Goal: Task Accomplishment & Management: Complete application form

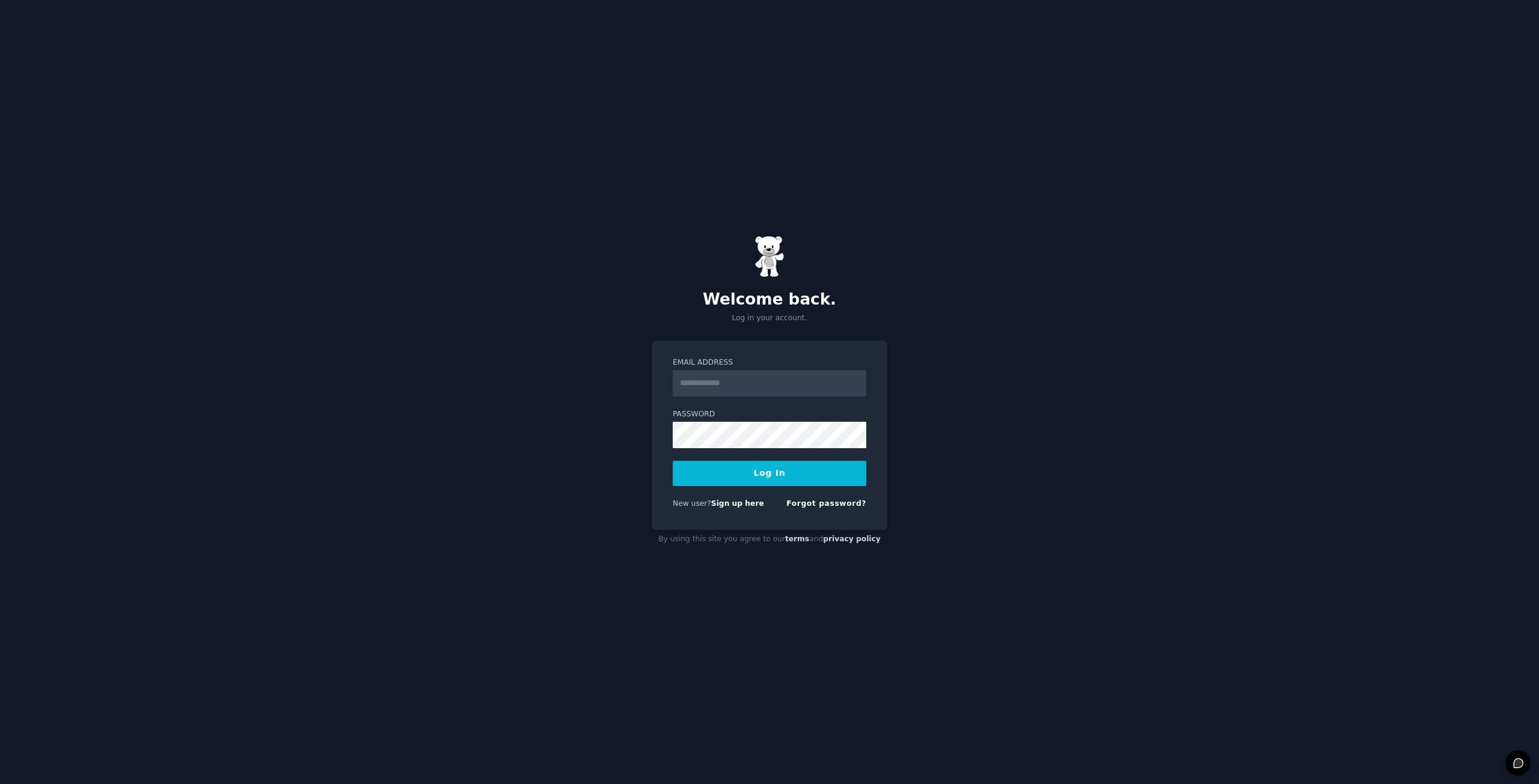
drag, startPoint x: 0, startPoint y: 0, endPoint x: 726, endPoint y: 381, distance: 819.9
click at [726, 381] on input "Email Address" at bounding box center [769, 383] width 194 height 26
type input "**********"
click at [689, 383] on input "**********" at bounding box center [769, 383] width 194 height 26
click at [754, 375] on input "**********" at bounding box center [769, 383] width 194 height 26
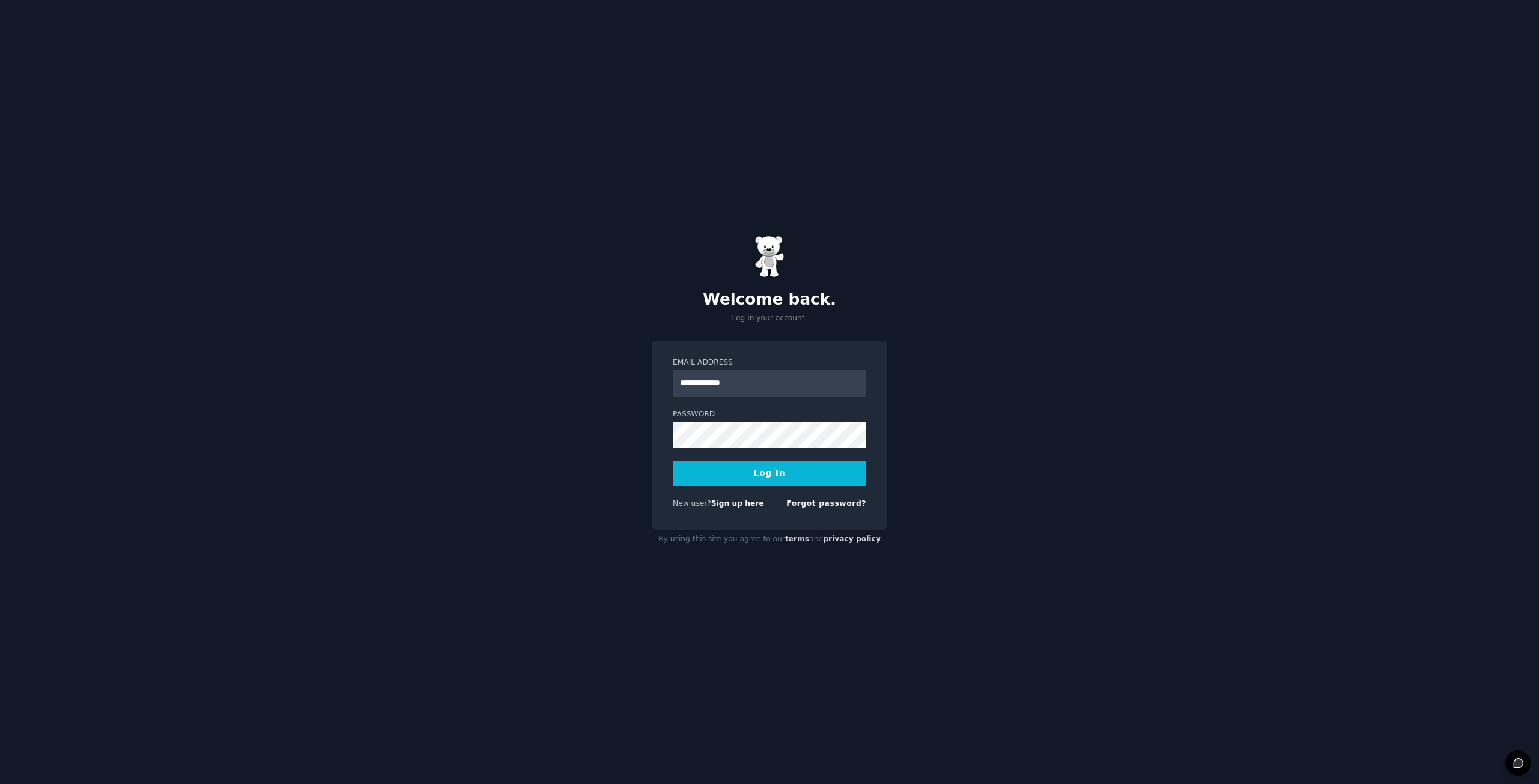
drag, startPoint x: 796, startPoint y: 380, endPoint x: 668, endPoint y: 378, distance: 128.0
click at [668, 378] on div "**********" at bounding box center [770, 435] width 235 height 190
click at [710, 384] on input "Email Address" at bounding box center [769, 383] width 194 height 26
click at [686, 386] on input "**********" at bounding box center [769, 383] width 194 height 26
type input "**********"
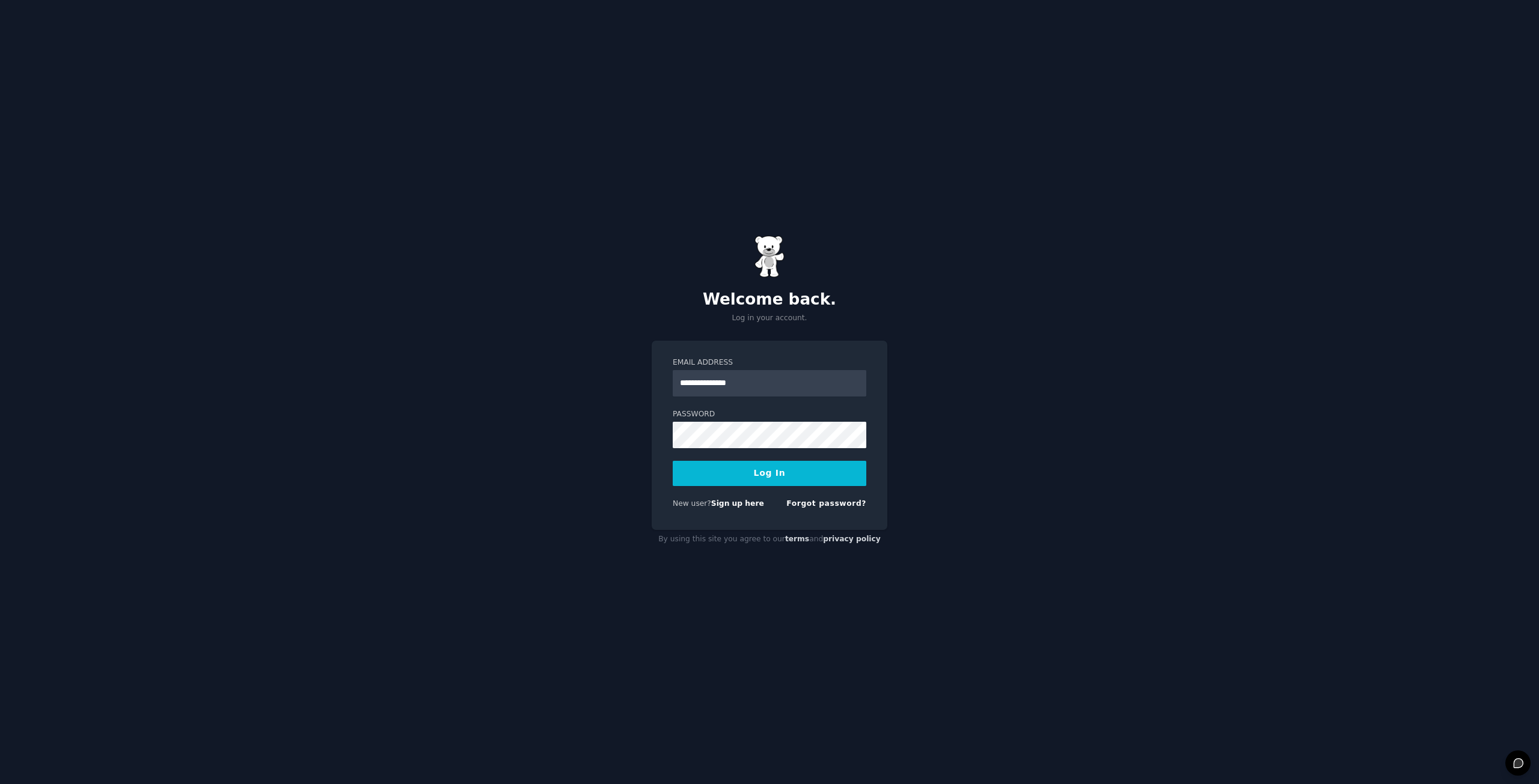
click at [771, 487] on form "**********" at bounding box center [769, 436] width 194 height 157
click at [789, 471] on button "Log In" at bounding box center [769, 474] width 194 height 25
click at [785, 364] on label "Email Address" at bounding box center [769, 363] width 194 height 11
click at [785, 371] on input "**********" at bounding box center [769, 383] width 194 height 26
drag, startPoint x: 781, startPoint y: 374, endPoint x: 669, endPoint y: 383, distance: 112.4
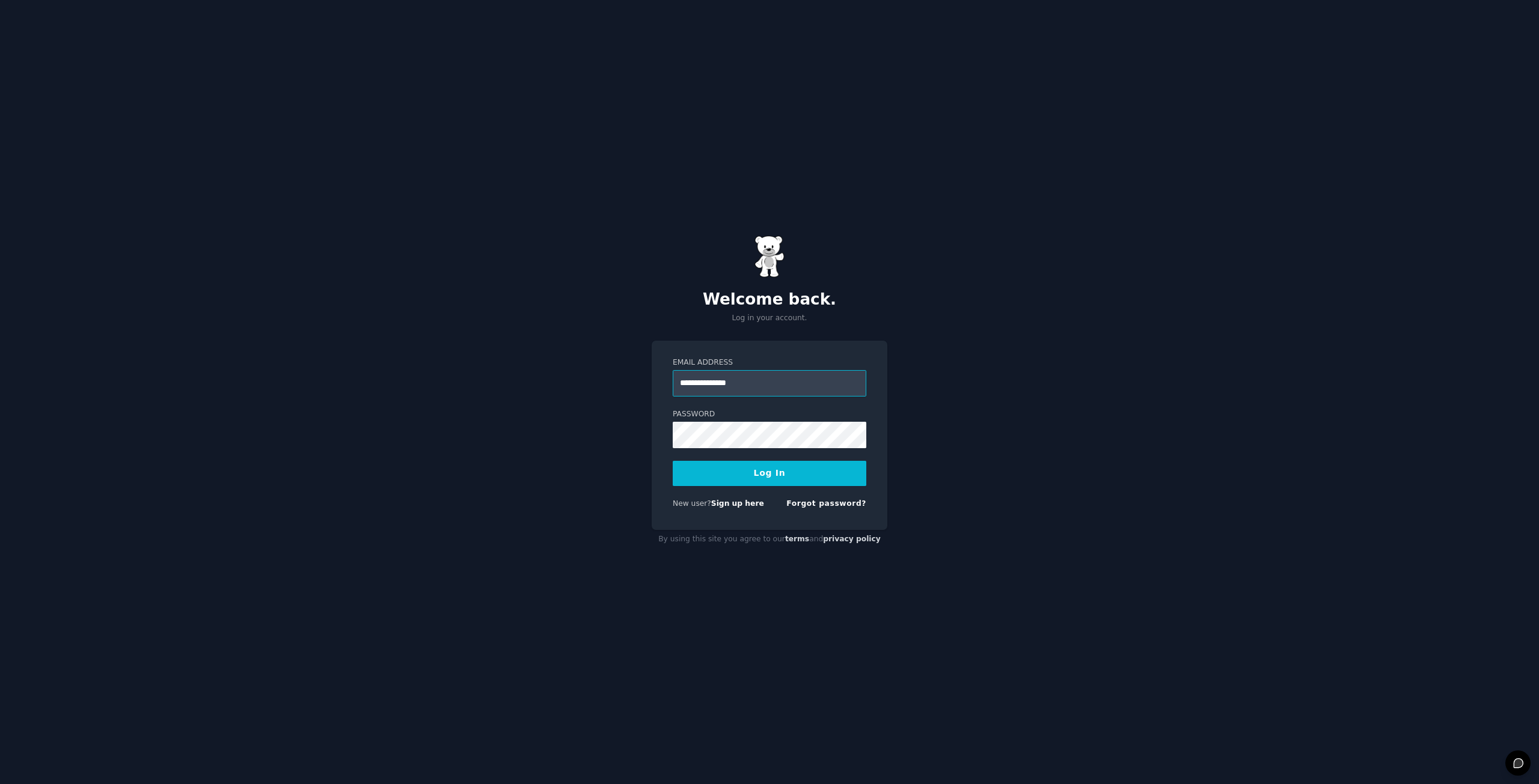
click at [672, 383] on div "**********" at bounding box center [770, 435] width 235 height 190
type input "*"
click at [743, 506] on link "Sign up here" at bounding box center [737, 504] width 53 height 9
type input "**********"
click at [786, 473] on button "Log In" at bounding box center [769, 474] width 194 height 25
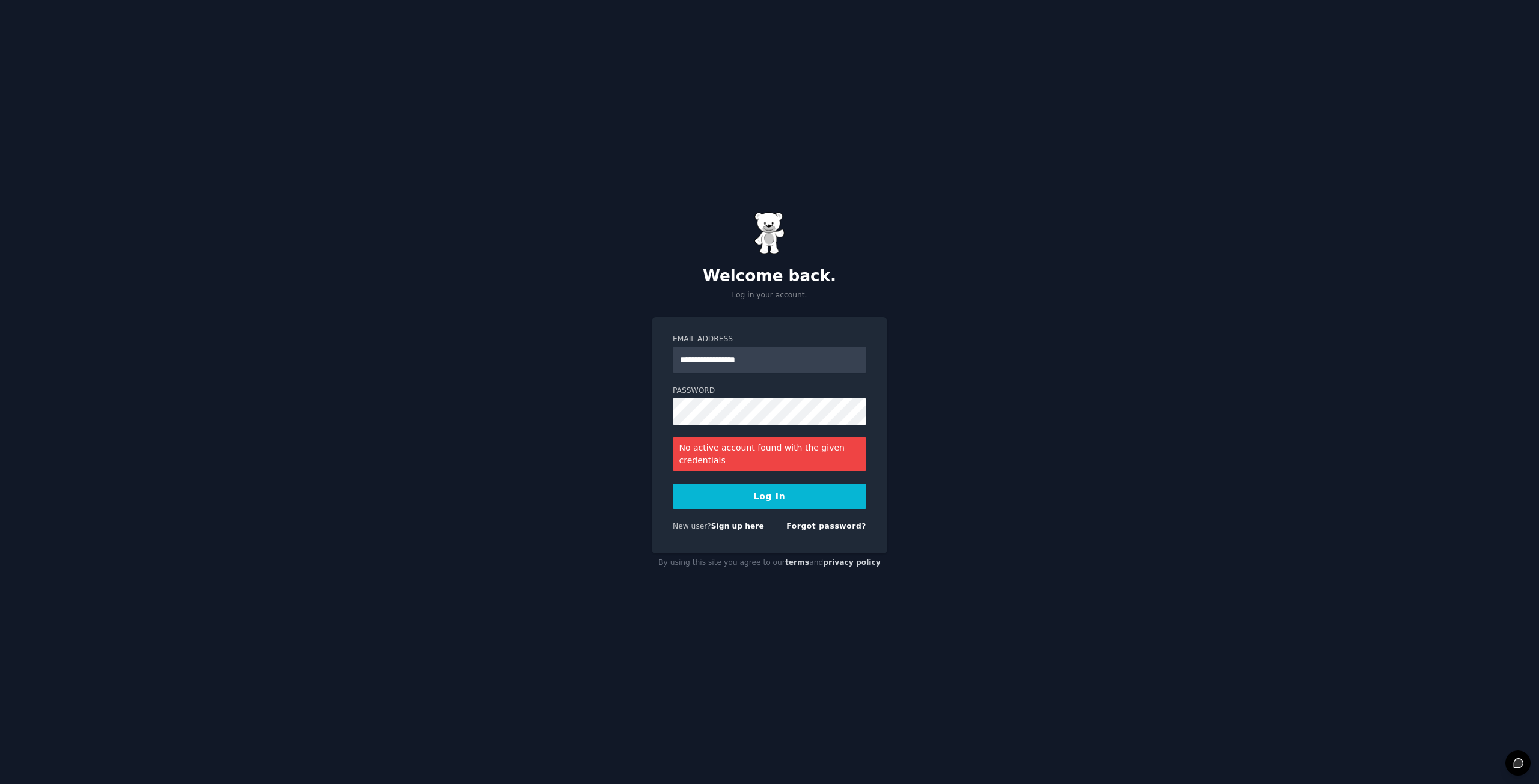
click at [789, 491] on button "Log In" at bounding box center [769, 496] width 194 height 25
drag, startPoint x: 773, startPoint y: 352, endPoint x: 635, endPoint y: 358, distance: 138.1
click at [631, 361] on div "**********" at bounding box center [770, 392] width 1539 height 784
click at [746, 527] on link "Sign up here" at bounding box center [737, 526] width 53 height 9
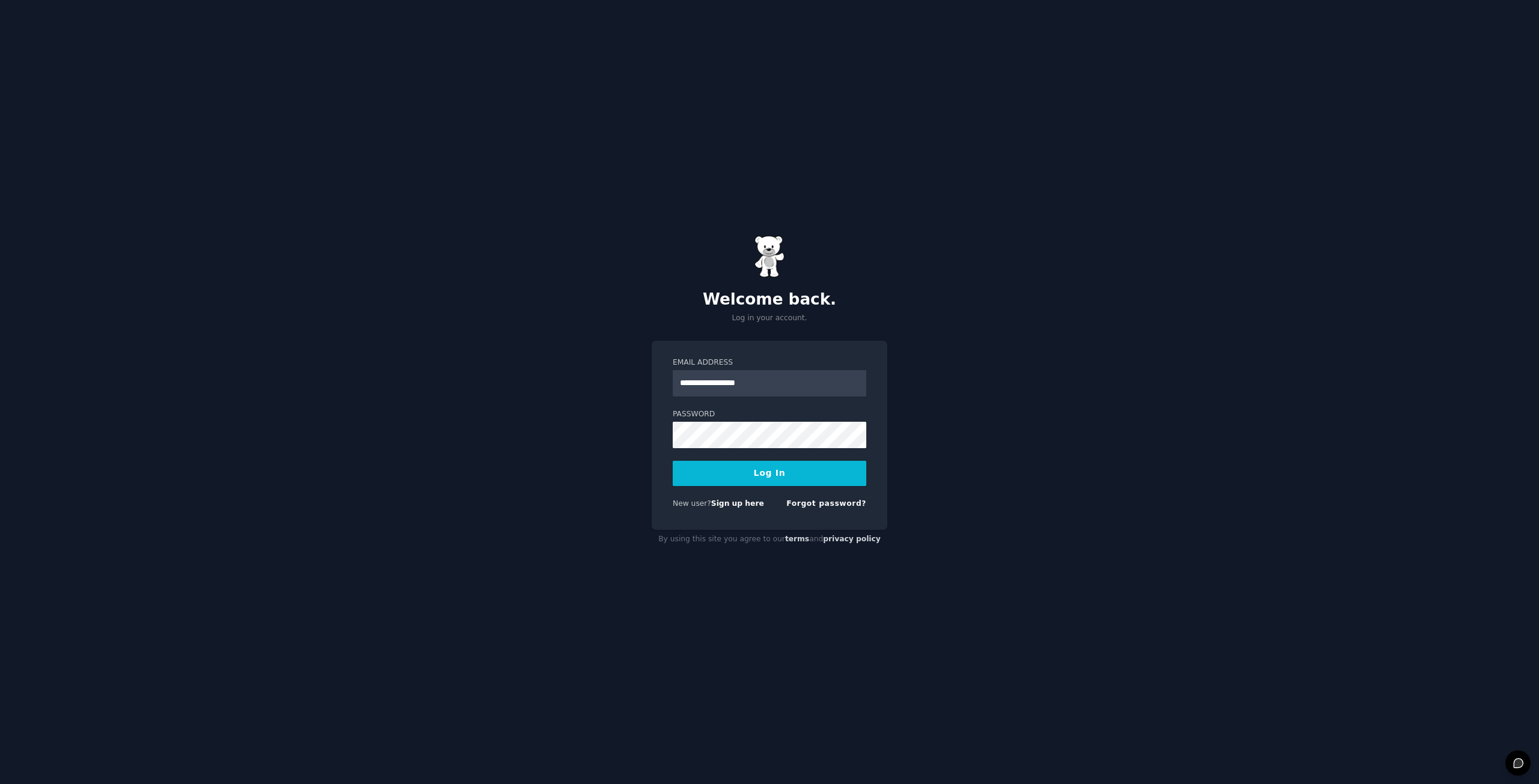
type input "**********"
click at [744, 468] on button "Log In" at bounding box center [769, 474] width 194 height 25
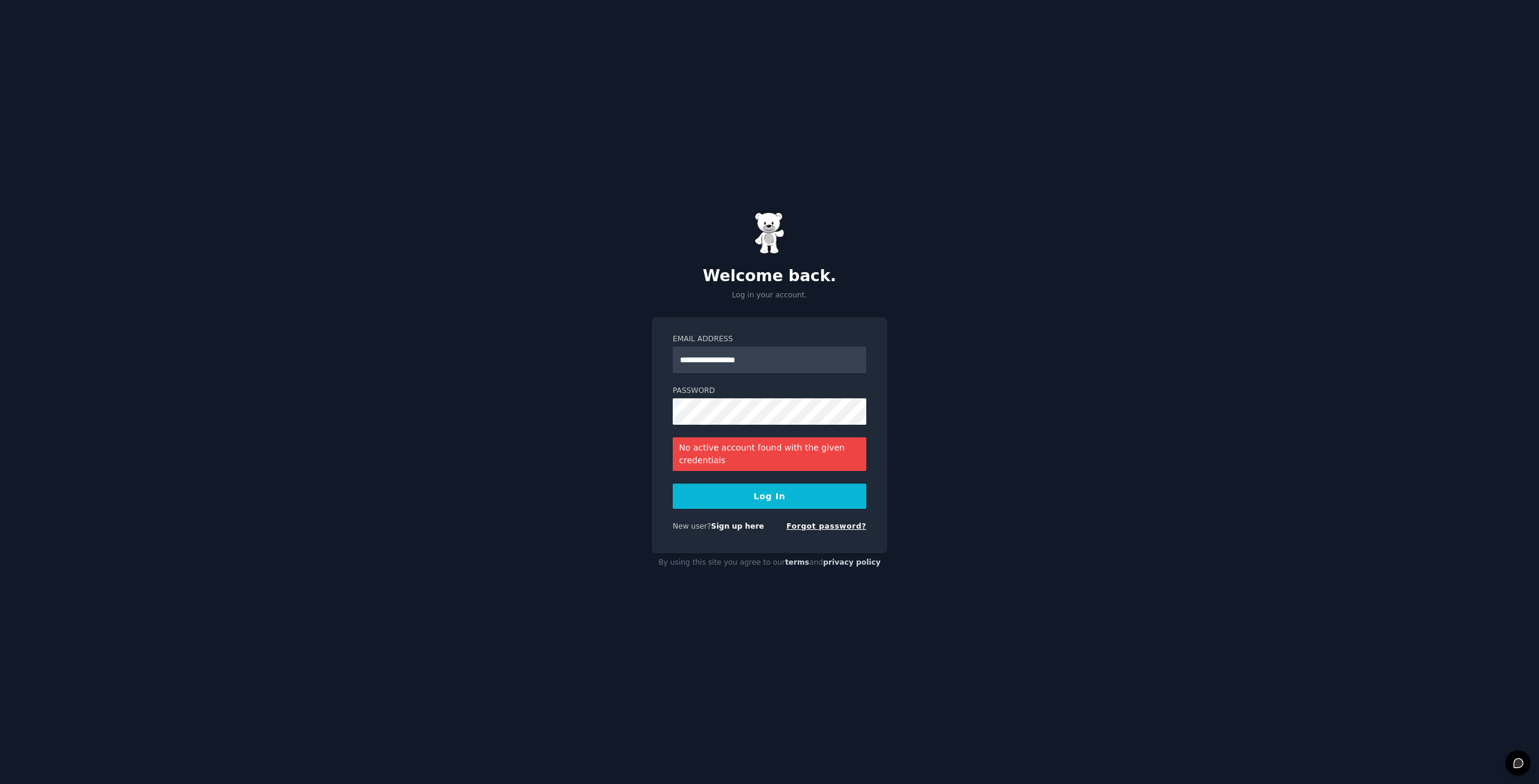
click at [835, 526] on link "Forgot password?" at bounding box center [826, 526] width 80 height 9
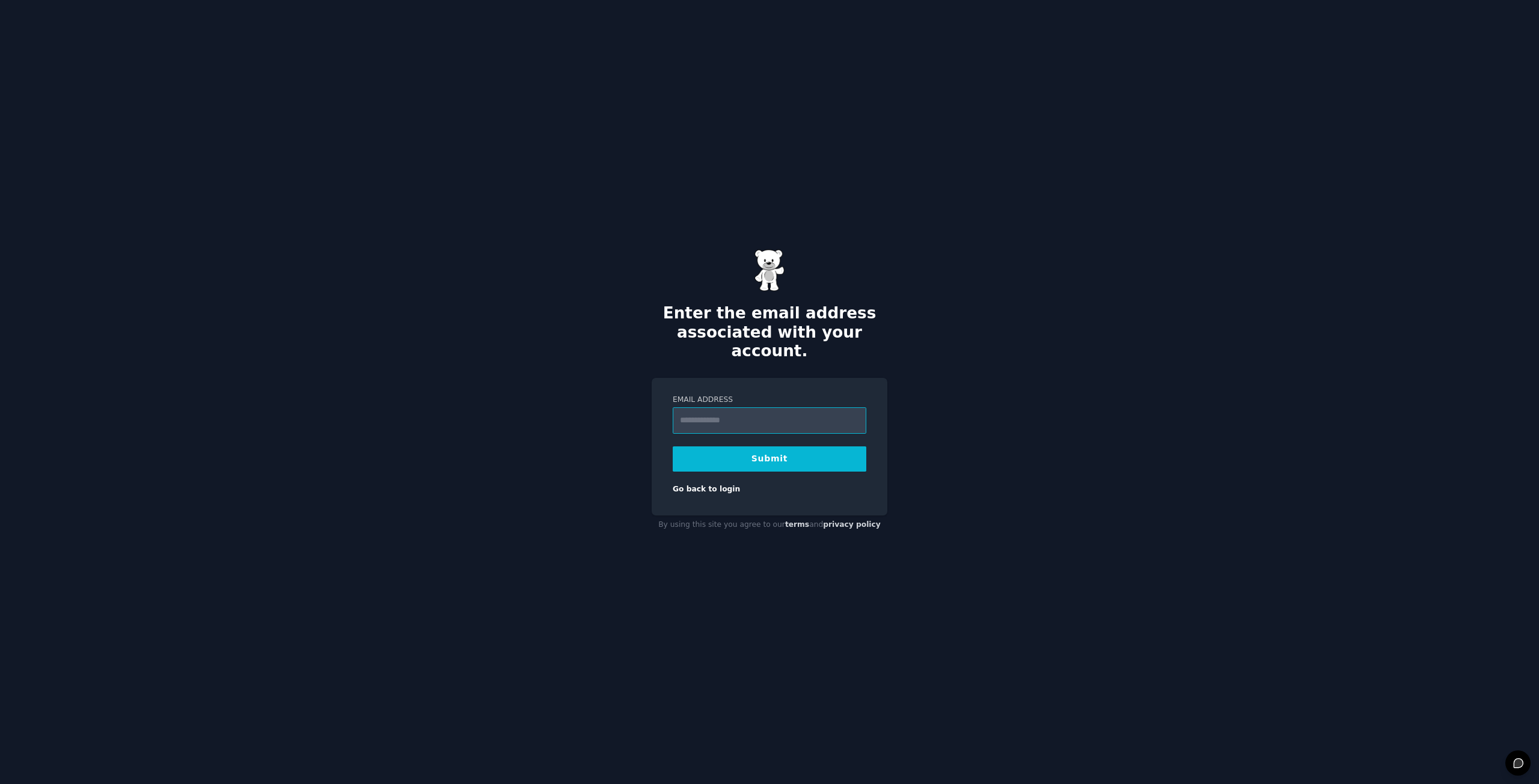
paste input "**********"
type input "**********"
click at [775, 450] on button "Submit" at bounding box center [769, 459] width 194 height 25
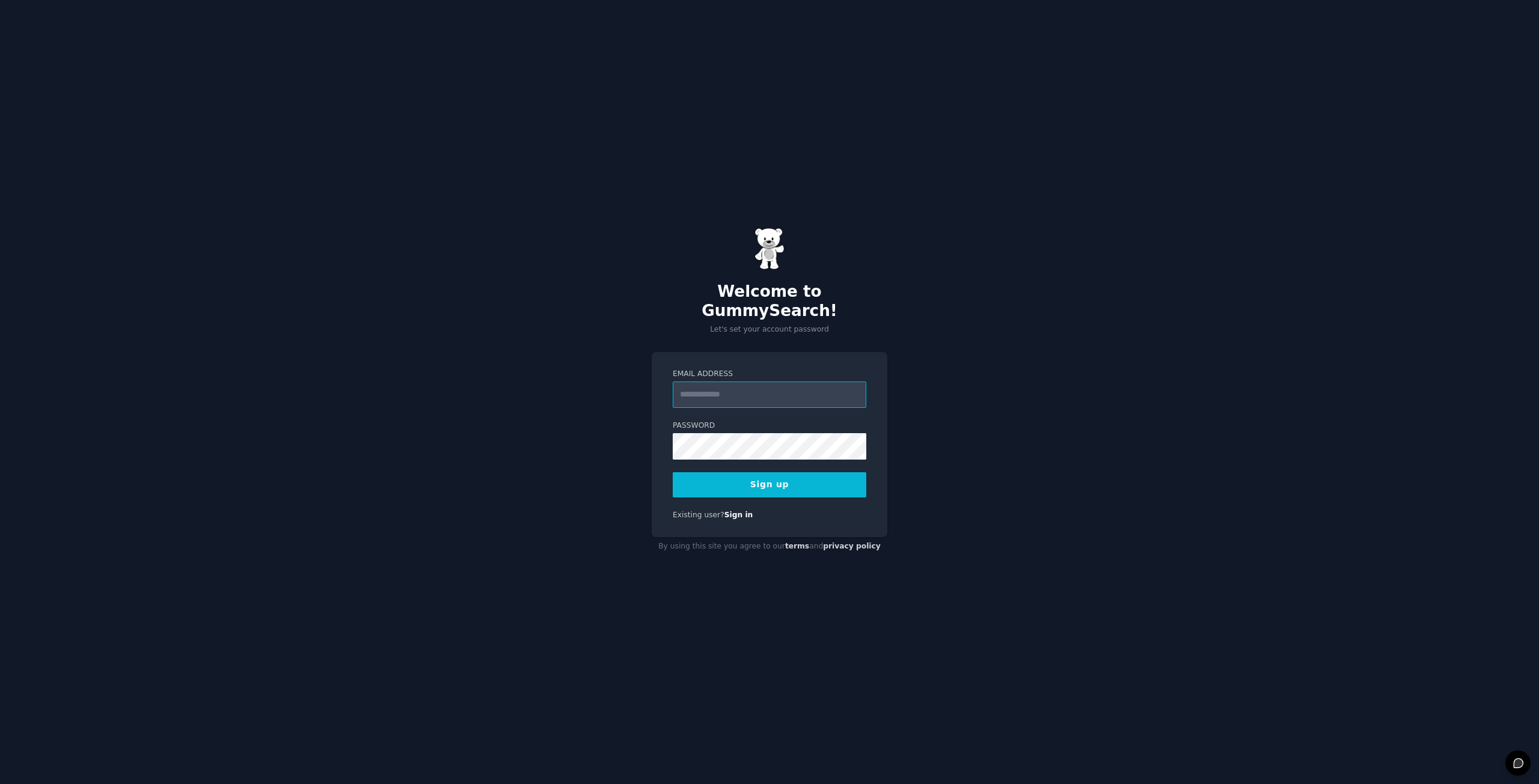
paste input "**********"
type input "**********"
drag, startPoint x: 672, startPoint y: 472, endPoint x: 725, endPoint y: 475, distance: 53.1
click at [673, 473] on div "**********" at bounding box center [770, 445] width 235 height 186
click at [739, 475] on button "Sign up" at bounding box center [769, 485] width 194 height 25
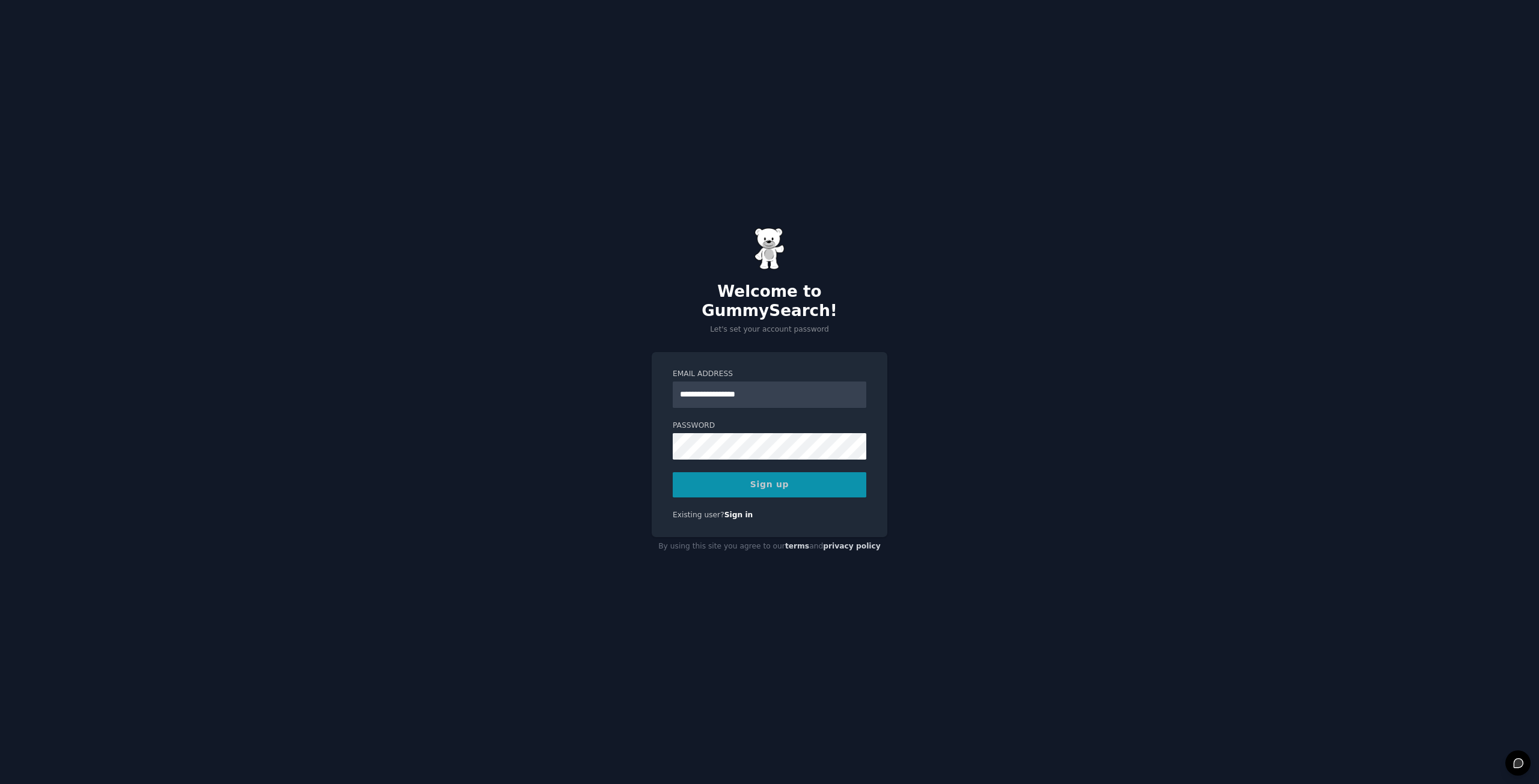
click at [788, 475] on div "Sign up" at bounding box center [769, 485] width 194 height 25
click at [764, 473] on div "Sign up" at bounding box center [769, 485] width 194 height 25
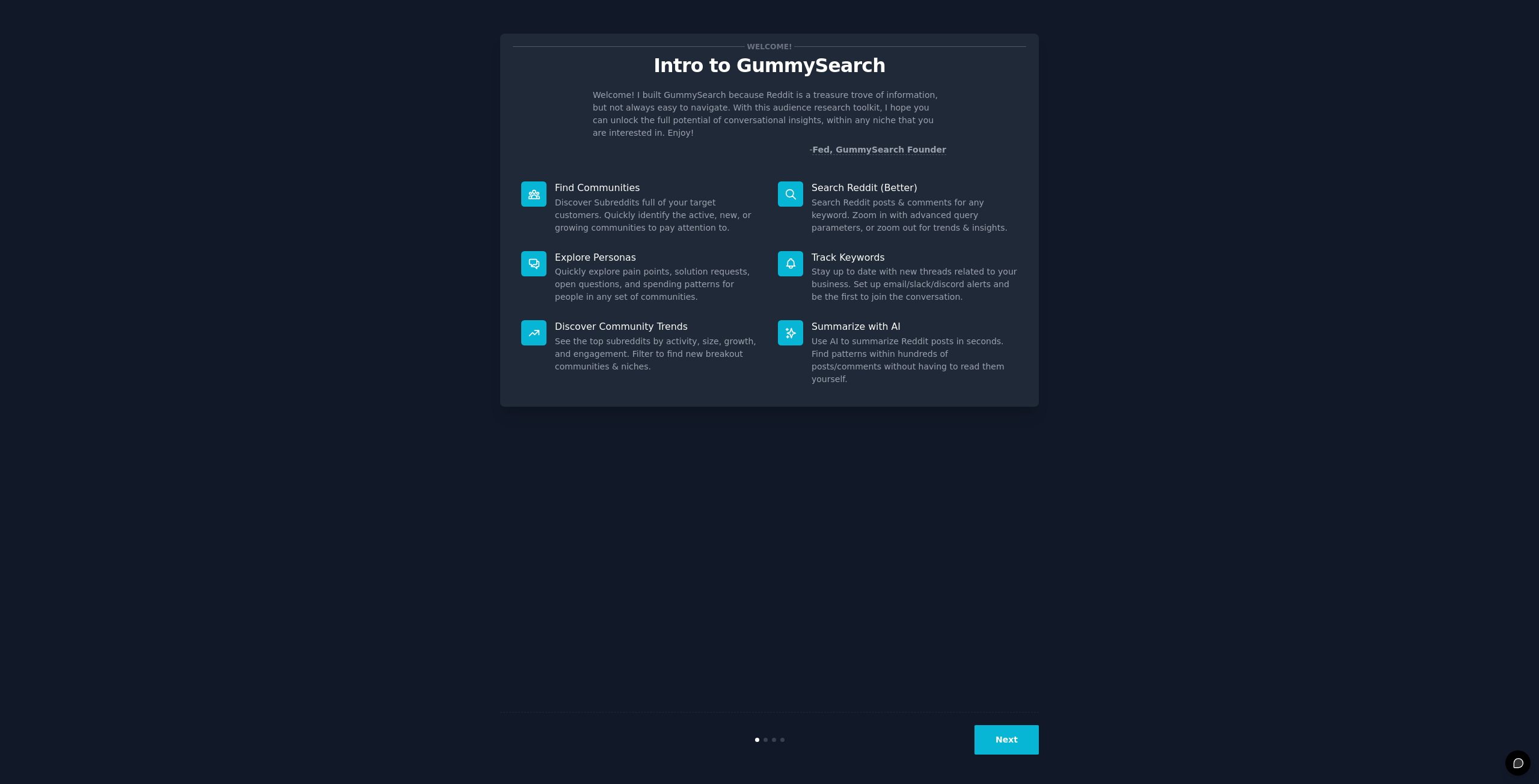
click at [1011, 737] on button "Next" at bounding box center [1007, 740] width 64 height 29
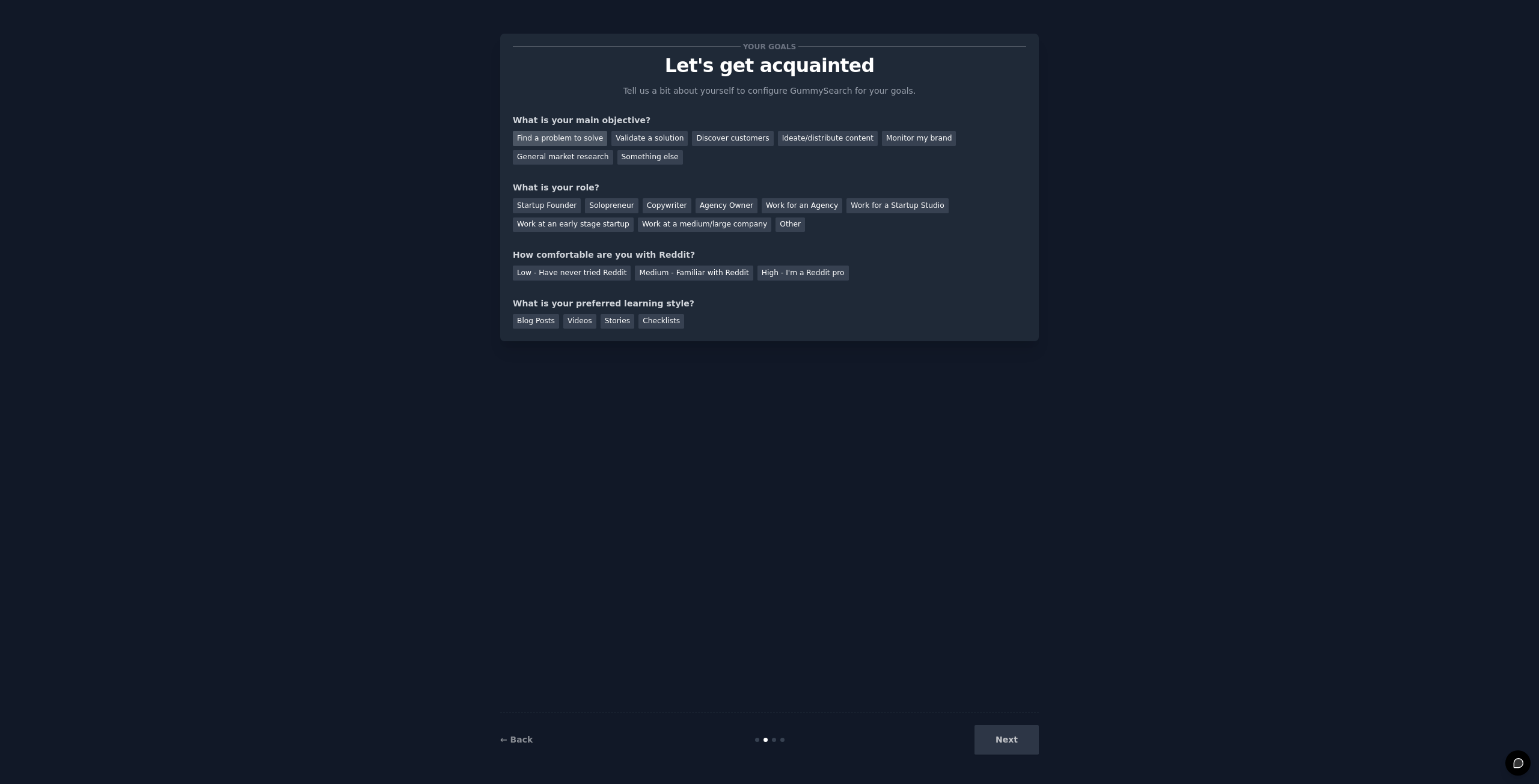
click at [570, 139] on div "Find a problem to solve" at bounding box center [559, 138] width 94 height 15
click at [1007, 742] on div "Next" at bounding box center [948, 740] width 180 height 29
click at [1015, 734] on div "Next" at bounding box center [948, 740] width 180 height 29
click at [1013, 737] on div "Next" at bounding box center [948, 740] width 180 height 29
click at [541, 200] on div "Startup Founder" at bounding box center [547, 205] width 68 height 15
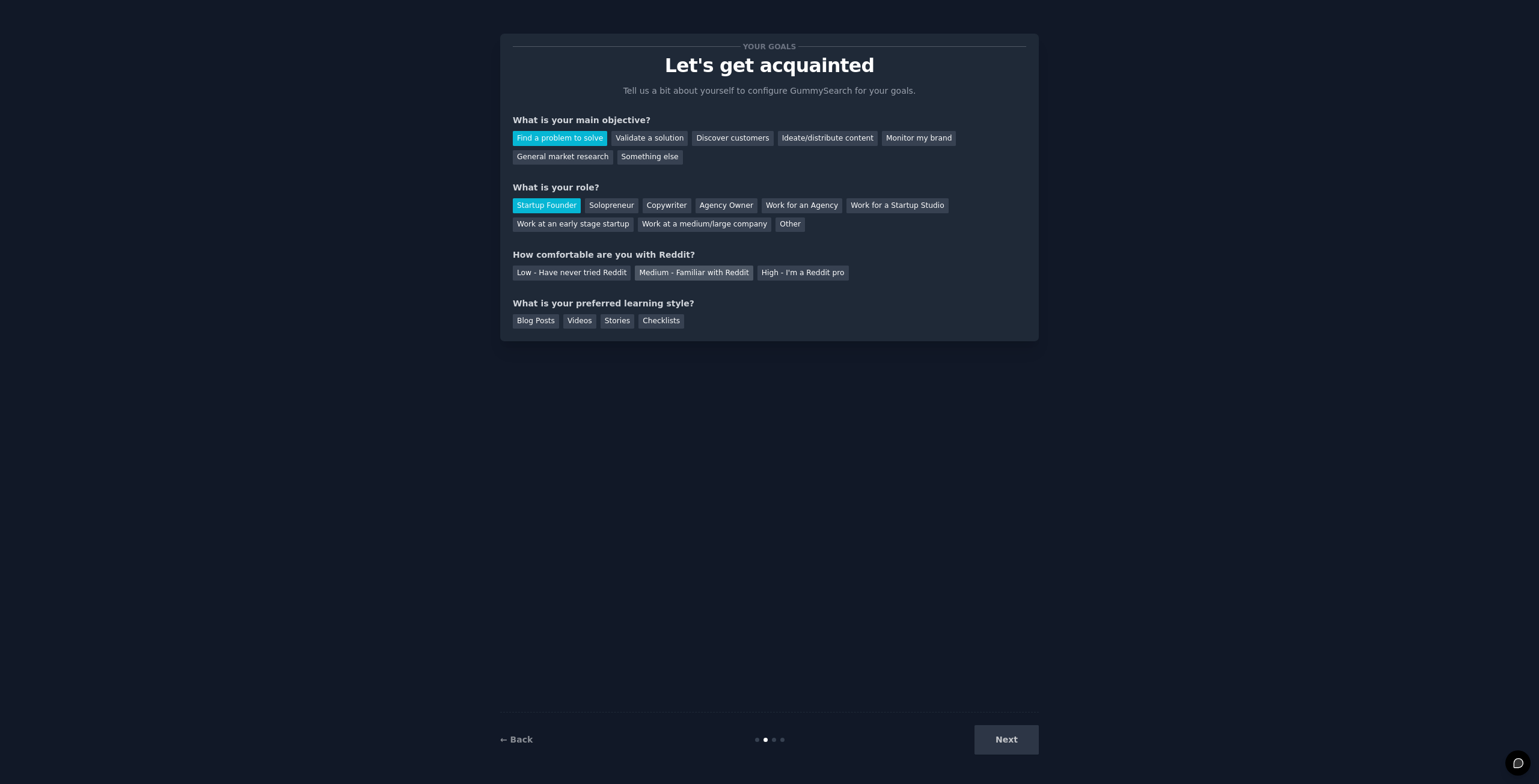
click at [704, 270] on div "Medium - Familiar with Reddit" at bounding box center [694, 272] width 118 height 15
click at [578, 320] on div "Videos" at bounding box center [580, 321] width 33 height 15
click at [1014, 737] on button "Next" at bounding box center [1007, 740] width 64 height 29
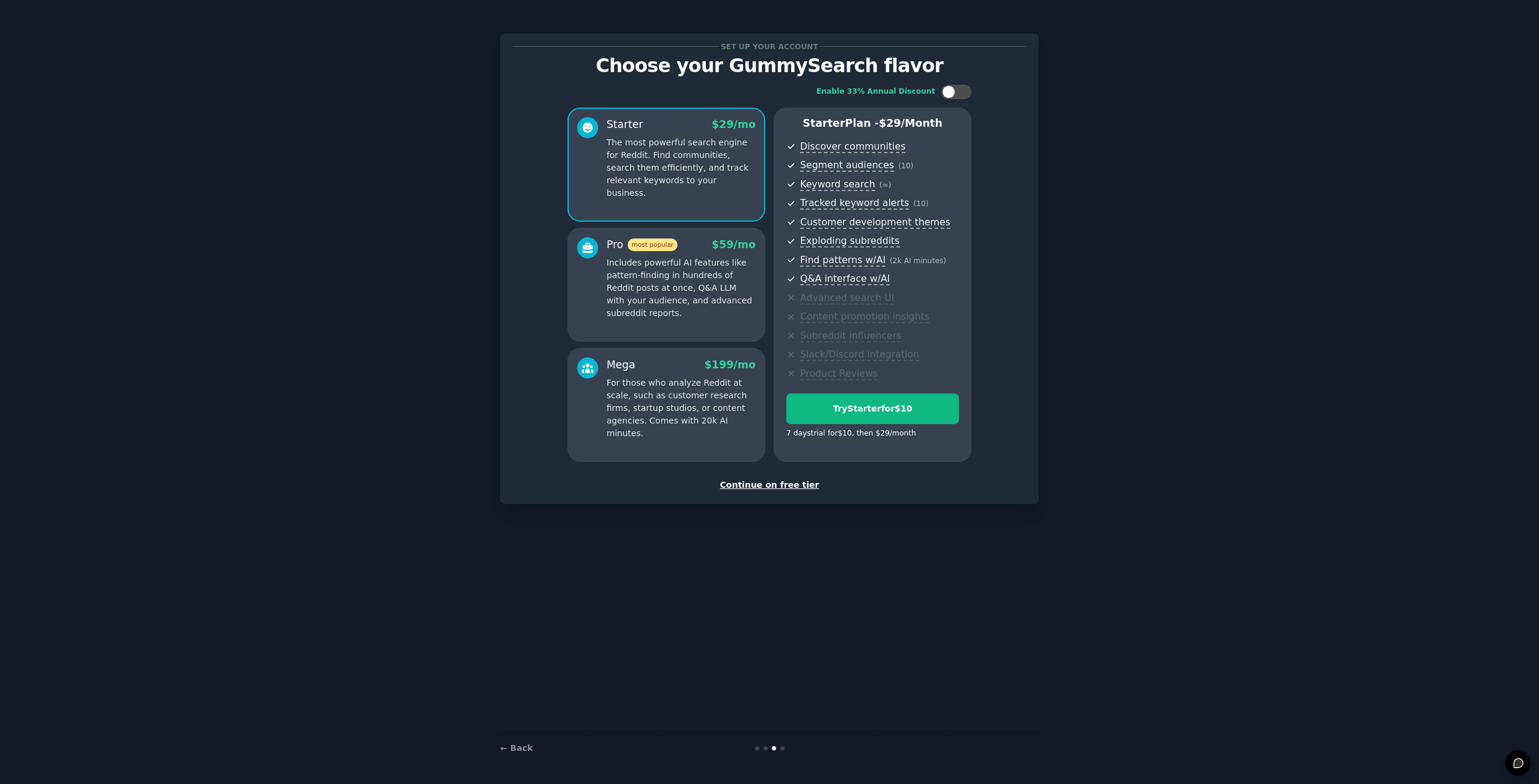
click at [778, 484] on div "Continue on free tier" at bounding box center [770, 485] width 514 height 13
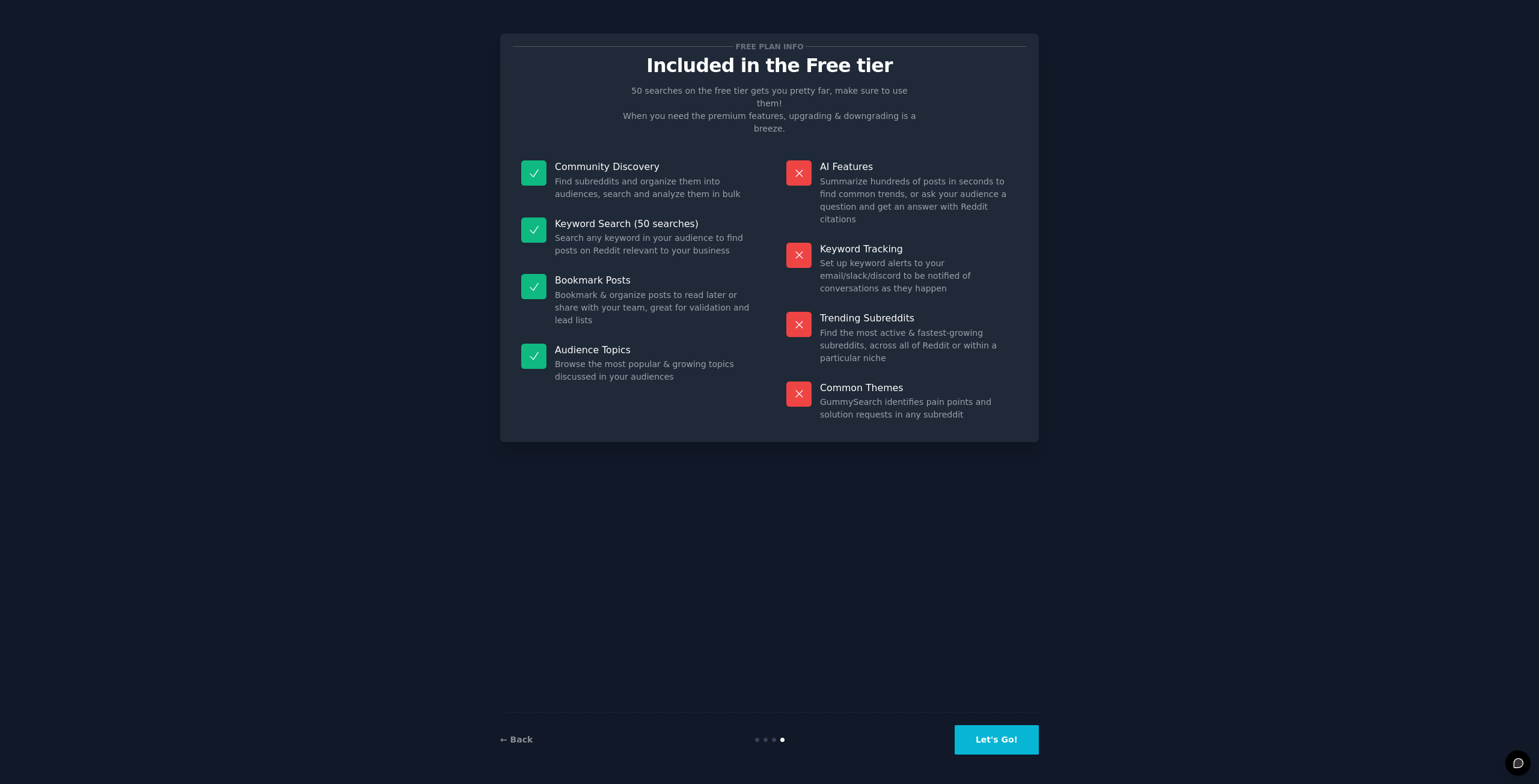
click at [997, 731] on button "Let's Go!" at bounding box center [996, 740] width 85 height 29
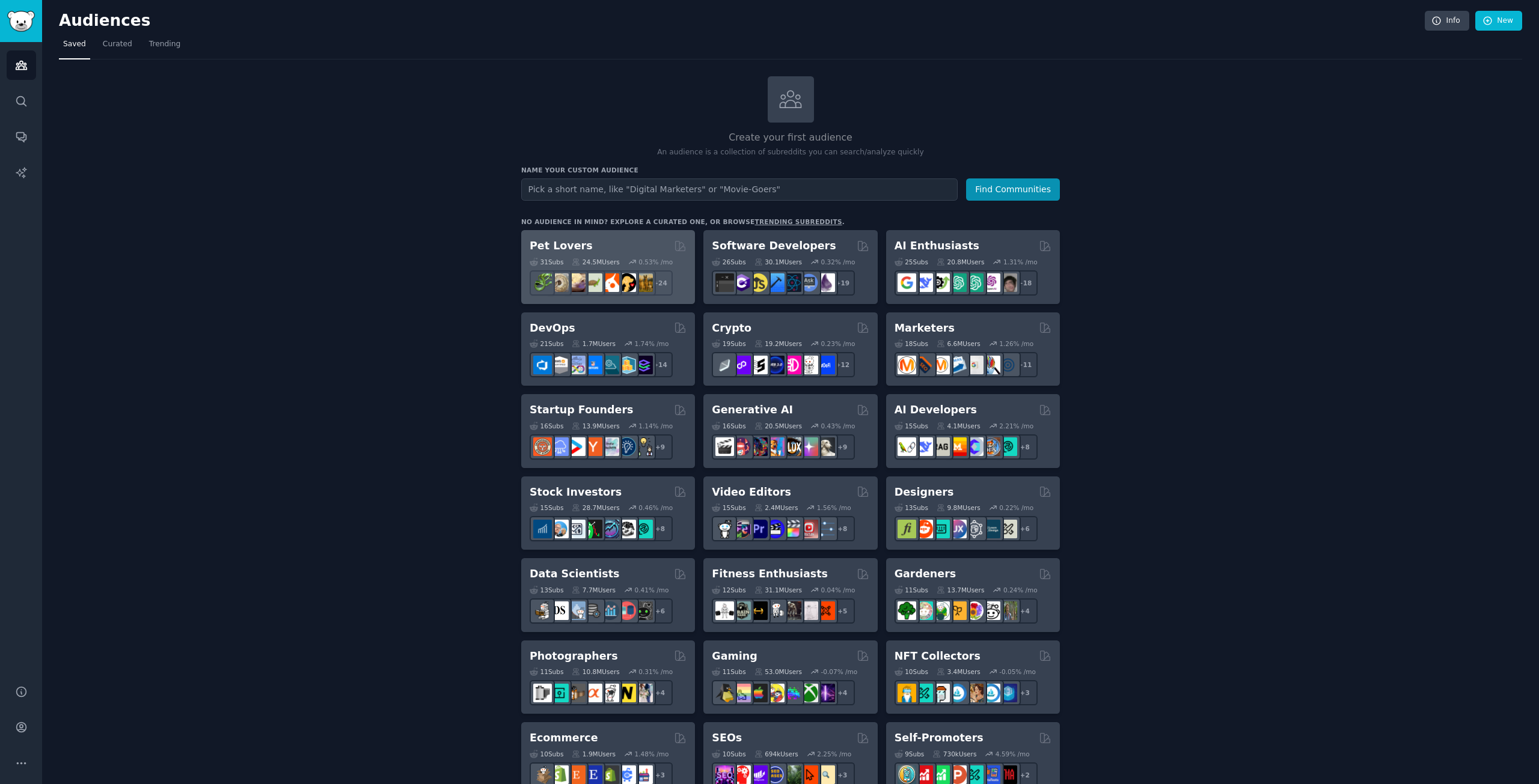
click at [602, 245] on div "Pet Lovers" at bounding box center [607, 245] width 157 height 15
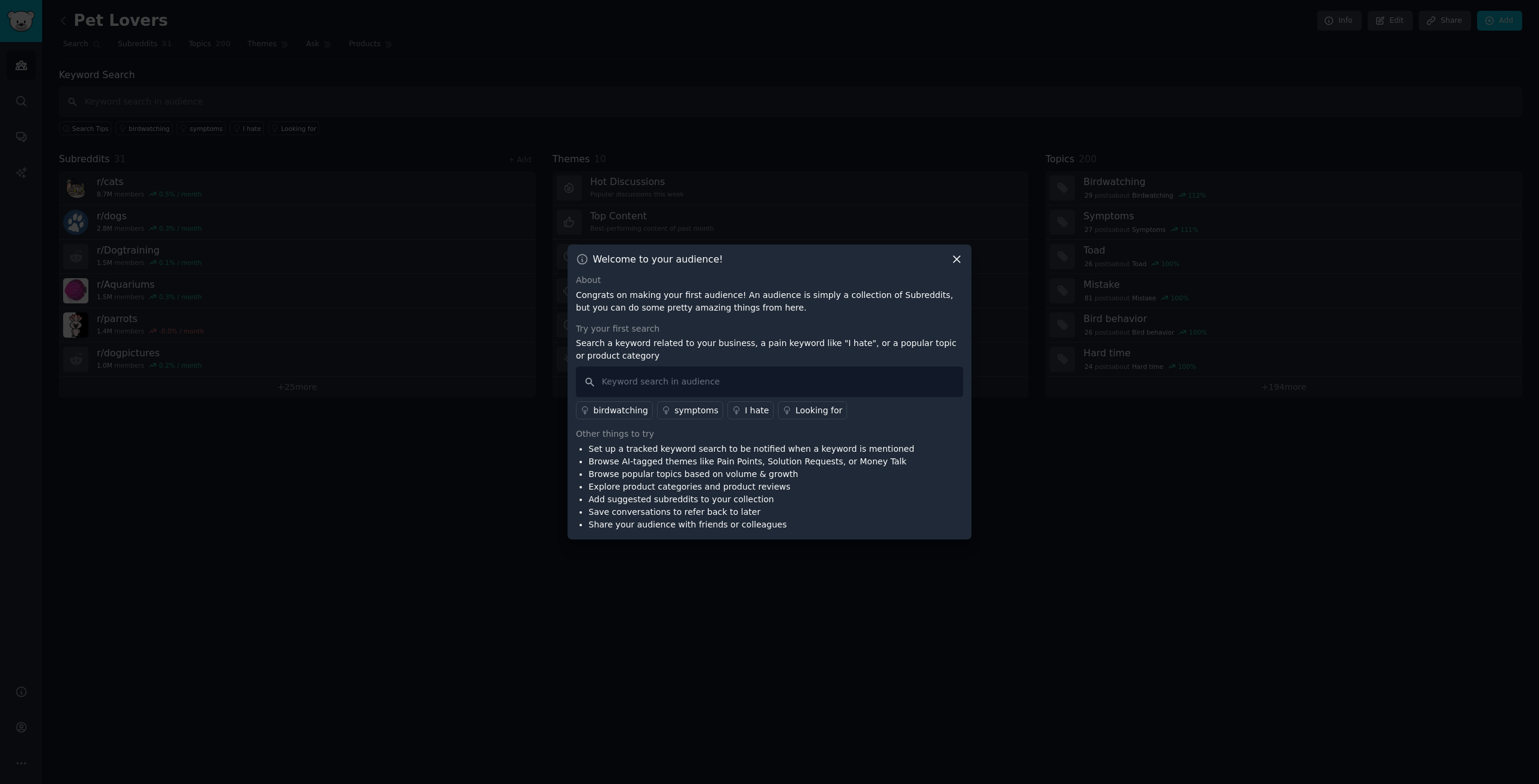
click at [957, 261] on icon at bounding box center [956, 259] width 13 height 13
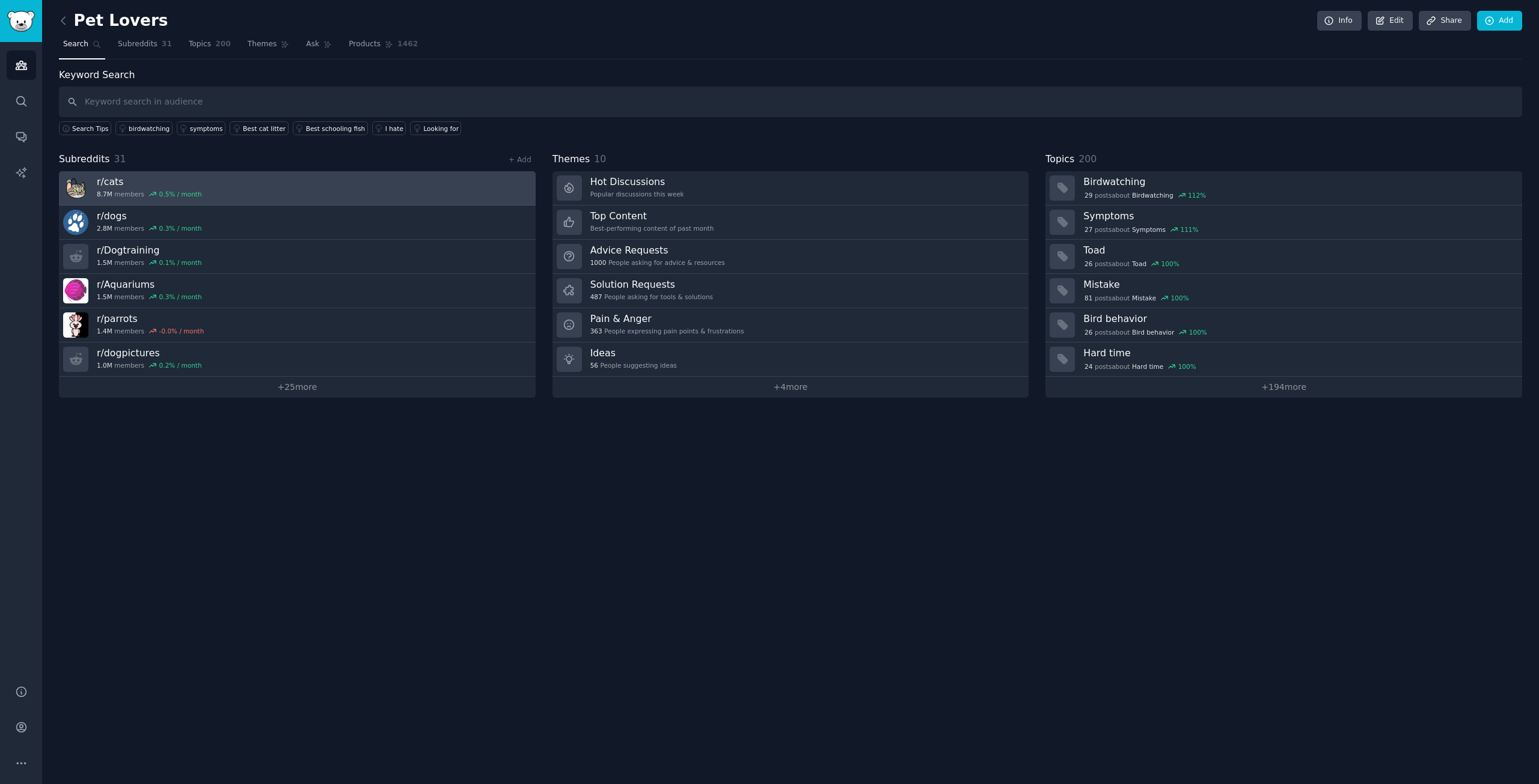
click at [266, 175] on link "r/ cats 8.7M members 0.5 % / month" at bounding box center [298, 188] width 477 height 34
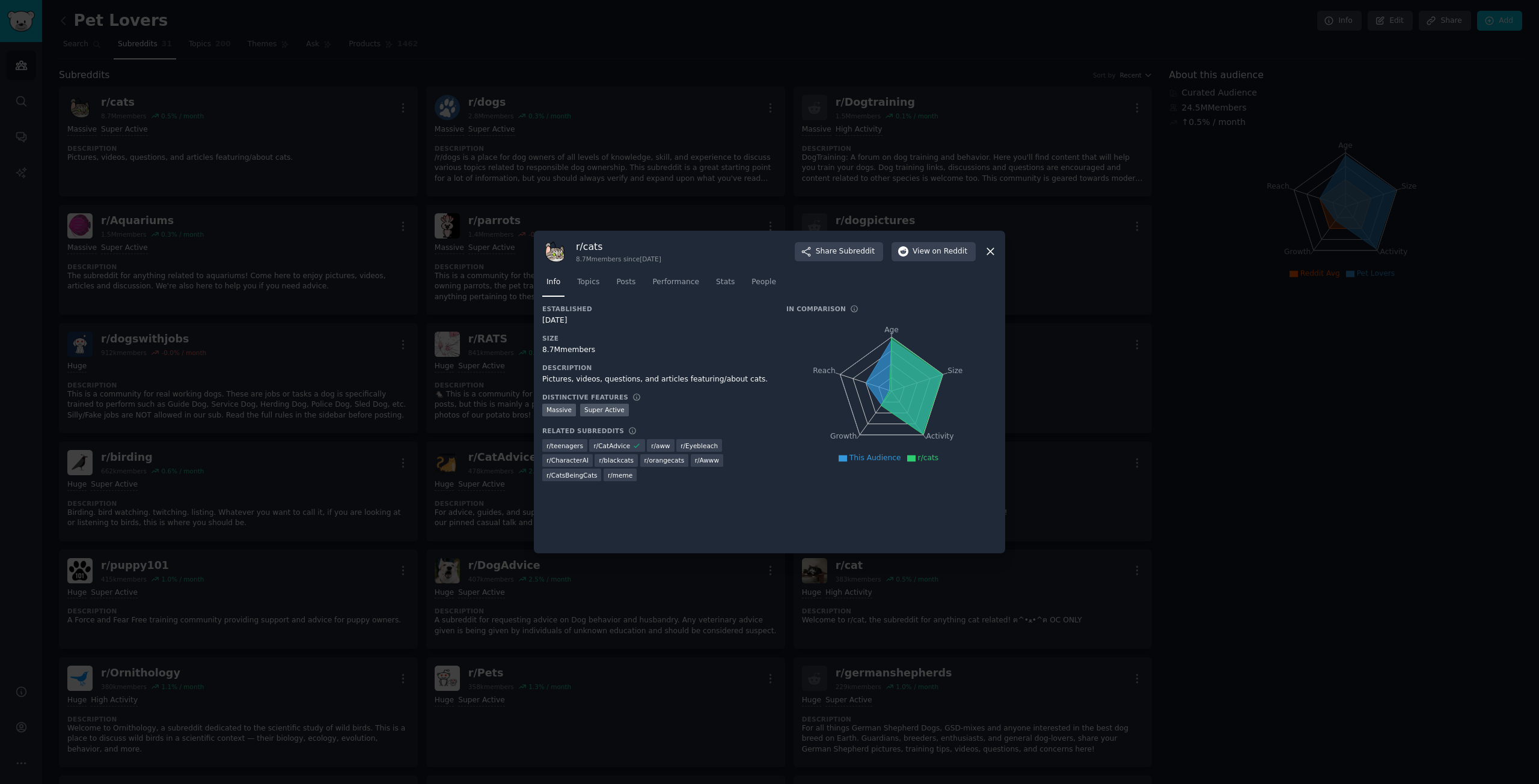
click at [993, 254] on icon at bounding box center [990, 251] width 13 height 13
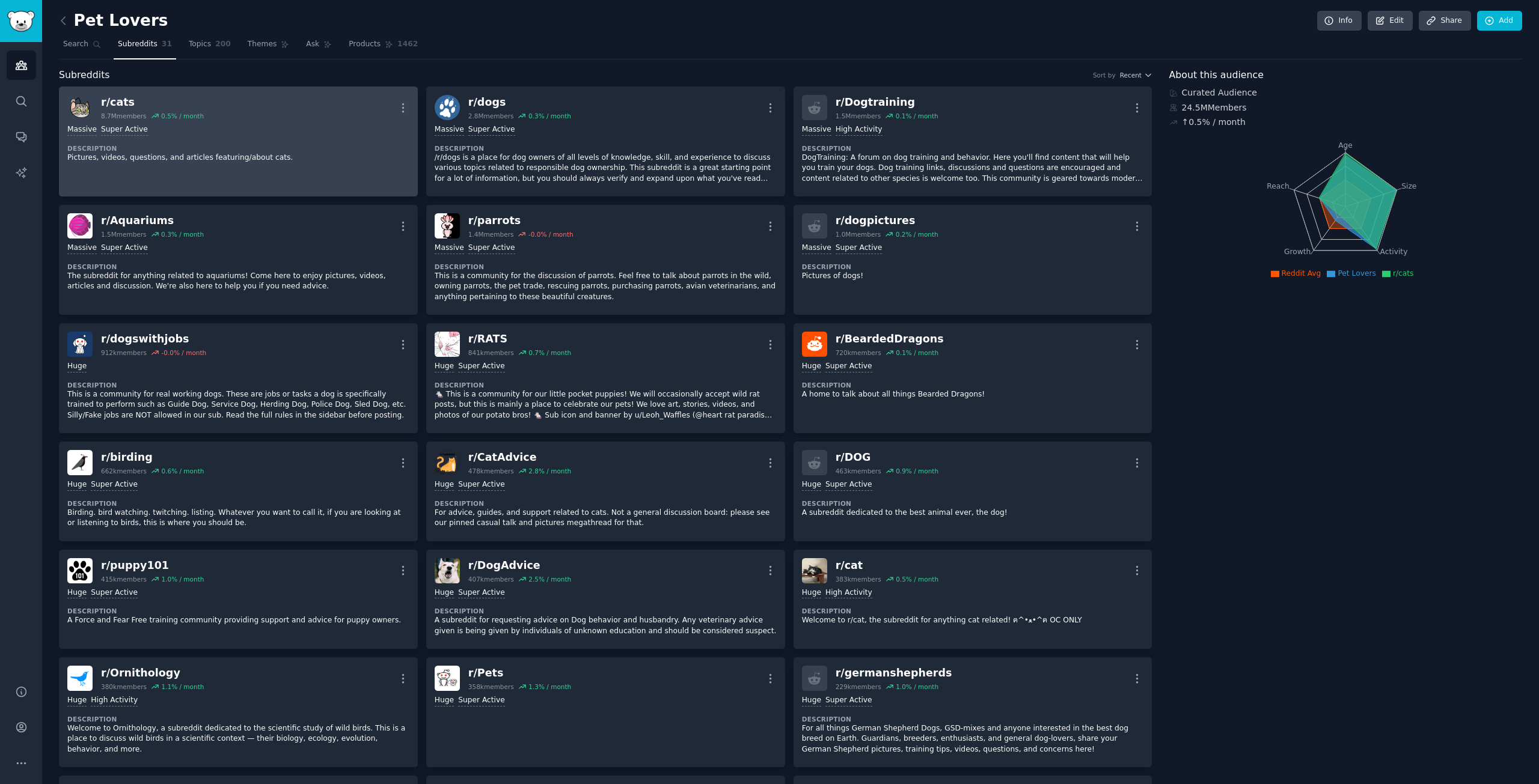
click at [83, 112] on img at bounding box center [80, 108] width 25 height 25
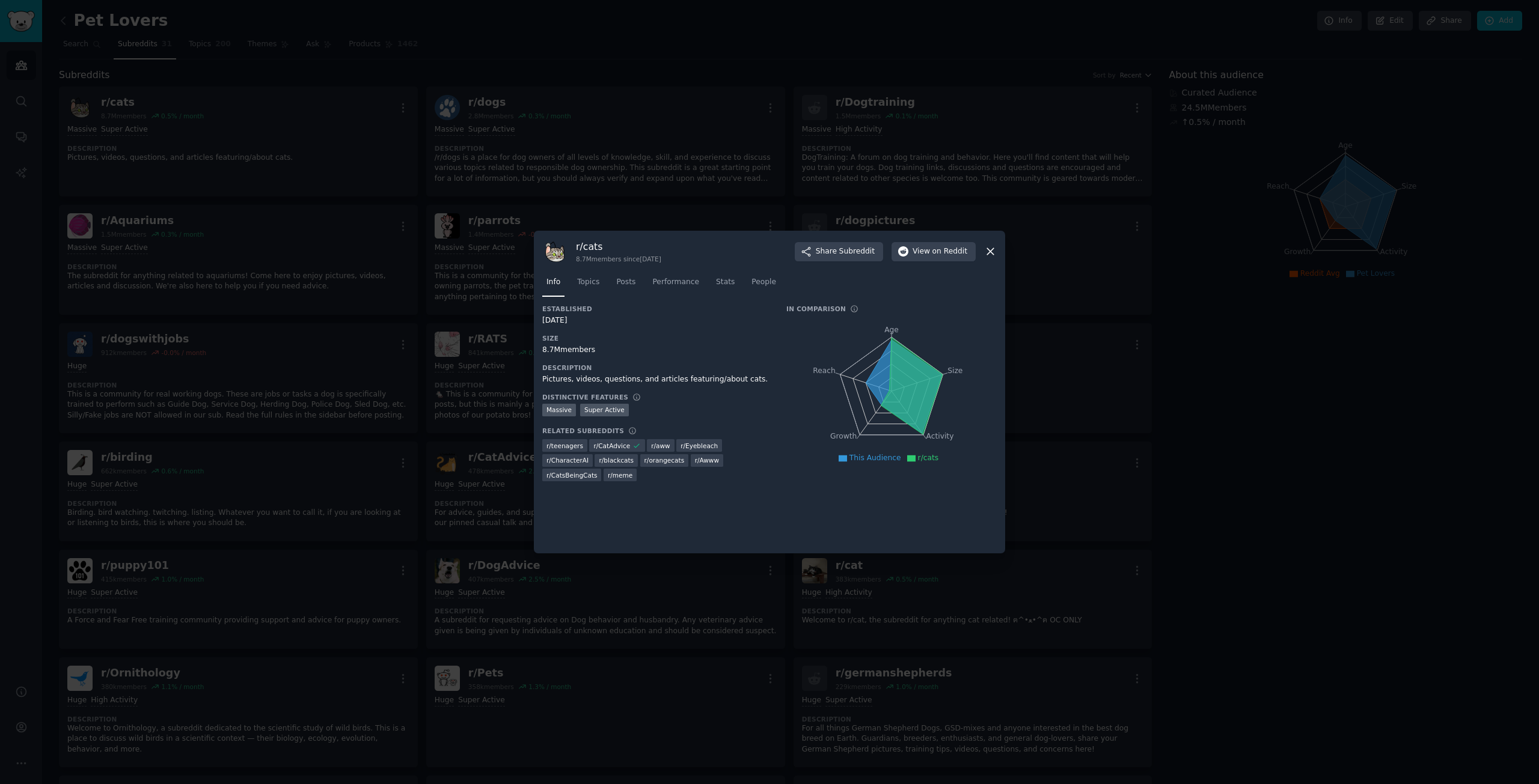
click at [943, 238] on div "r/ cats 8.7M members since [DATE] Share Subreddit View on Reddit Info Topics Po…" at bounding box center [770, 392] width 471 height 323
click at [943, 248] on span "on Reddit" at bounding box center [949, 251] width 35 height 11
click at [989, 254] on icon at bounding box center [990, 251] width 13 height 13
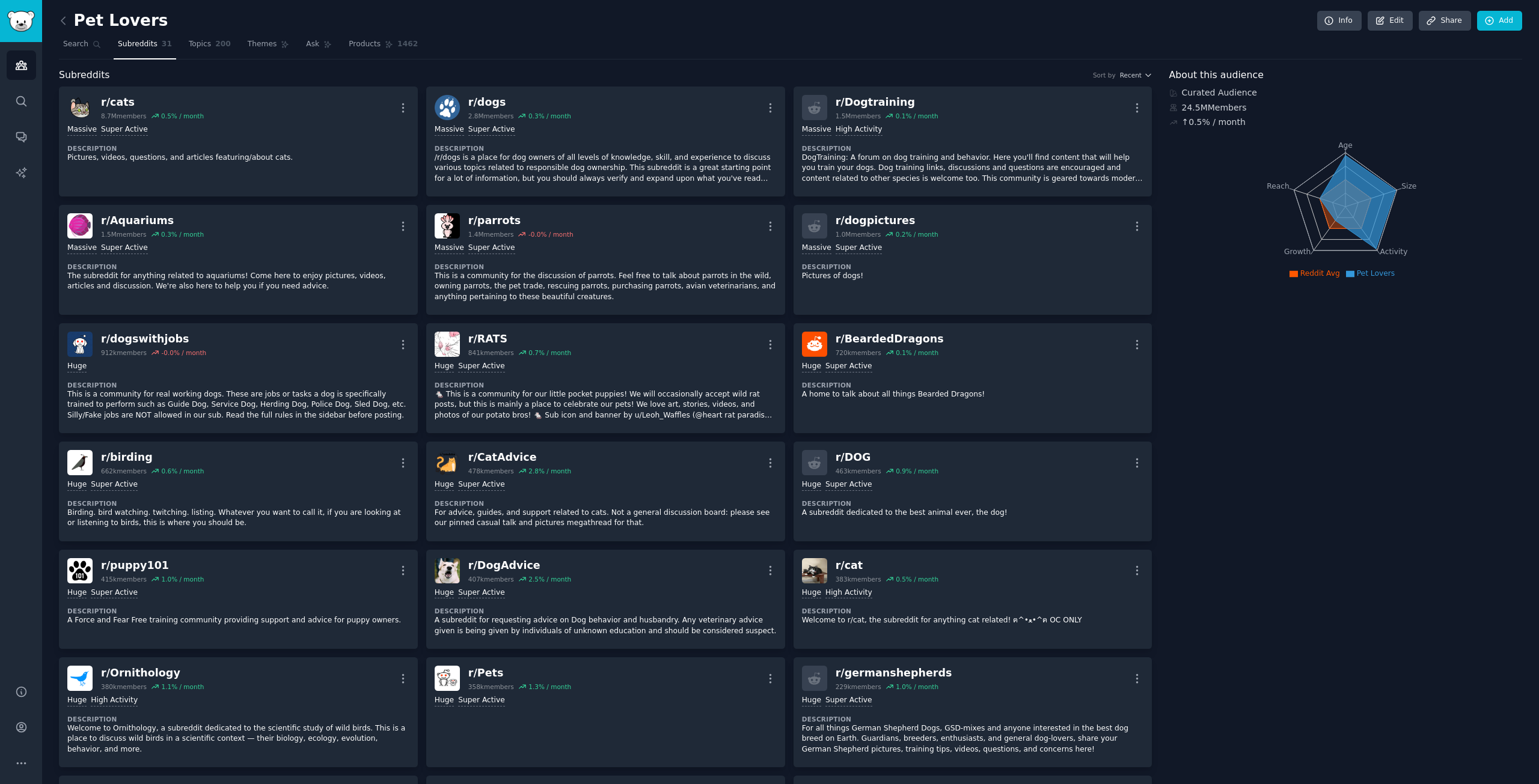
click at [63, 20] on icon at bounding box center [63, 20] width 13 height 13
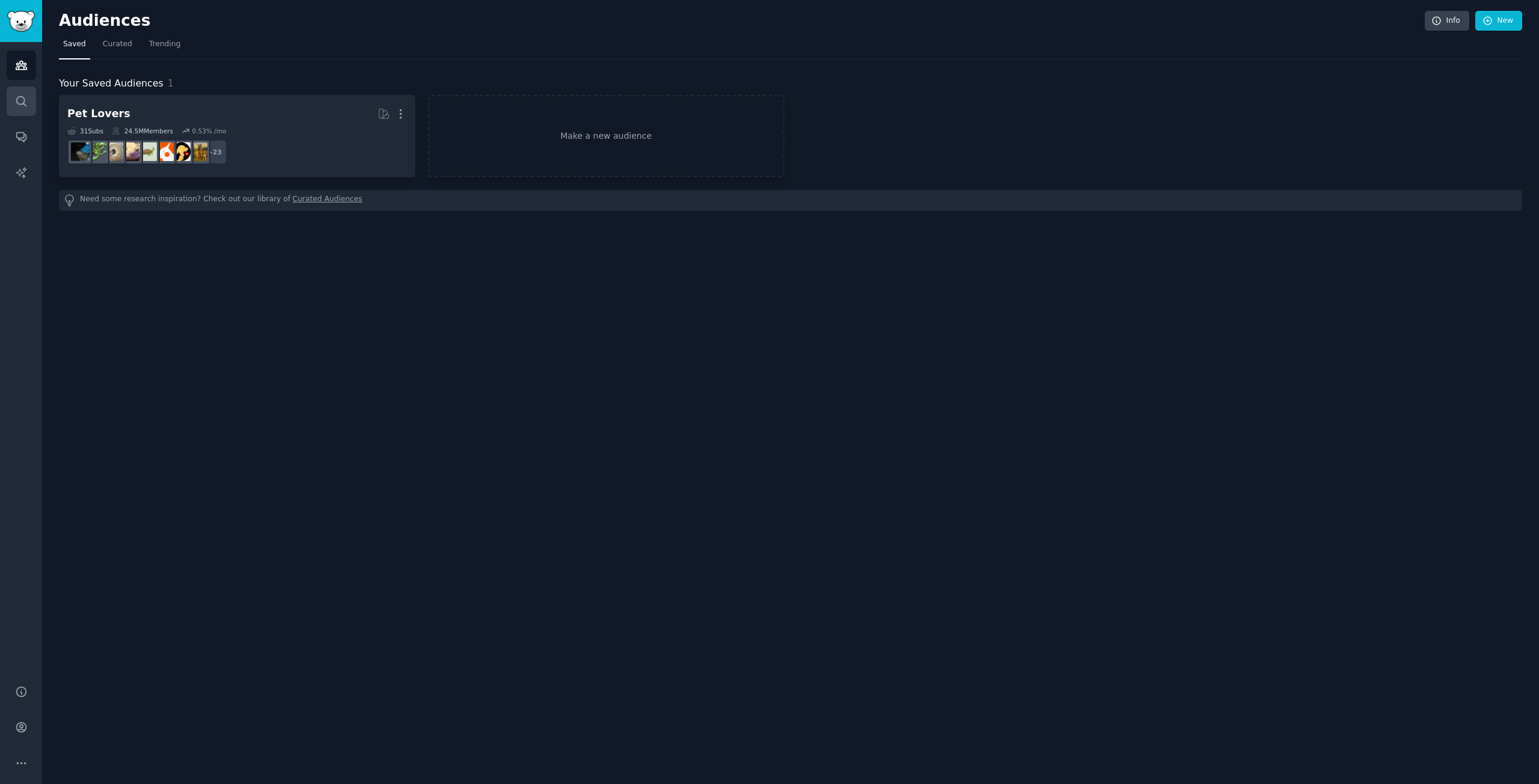
click at [9, 96] on link "Search" at bounding box center [21, 101] width 29 height 29
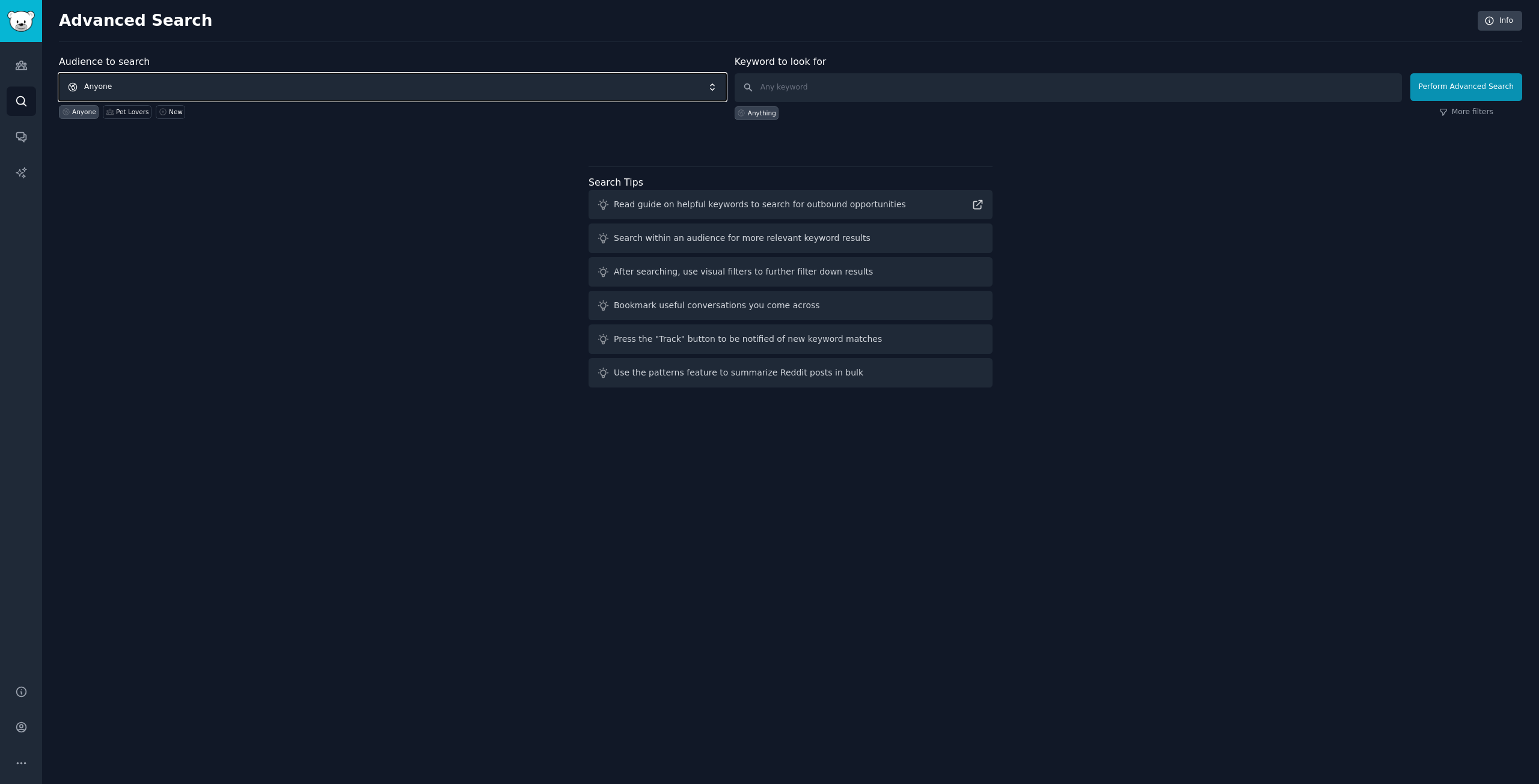
click at [162, 84] on span "Anyone" at bounding box center [393, 87] width 667 height 27
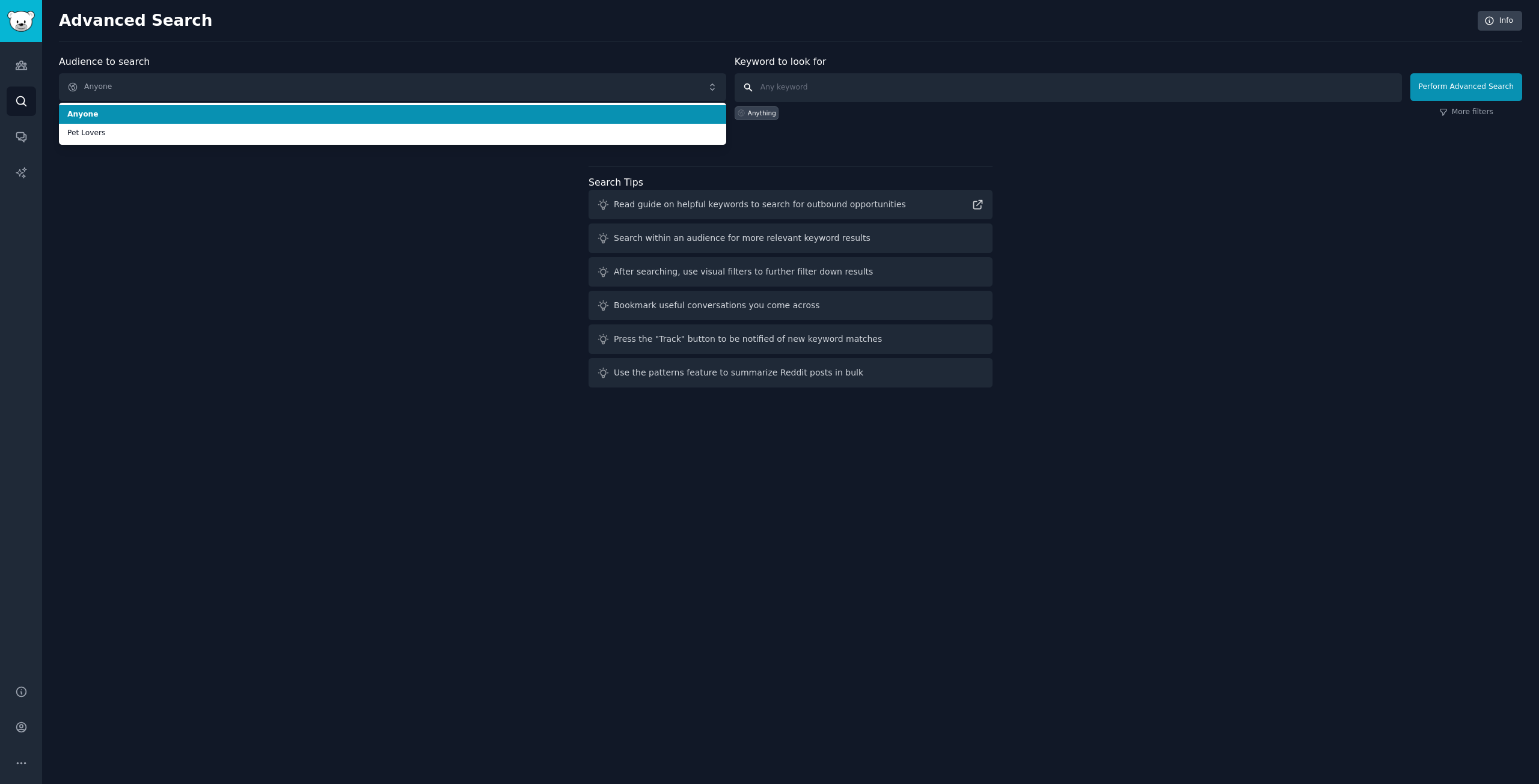
click at [793, 79] on input "text" at bounding box center [1068, 88] width 667 height 29
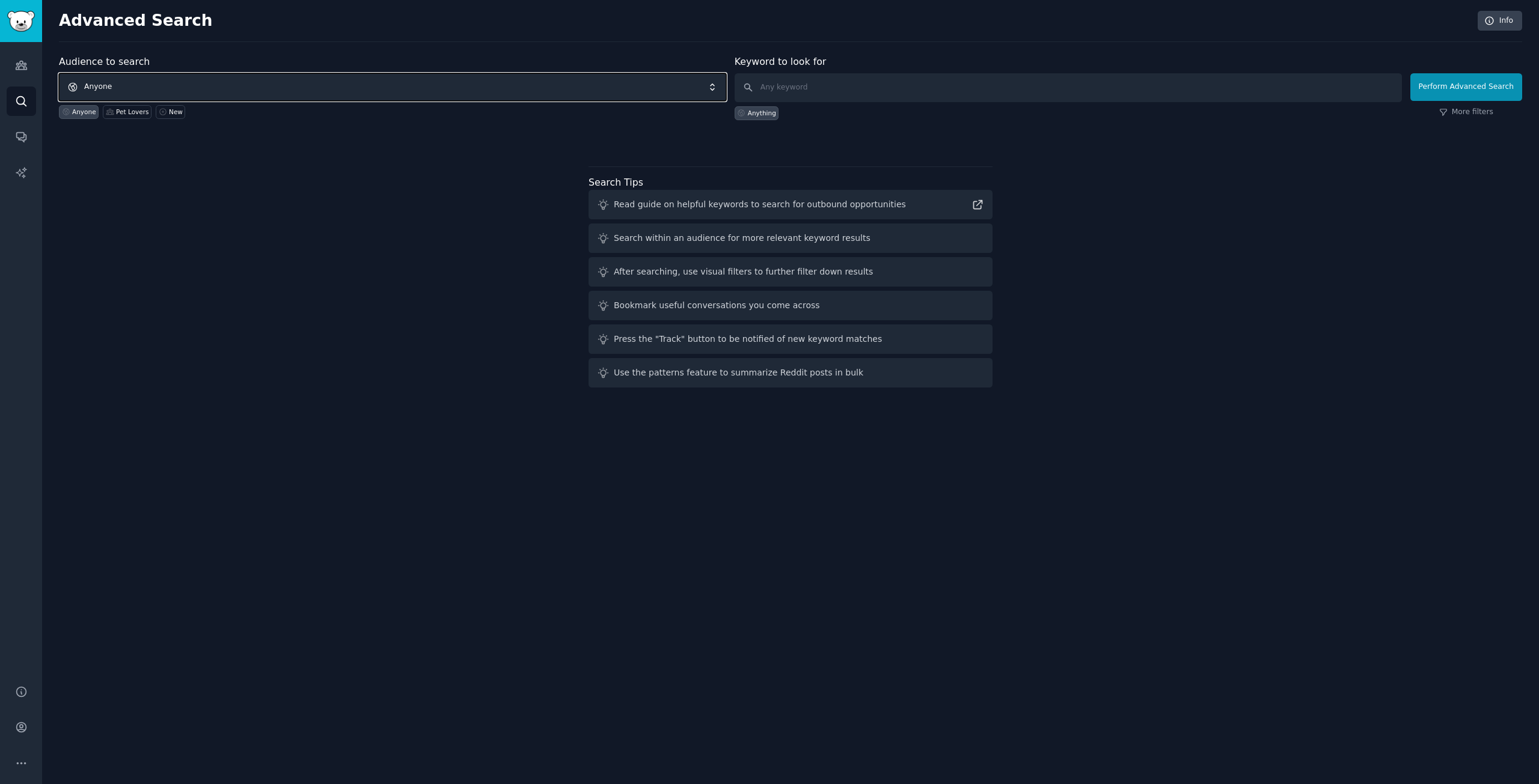
click at [127, 83] on span "Anyone" at bounding box center [393, 87] width 667 height 27
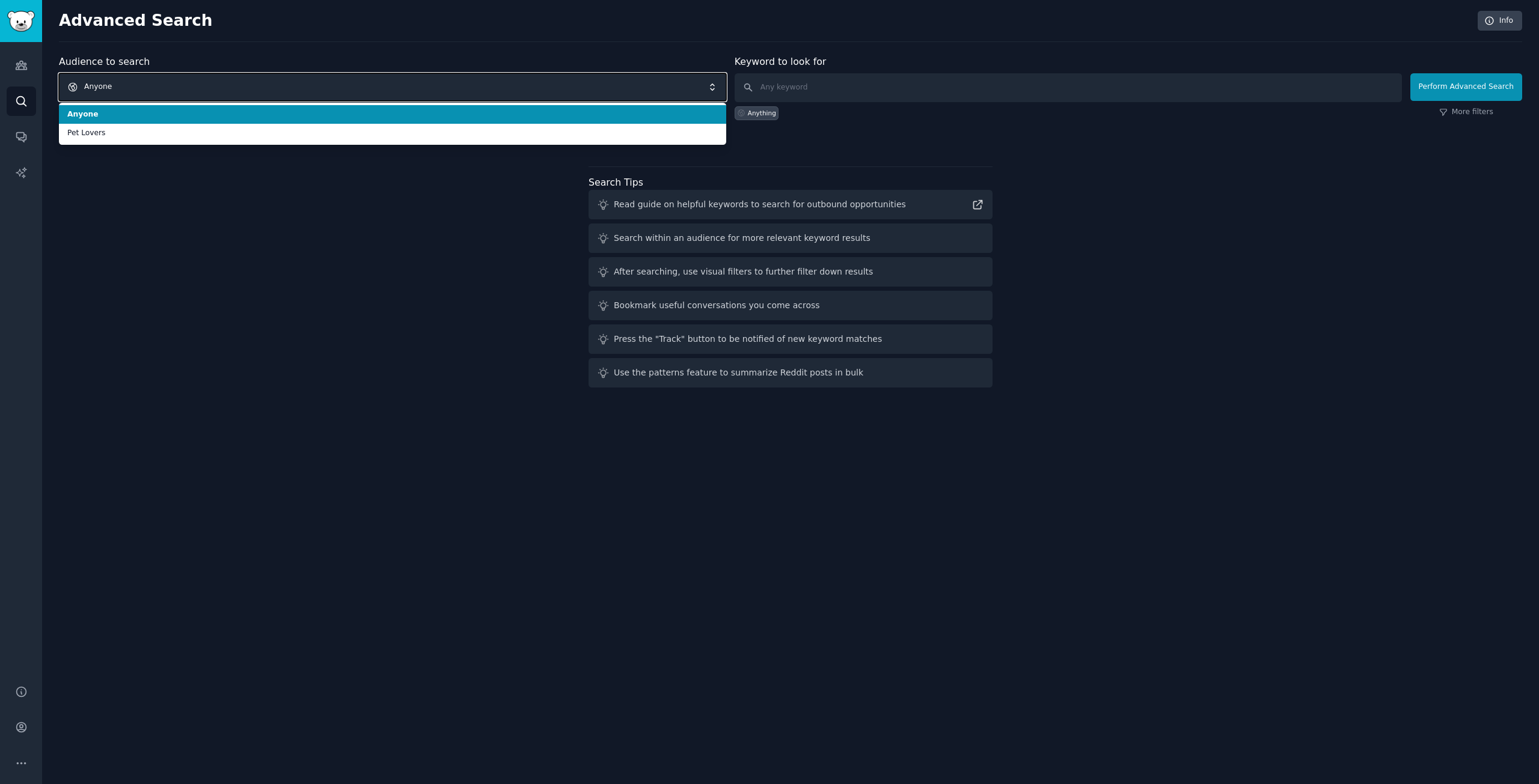
click at [127, 83] on span "Anyone" at bounding box center [393, 87] width 667 height 27
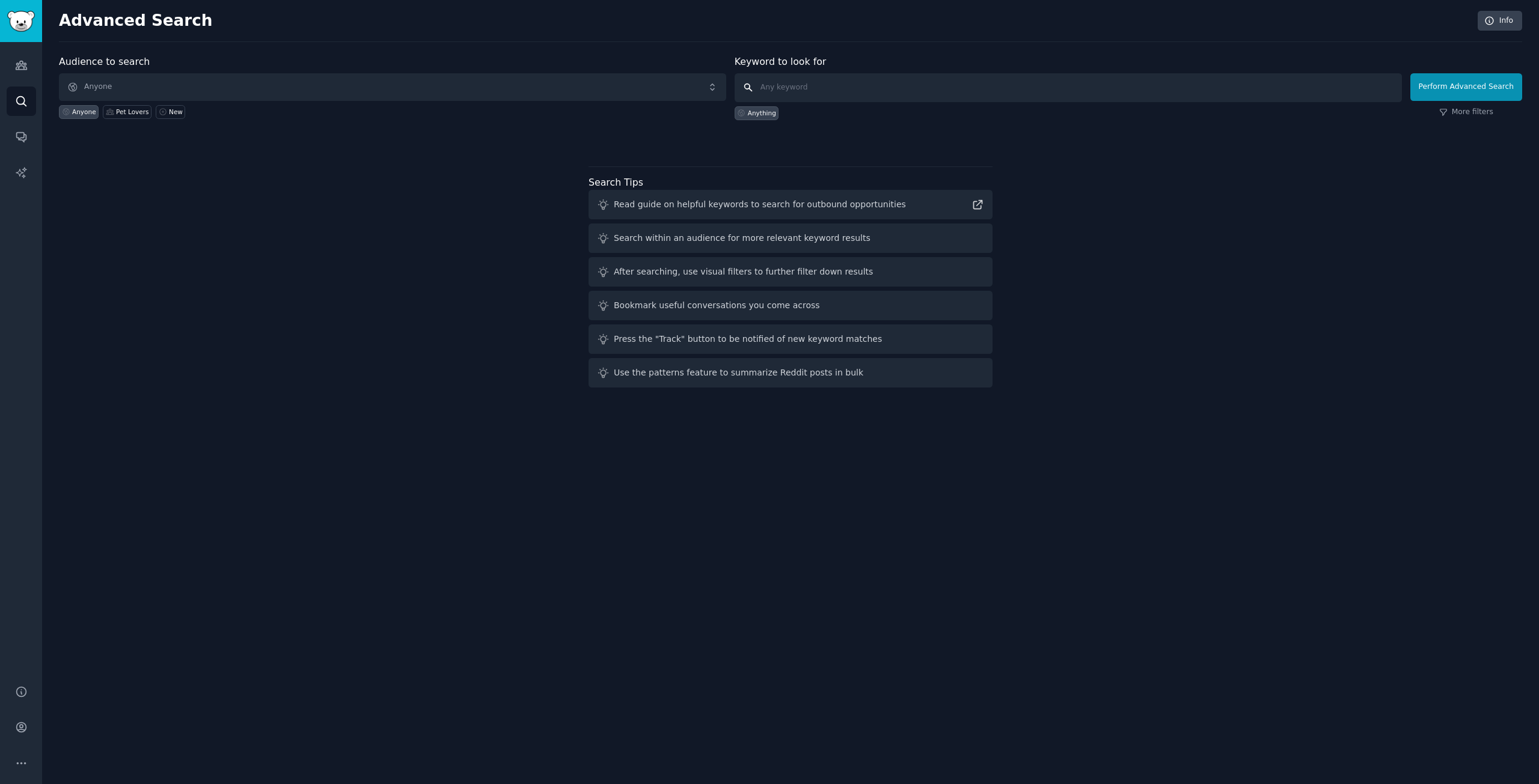
click at [805, 82] on input "text" at bounding box center [1068, 88] width 667 height 29
type input "phone"
click button "Perform Advanced Search" at bounding box center [1466, 87] width 112 height 27
click at [196, 86] on span "Anyone" at bounding box center [393, 87] width 667 height 27
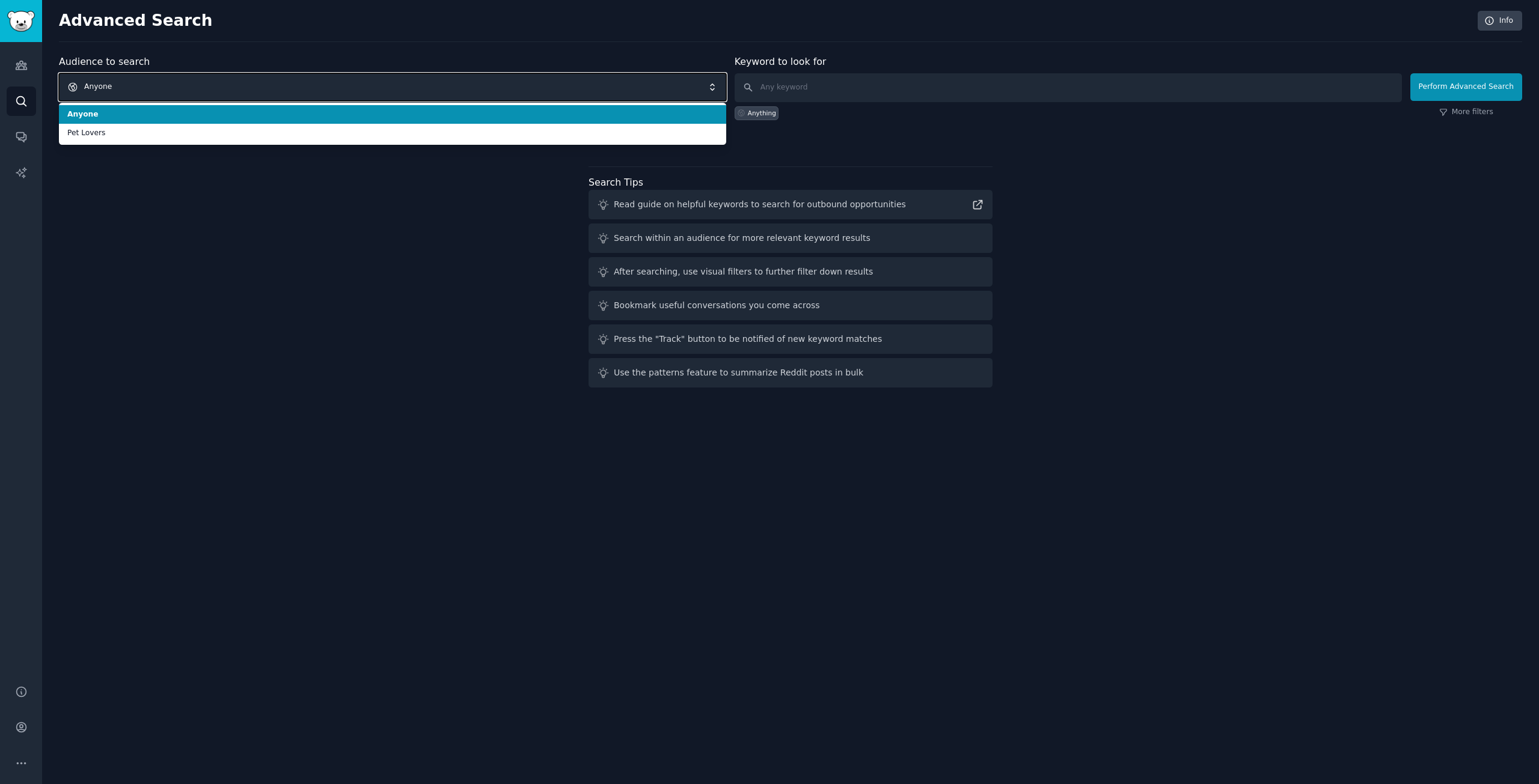
click at [170, 81] on span "Anyone" at bounding box center [393, 87] width 667 height 27
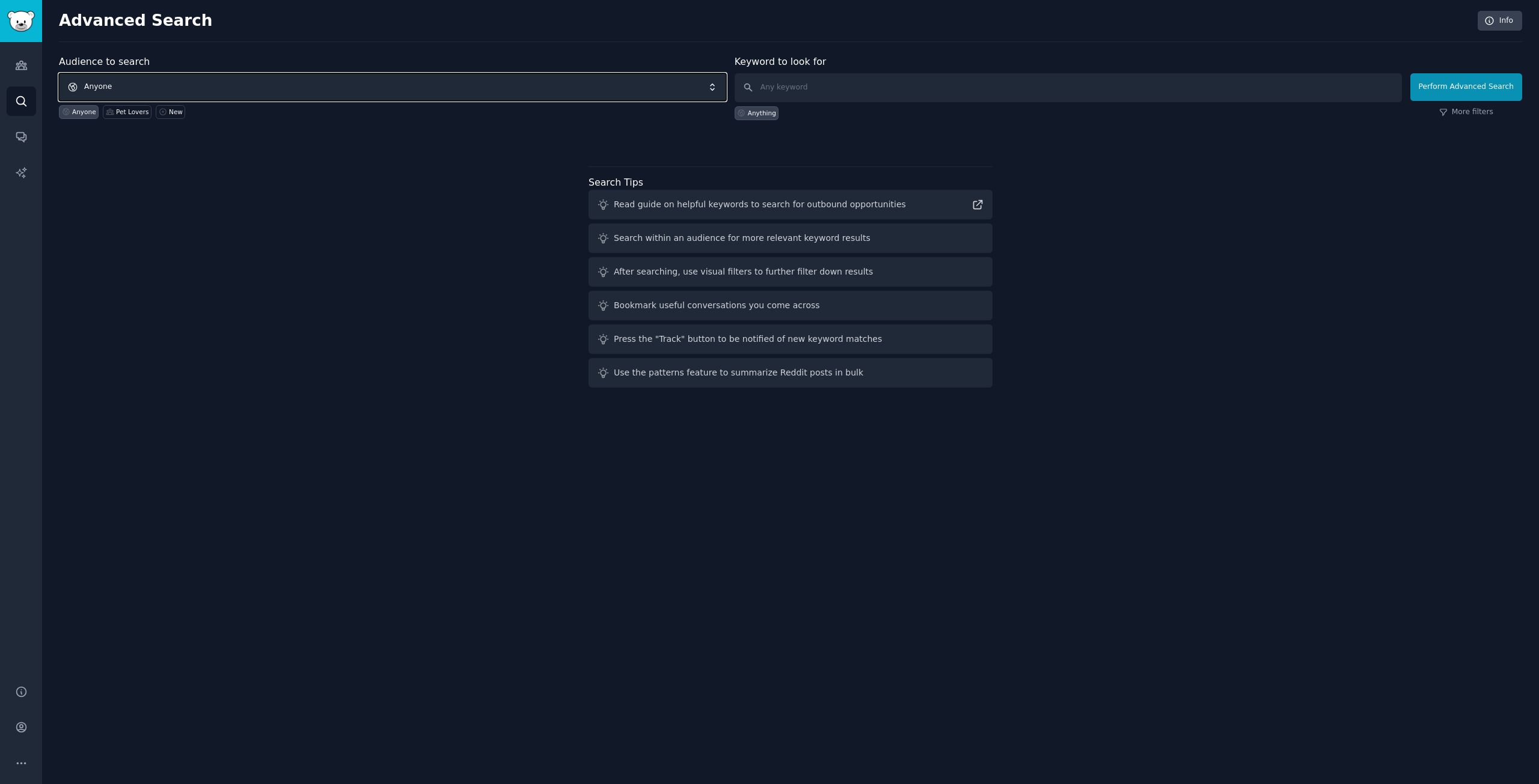
click at [146, 81] on span "Anyone" at bounding box center [393, 87] width 667 height 27
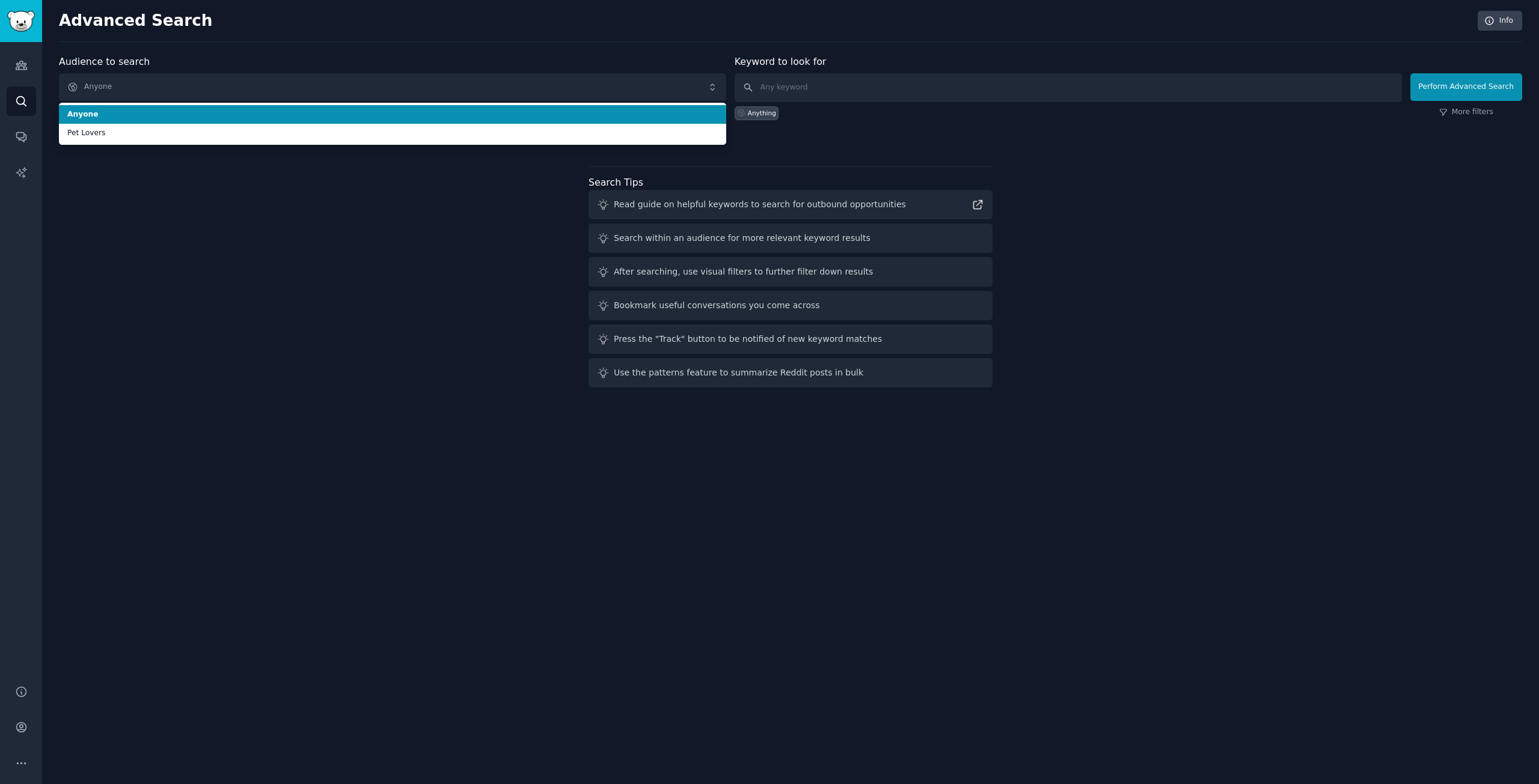
click at [93, 110] on span "Anyone" at bounding box center [392, 114] width 651 height 11
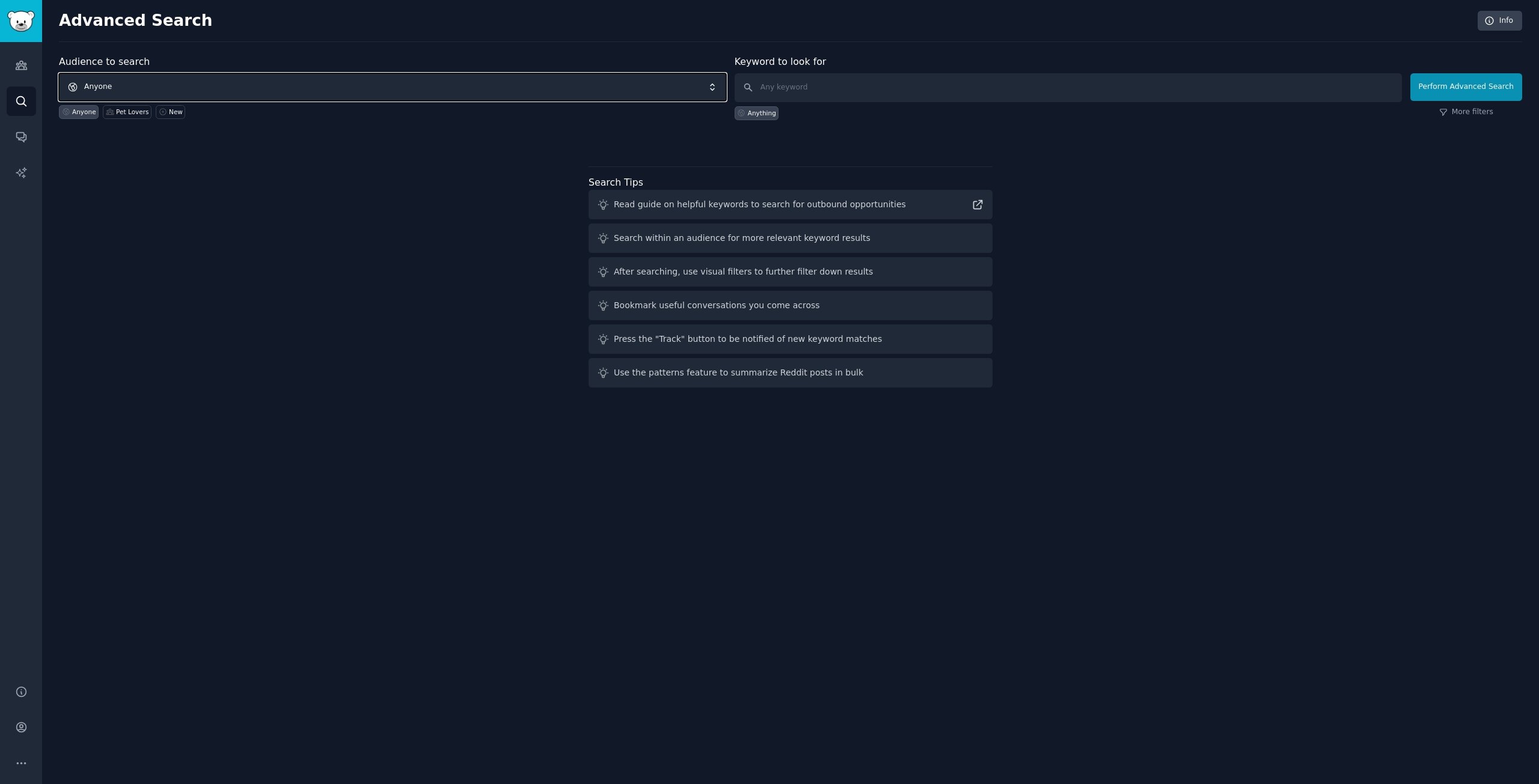
click at [124, 83] on span "Anyone" at bounding box center [393, 87] width 667 height 27
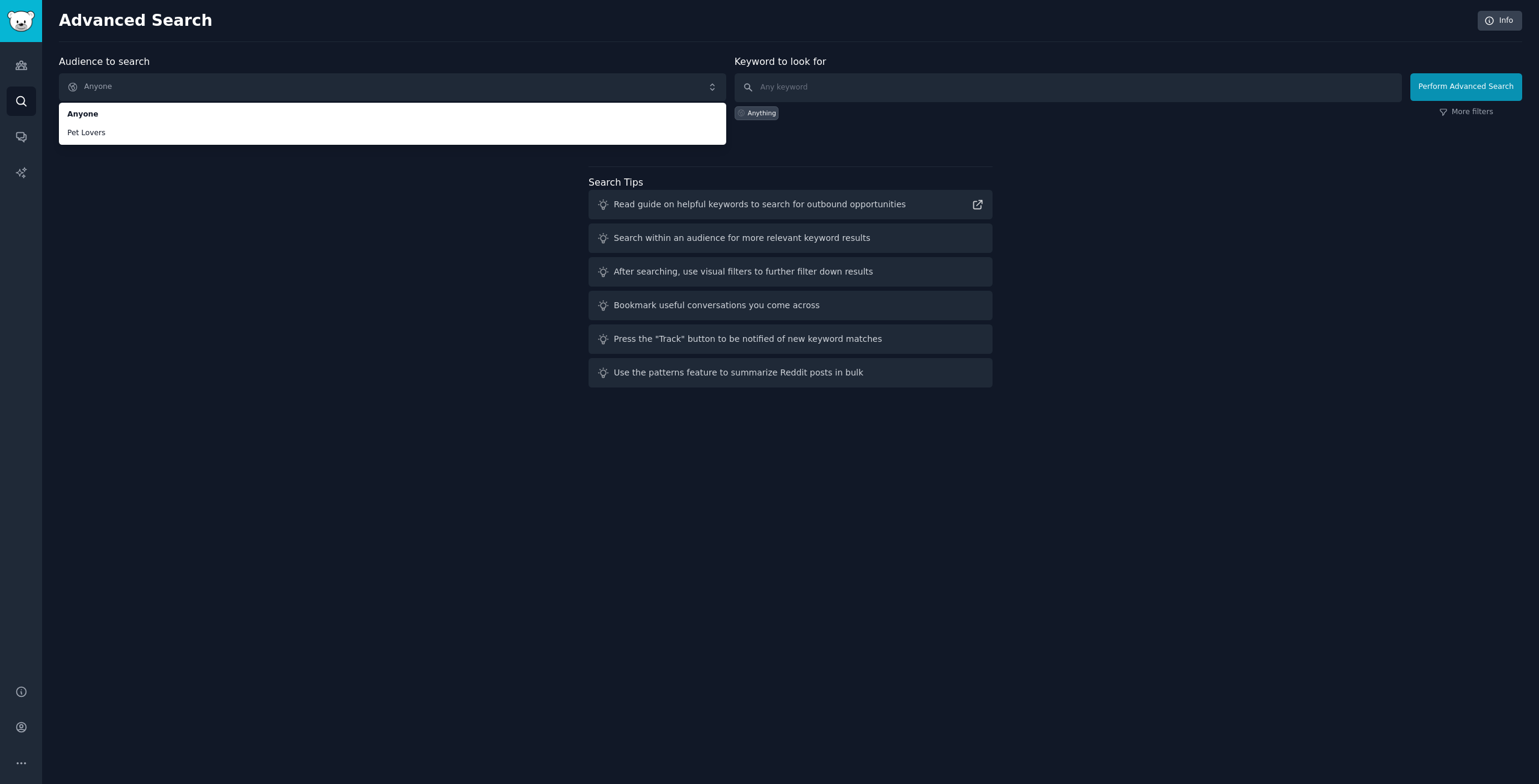
click at [339, 233] on div "Audience to search Anyone Anyone Pet Lovers Anyone Pet Lovers New Keyword to lo…" at bounding box center [791, 223] width 1463 height 338
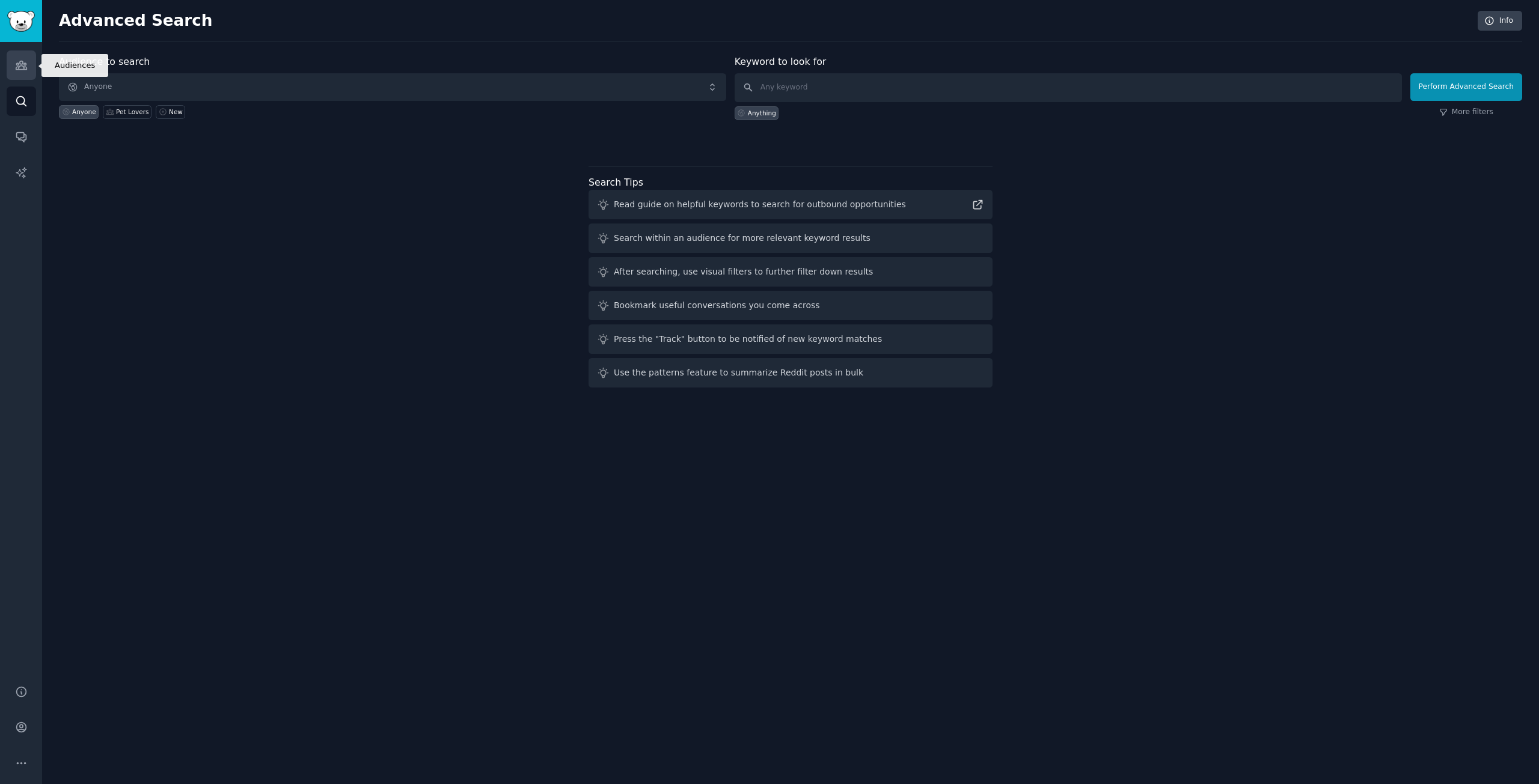
click at [15, 62] on icon "Sidebar" at bounding box center [20, 65] width 13 height 13
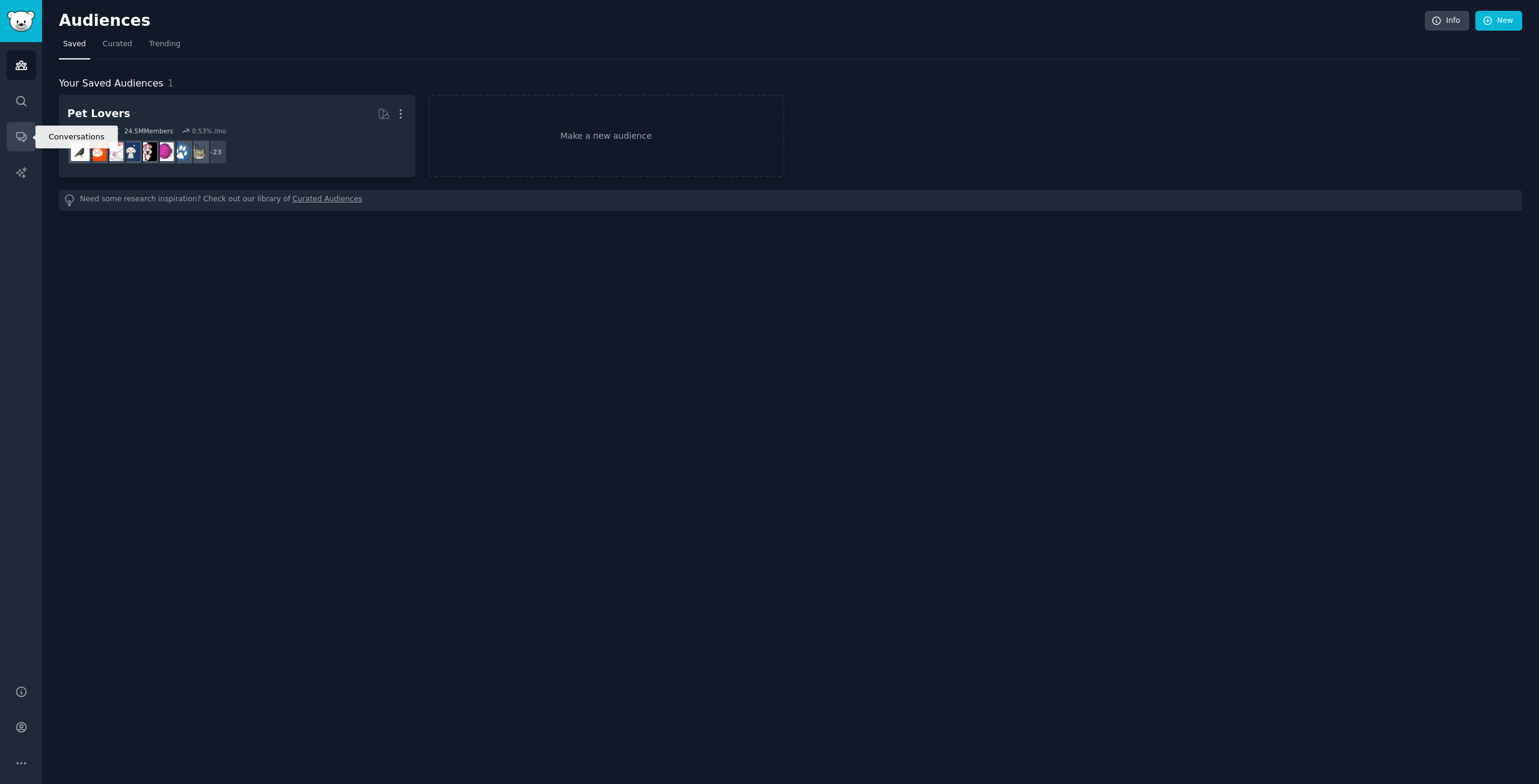
click at [15, 137] on icon "Sidebar" at bounding box center [20, 136] width 13 height 13
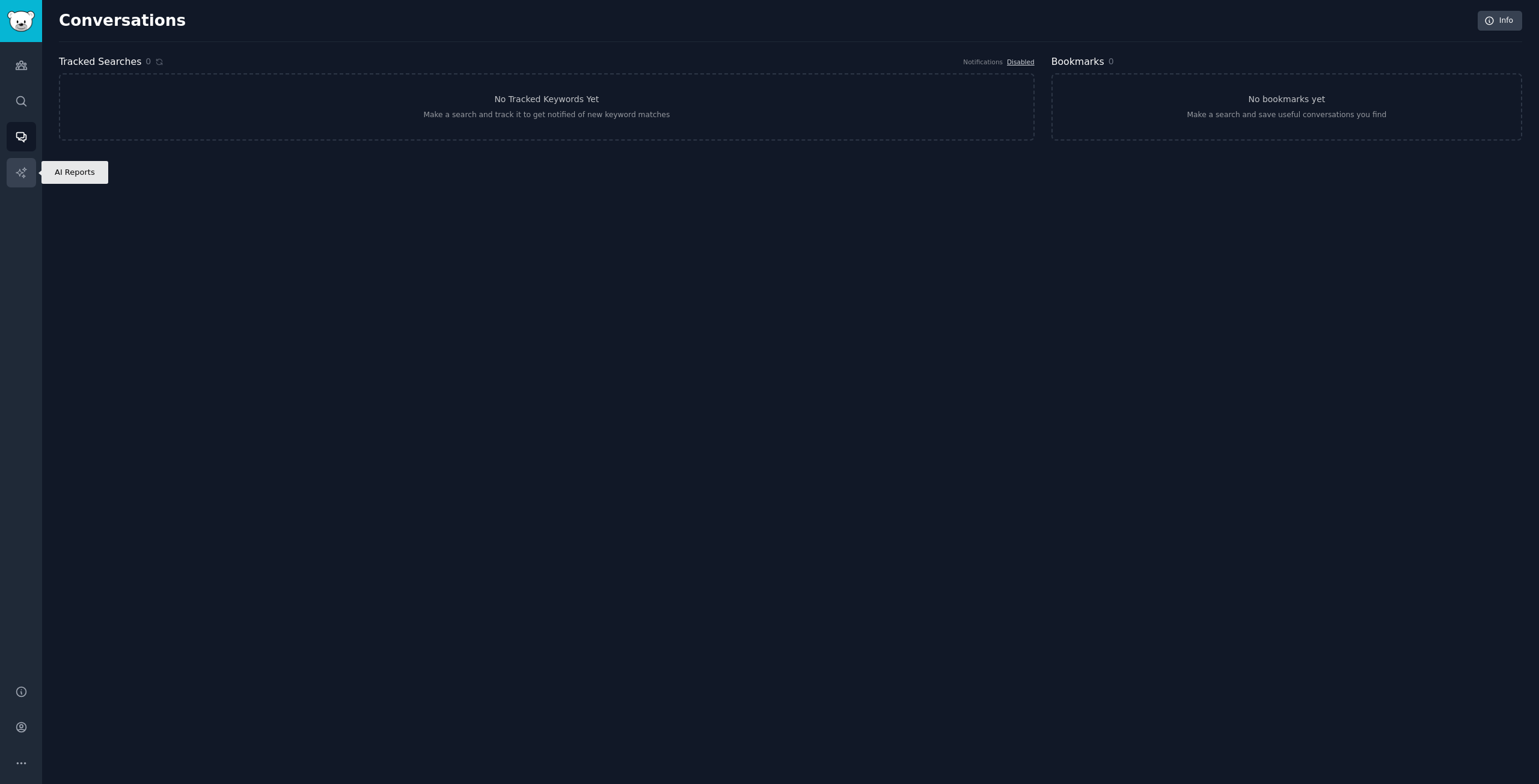
click at [17, 182] on link "AI Reports" at bounding box center [21, 173] width 29 height 29
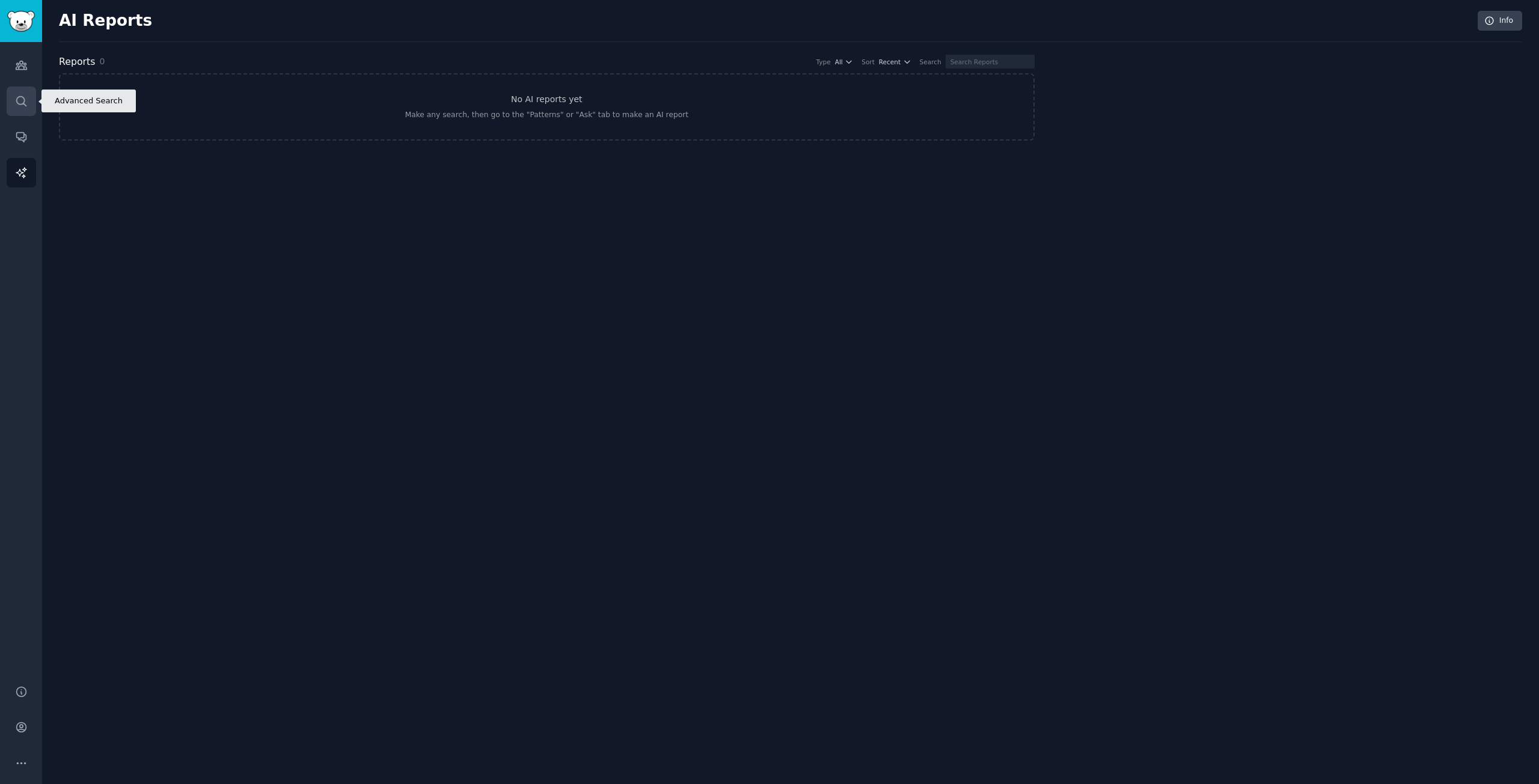
click at [21, 99] on icon "Sidebar" at bounding box center [20, 101] width 13 height 13
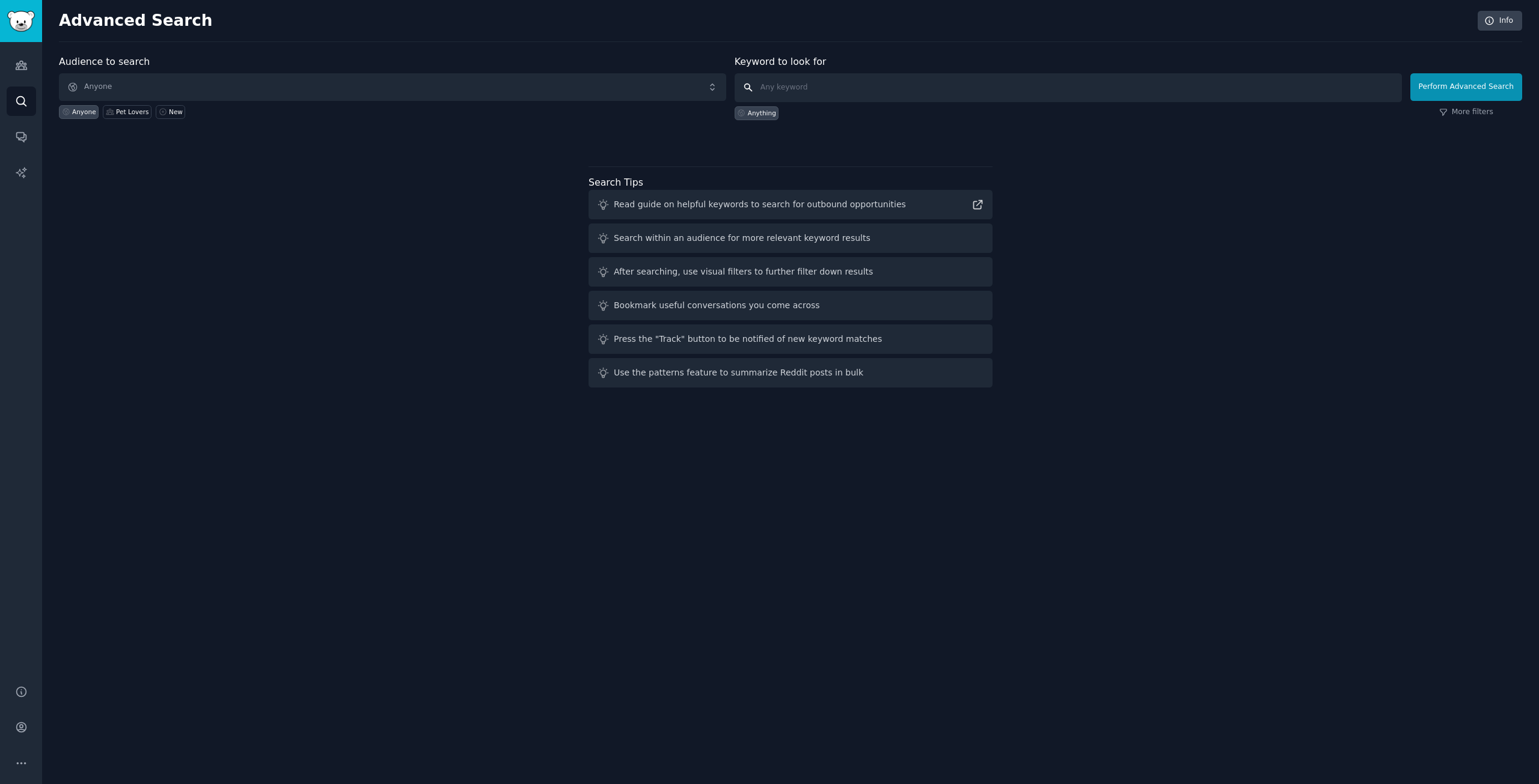
click at [814, 86] on input "text" at bounding box center [1068, 88] width 667 height 29
click at [767, 111] on div "Anything" at bounding box center [762, 113] width 28 height 9
click at [1468, 82] on button "Perform Advanced Search" at bounding box center [1466, 87] width 112 height 27
click at [1471, 80] on button "Perform Advanced Search" at bounding box center [1466, 87] width 112 height 27
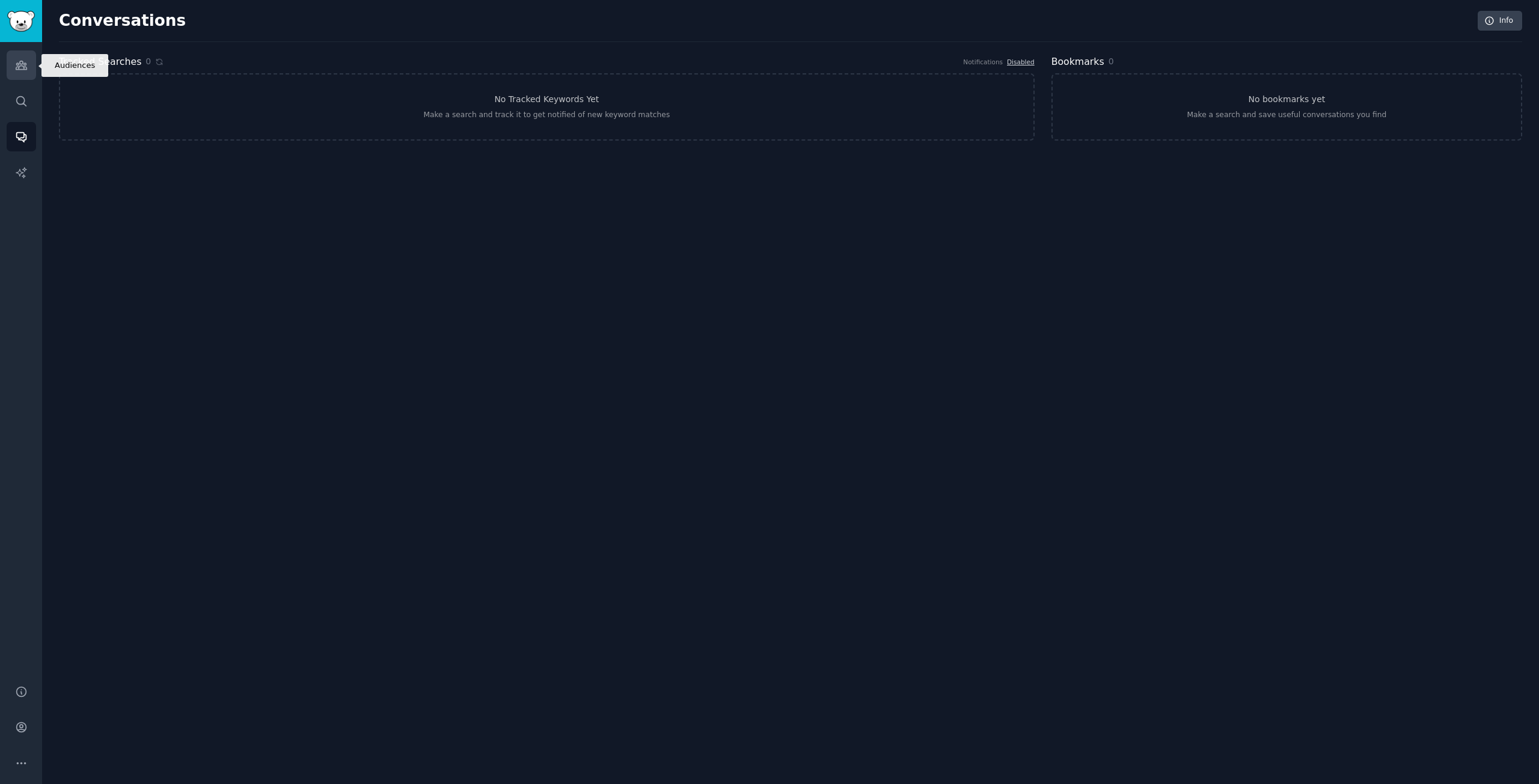
click at [18, 64] on icon "Sidebar" at bounding box center [20, 65] width 11 height 9
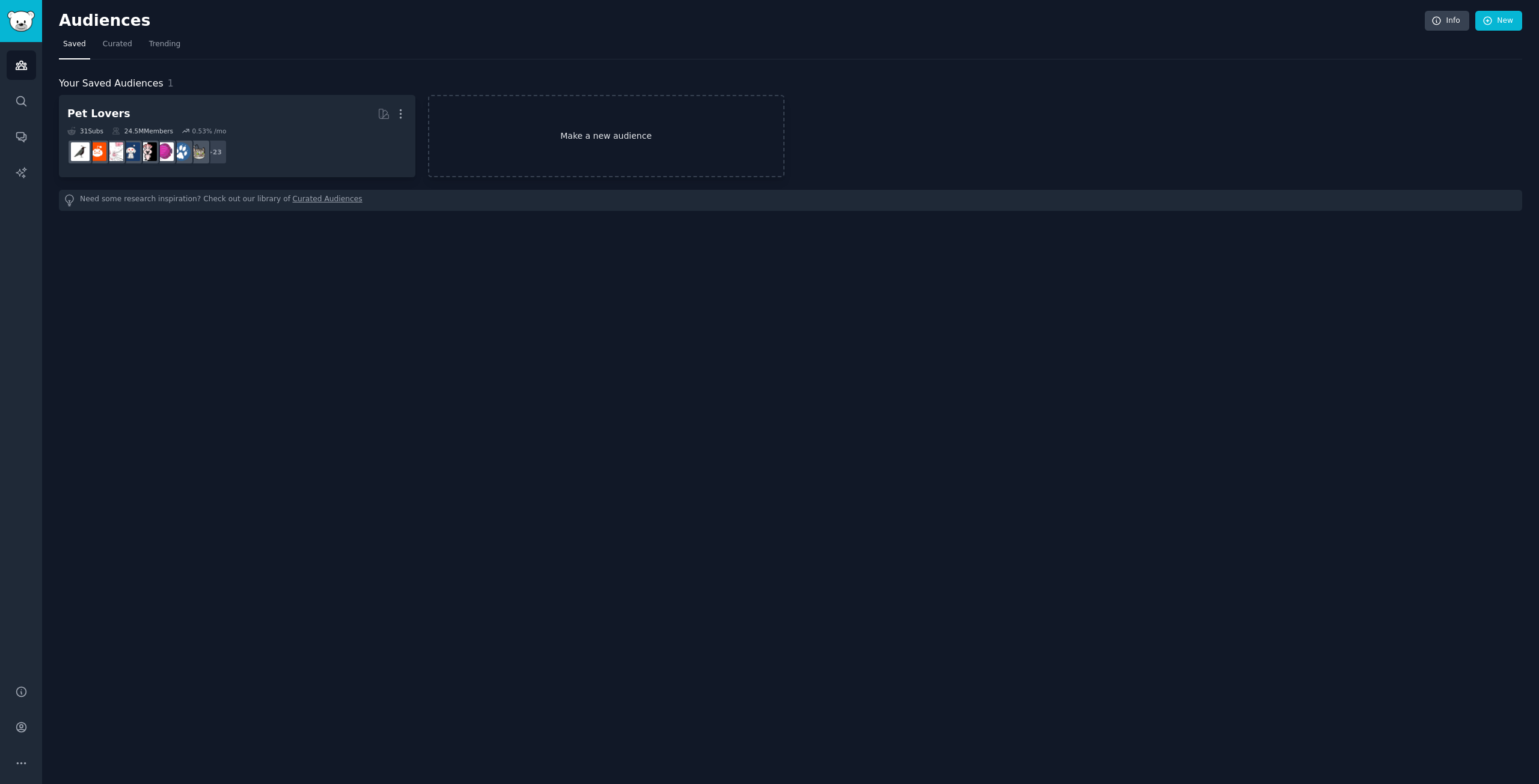
click at [582, 158] on link "Make a new audience" at bounding box center [606, 136] width 356 height 83
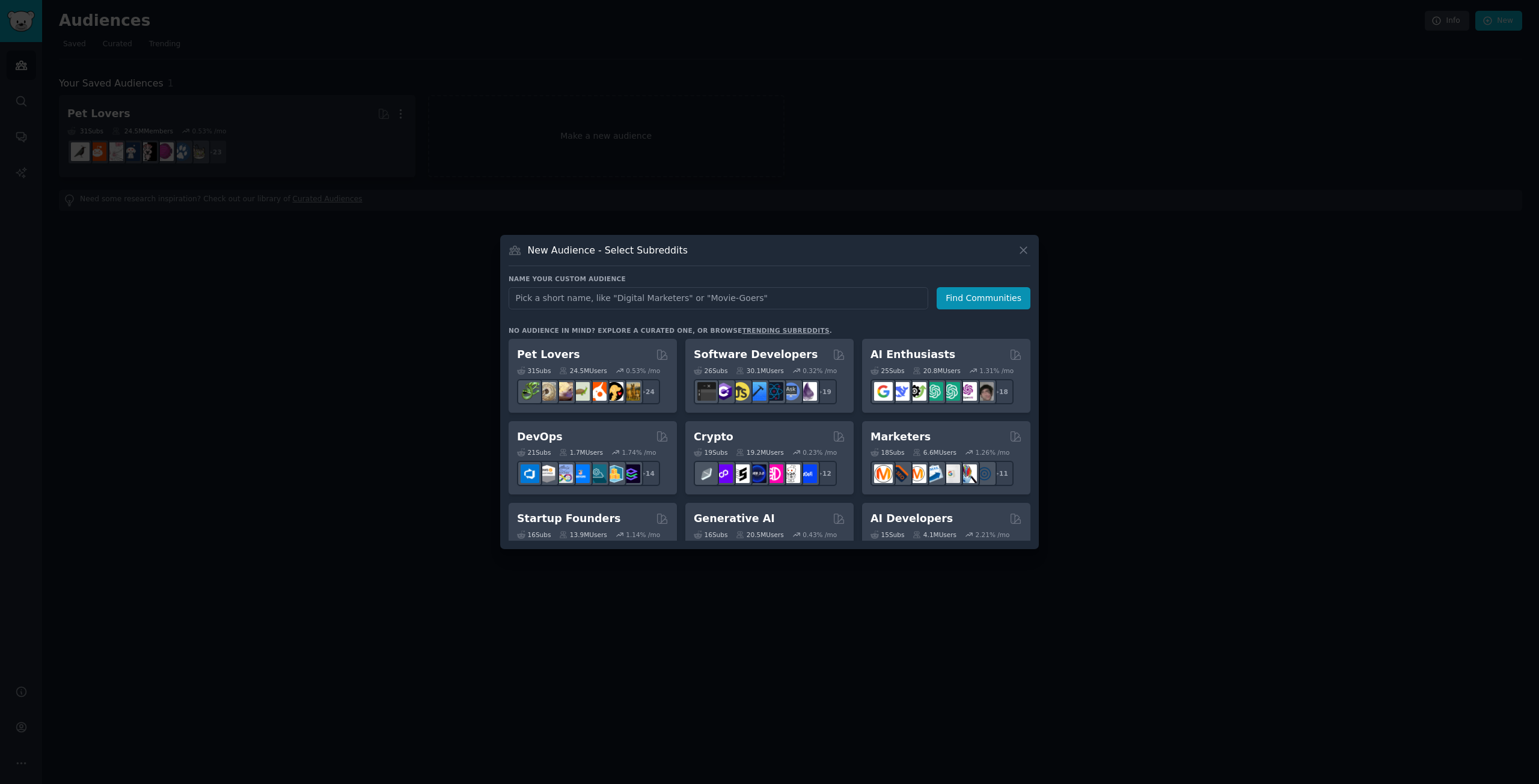
click at [603, 292] on input "text" at bounding box center [718, 298] width 419 height 22
type input "phone"
click button "Find Communities" at bounding box center [984, 298] width 93 height 22
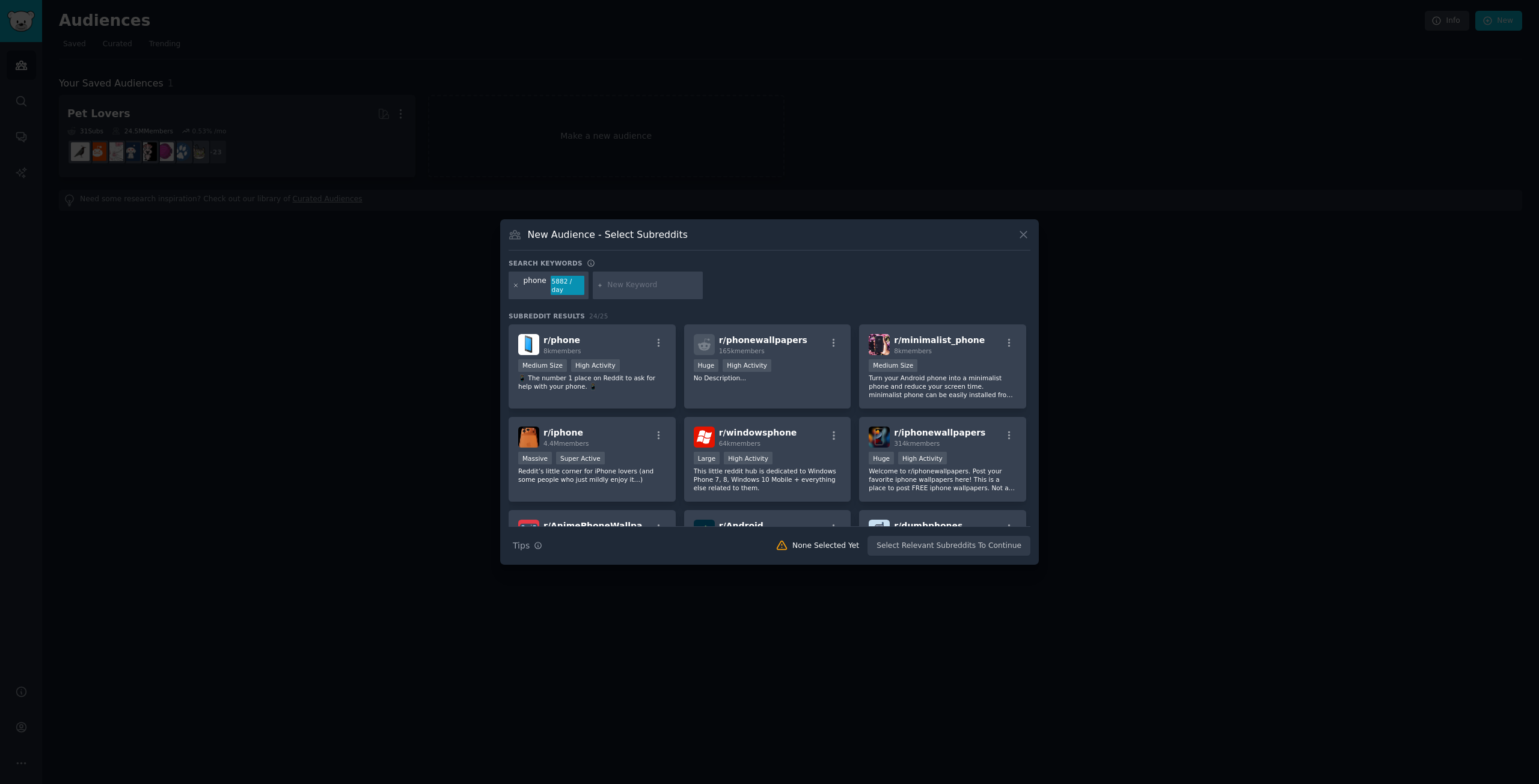
click at [516, 284] on icon at bounding box center [516, 285] width 7 height 7
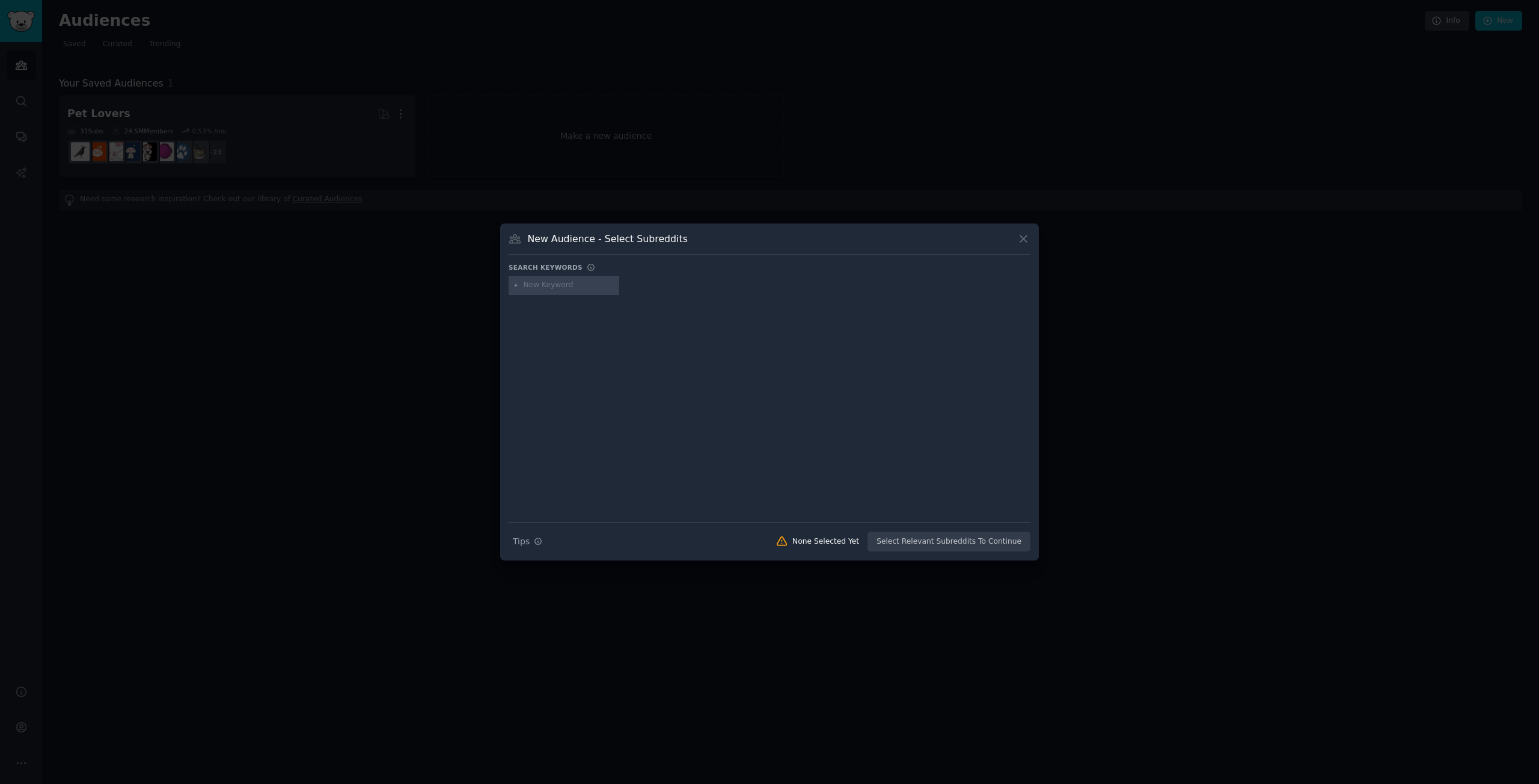
click at [552, 290] on input "text" at bounding box center [569, 285] width 91 height 11
paste input "earphone"
type input "earphone"
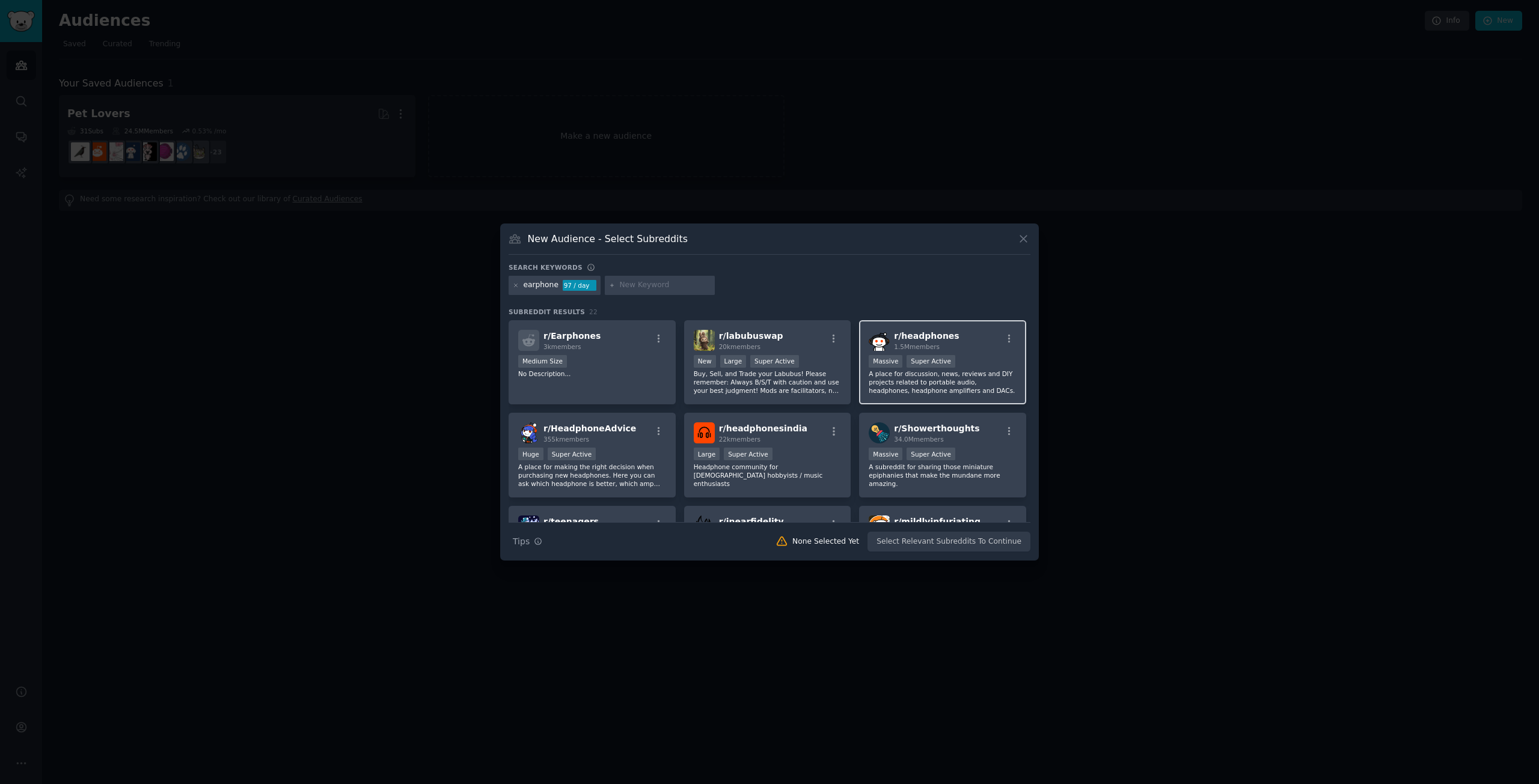
click at [985, 381] on p "A place for discussion, news, reviews and DIY projects related to portable audi…" at bounding box center [943, 382] width 148 height 25
click at [997, 539] on button "Create Audience" at bounding box center [991, 542] width 80 height 20
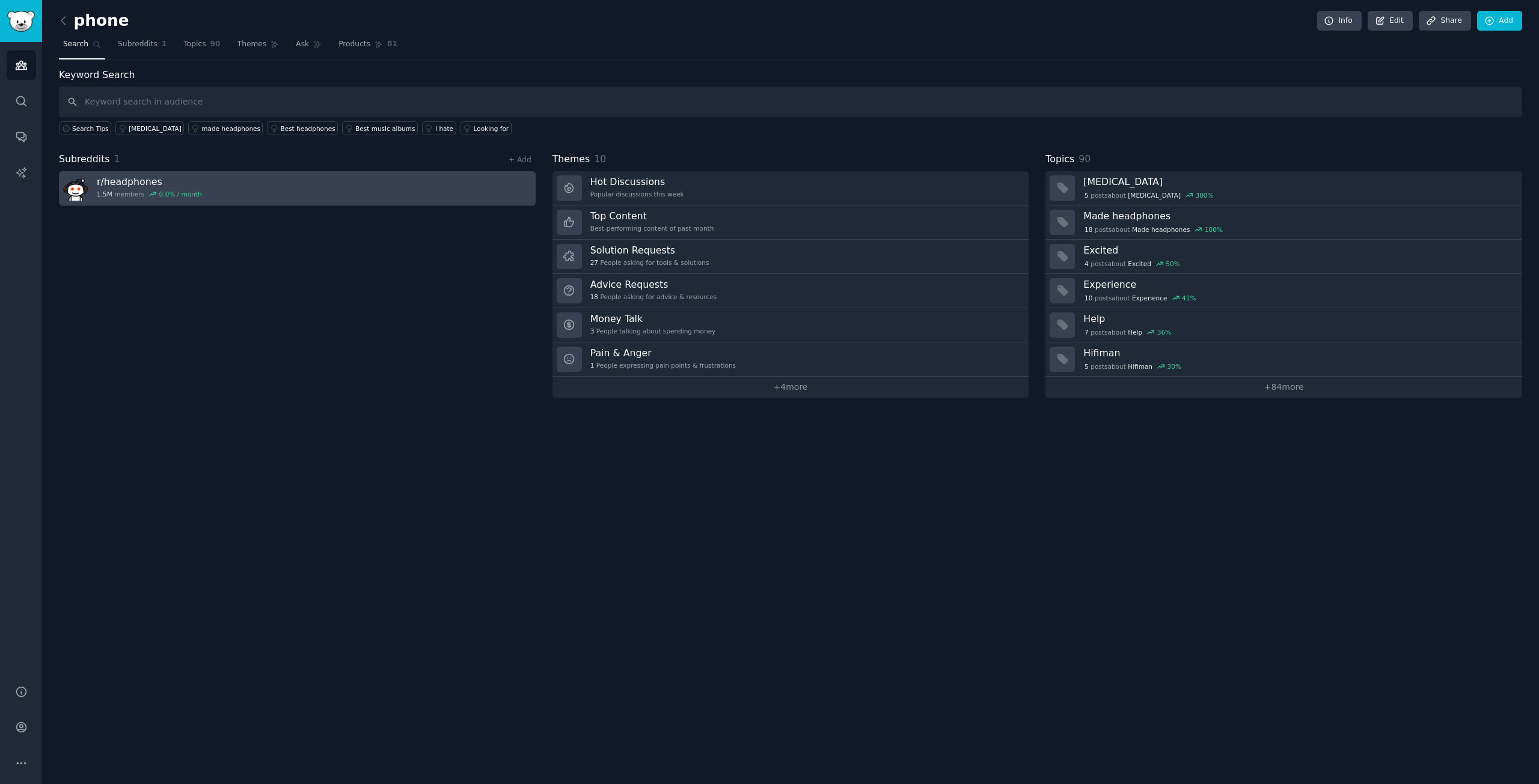
click at [268, 189] on link "r/ headphones 1.5M members 0.0 % / month" at bounding box center [298, 188] width 477 height 34
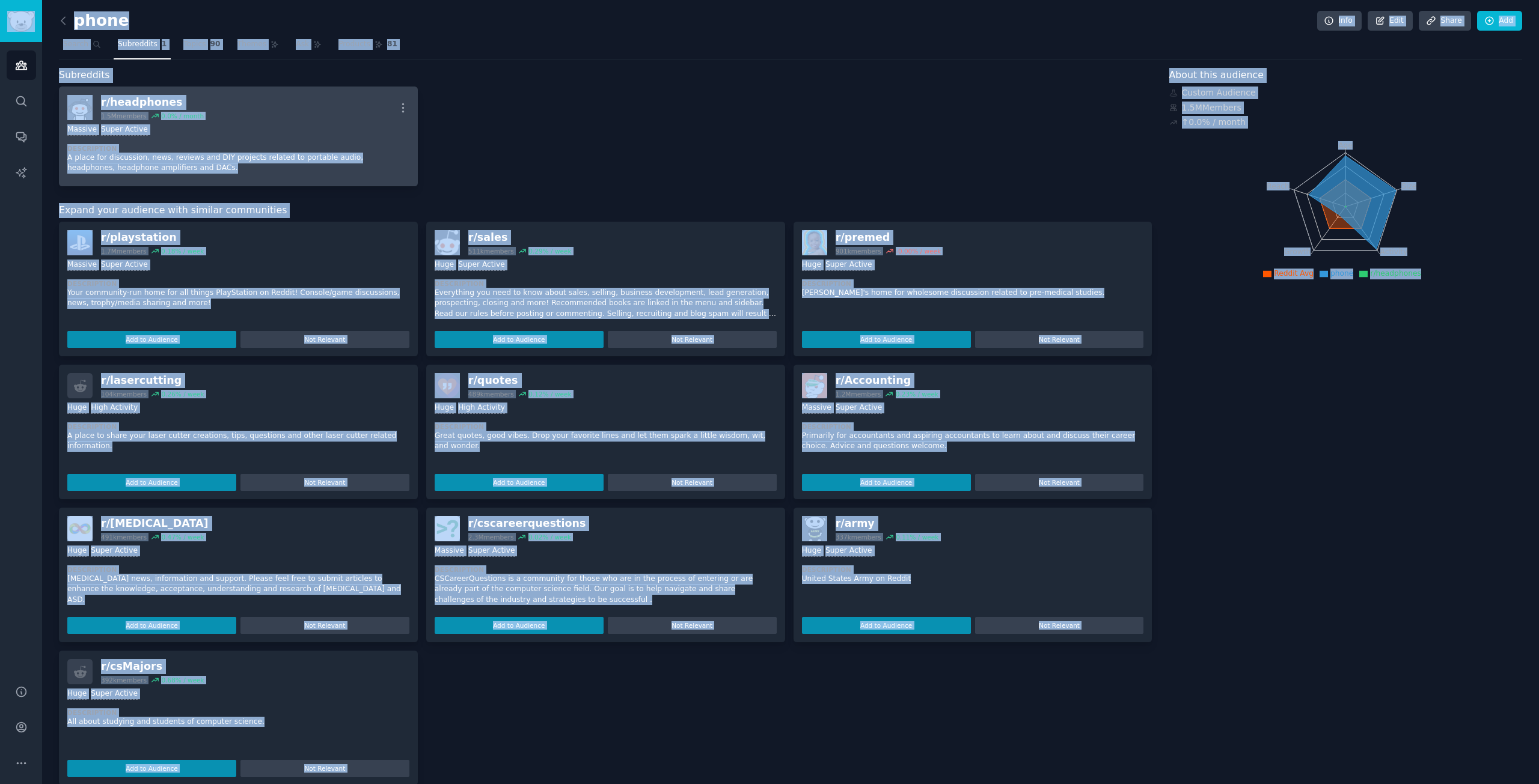
click at [250, 120] on div "r/ headphones 1.5M members 0.0 % / month More" at bounding box center [238, 108] width 342 height 25
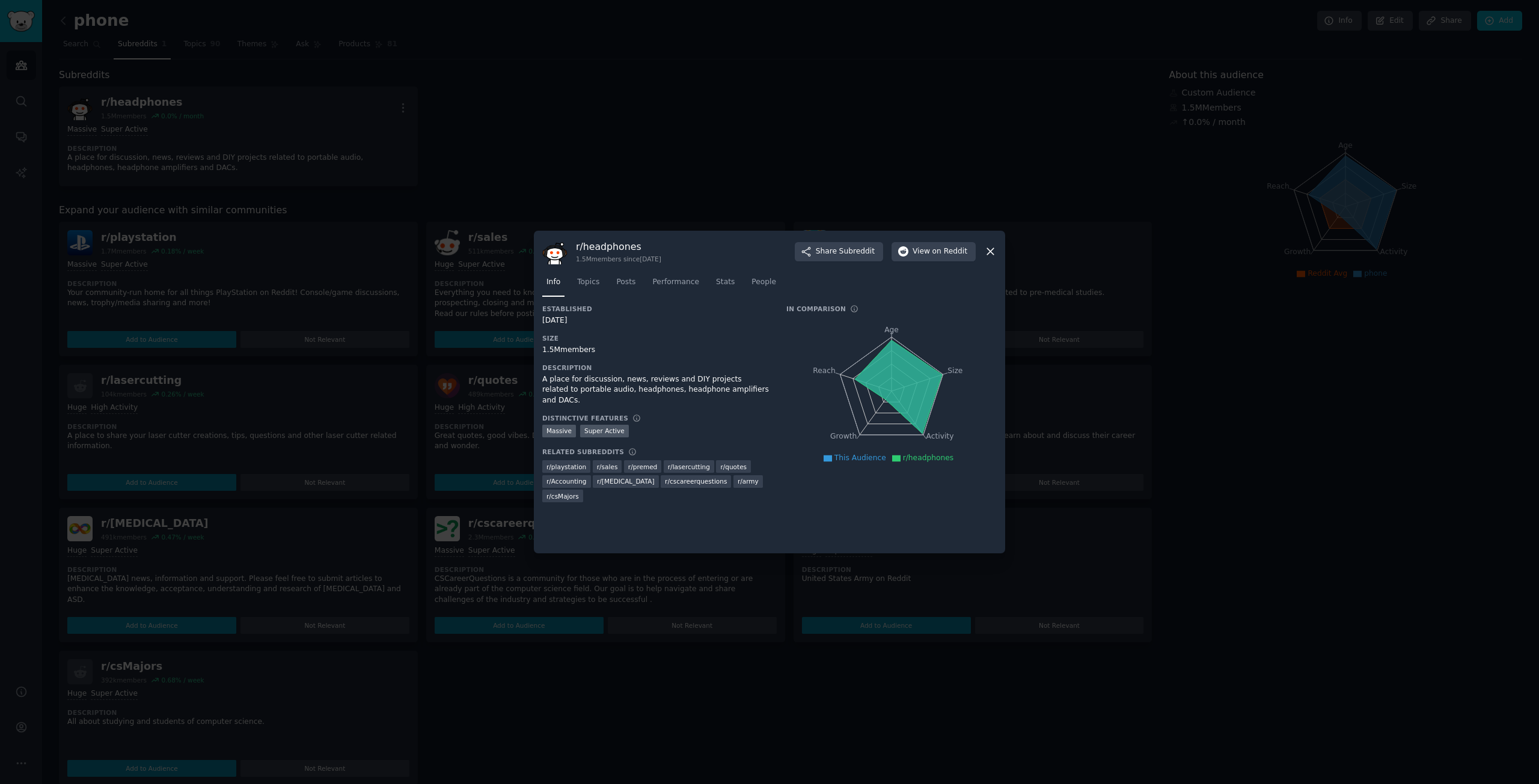
click at [1338, 404] on div at bounding box center [770, 392] width 1539 height 784
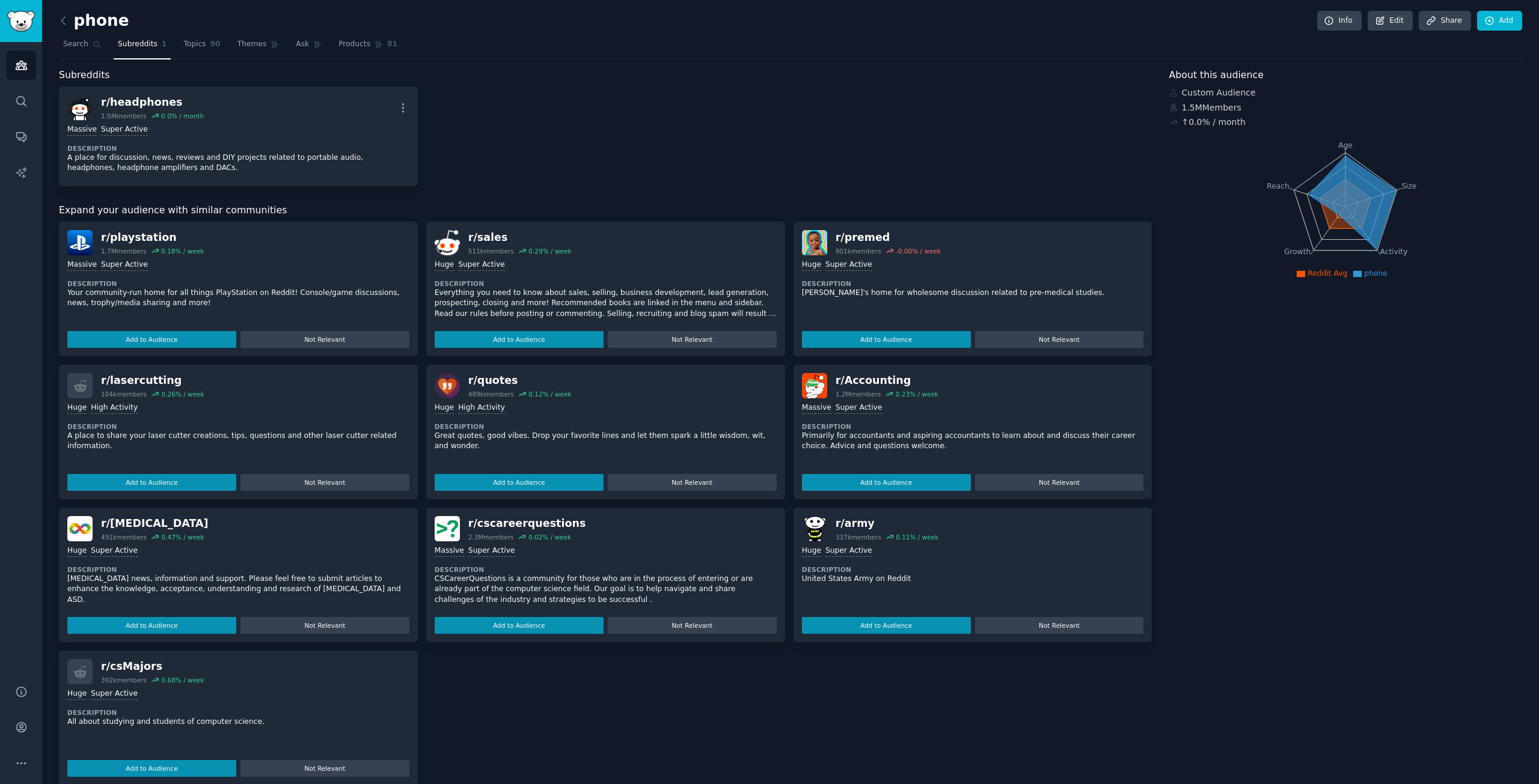
click at [270, 266] on div ">= 95th percentile for submissions / day Massive Super Active" at bounding box center [238, 266] width 342 height 12
click at [164, 339] on button "Add to Audience" at bounding box center [152, 339] width 169 height 17
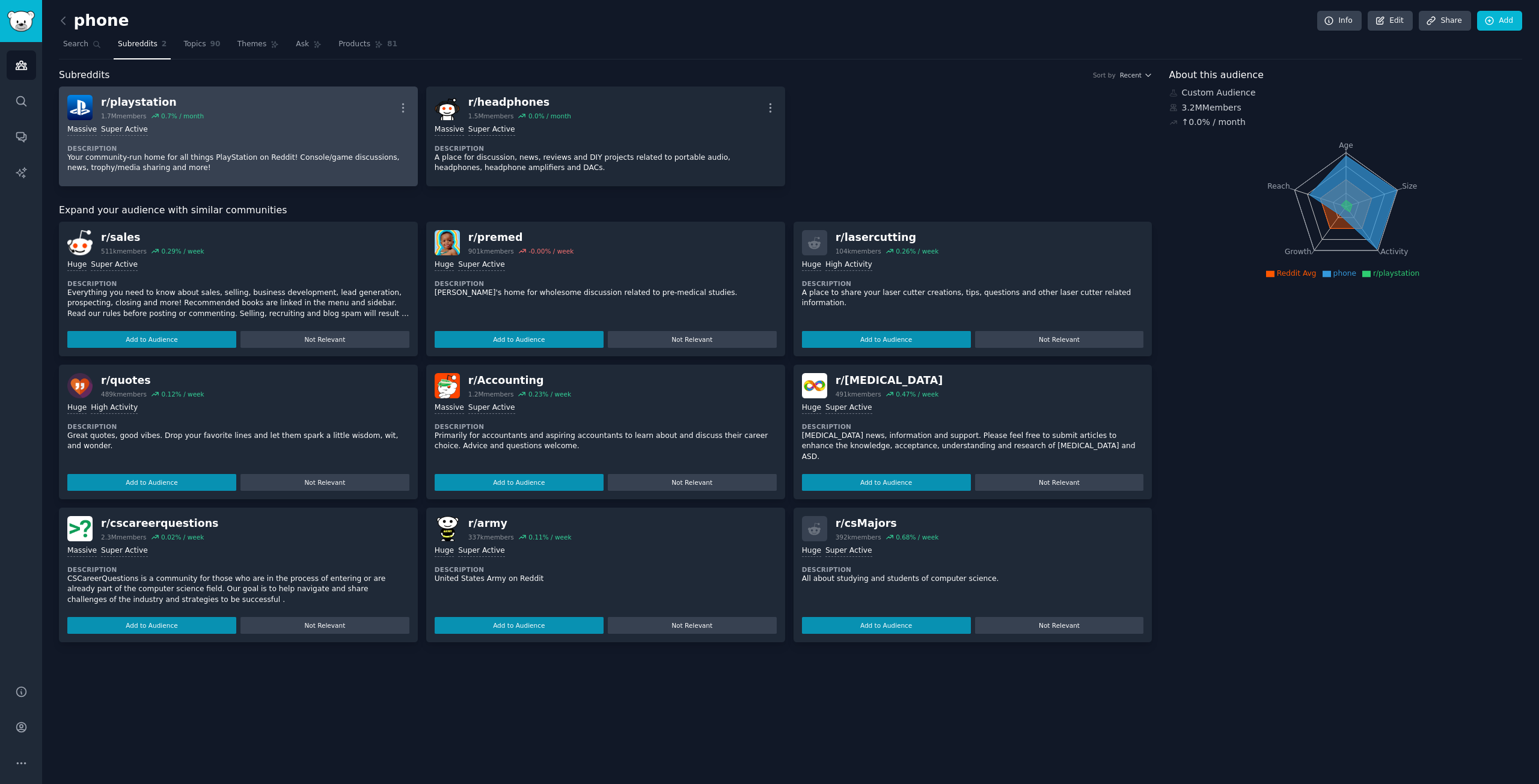
click at [188, 121] on div "Massive Super Active Description Your community-run home for all things PlaySta…" at bounding box center [238, 149] width 342 height 57
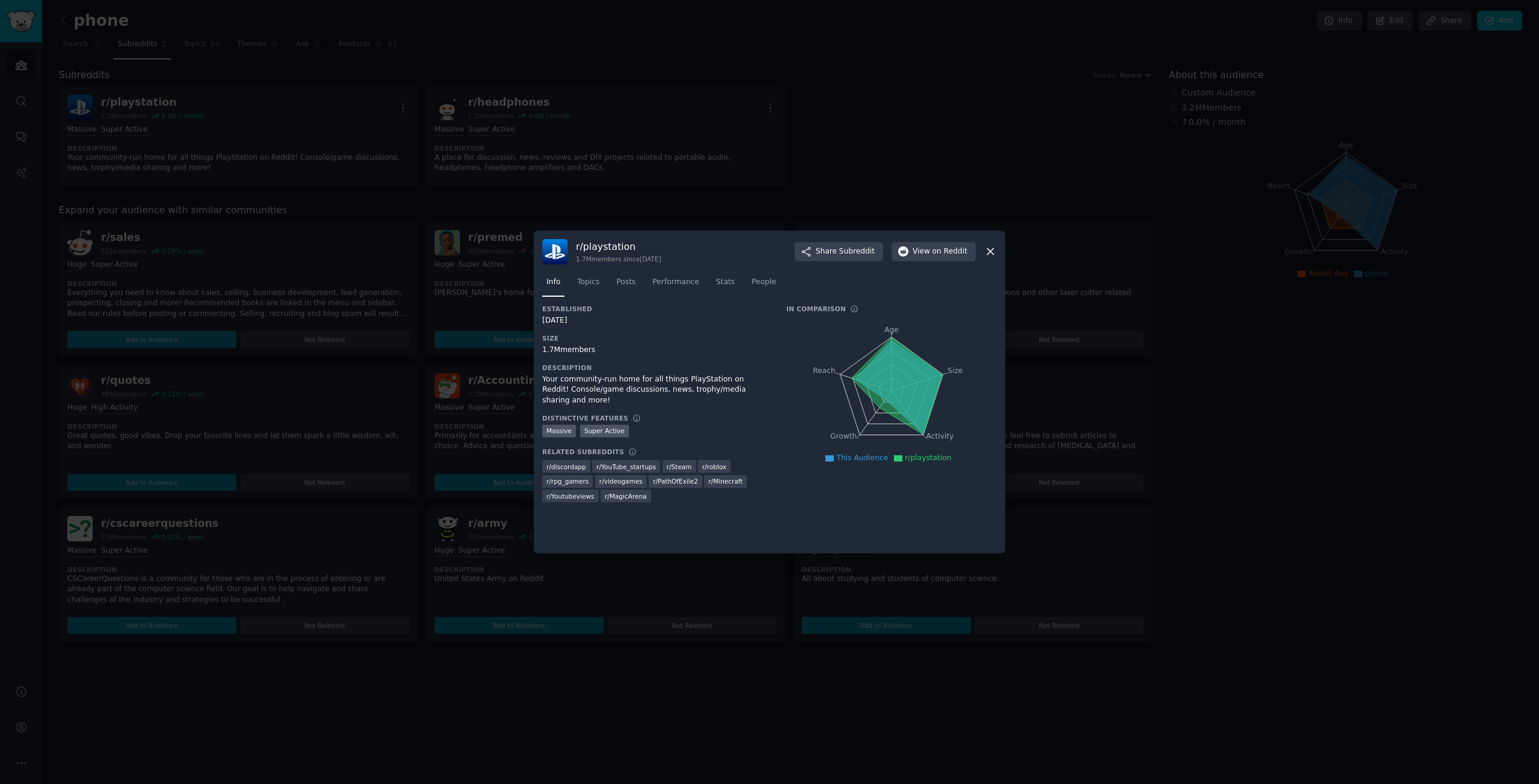
click at [985, 252] on icon at bounding box center [990, 251] width 13 height 13
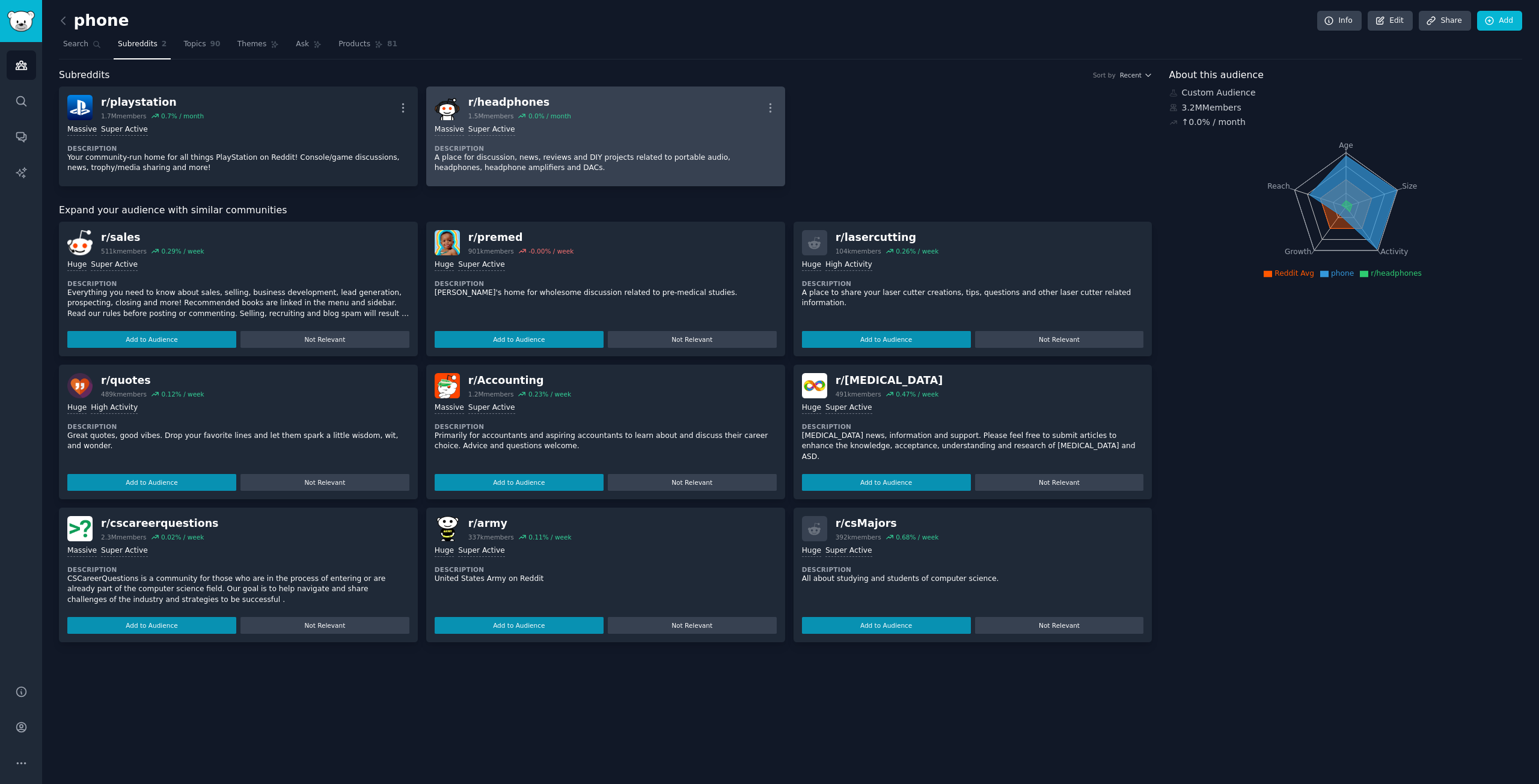
click at [562, 139] on div "Massive Super Active Description A place for discussion, news, reviews and DIY …" at bounding box center [606, 149] width 342 height 57
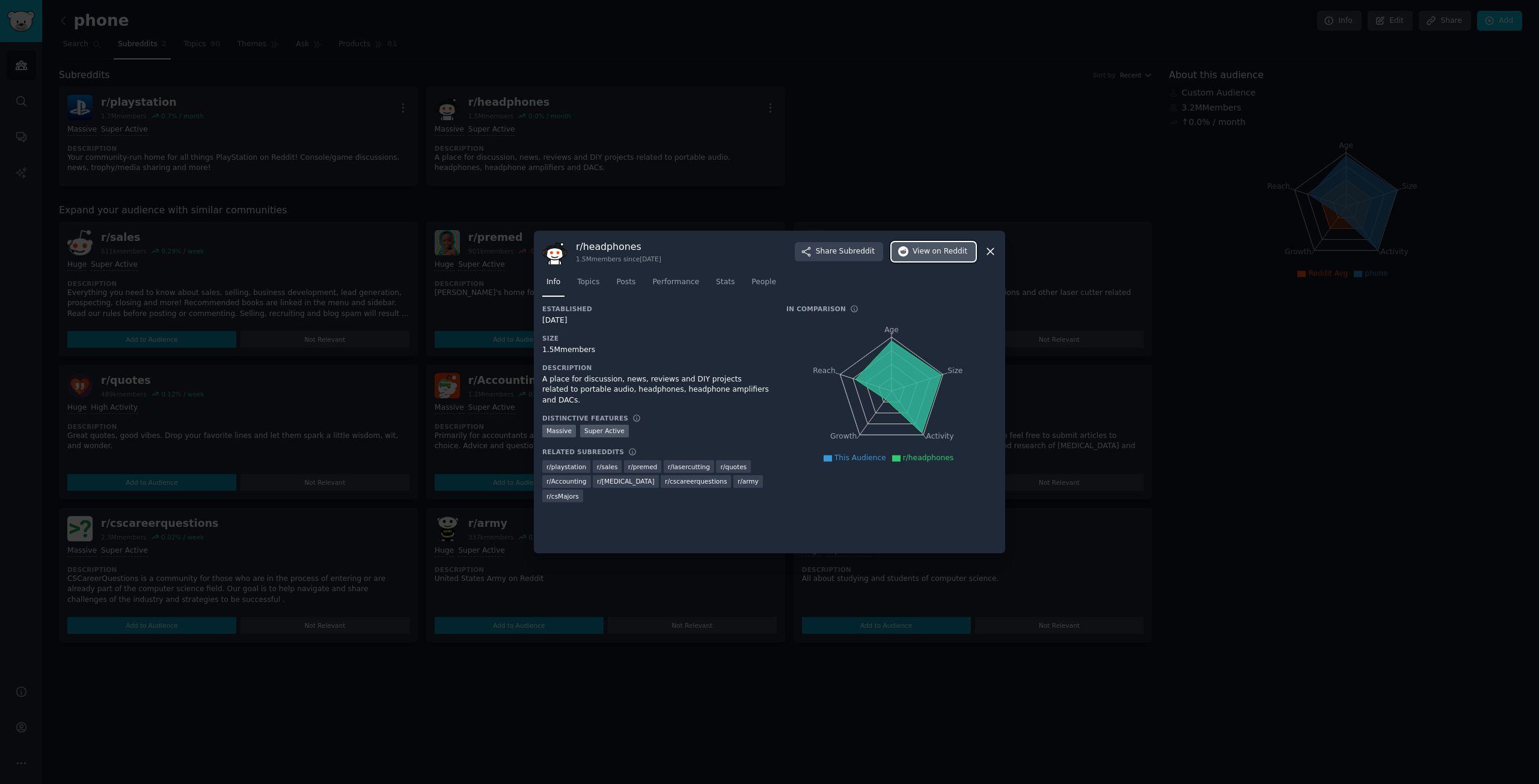
click at [928, 253] on span "View on Reddit" at bounding box center [940, 251] width 54 height 11
click at [989, 248] on icon at bounding box center [990, 251] width 13 height 13
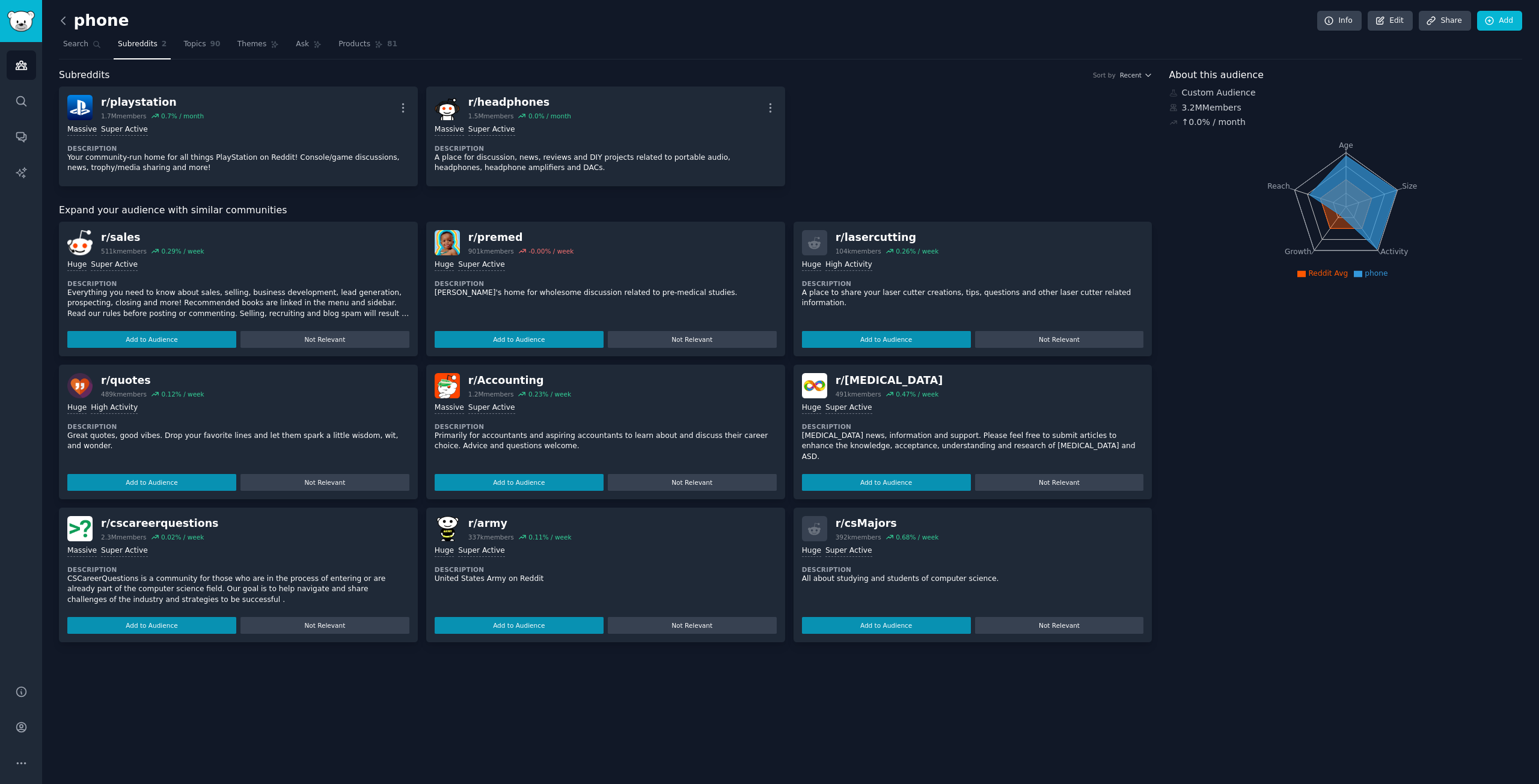
click at [60, 19] on icon at bounding box center [63, 20] width 13 height 13
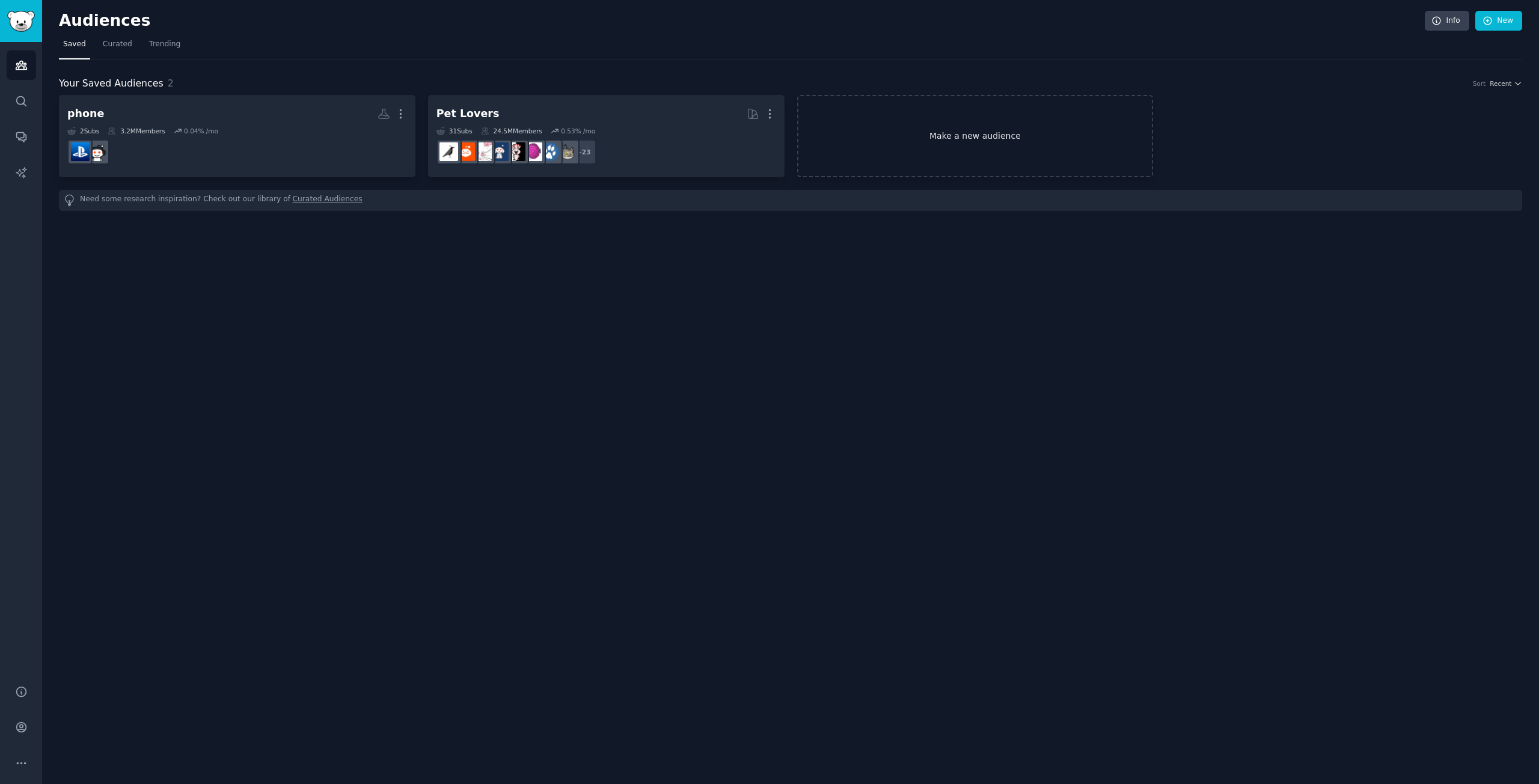
click at [1016, 135] on link "Make a new audience" at bounding box center [975, 136] width 356 height 83
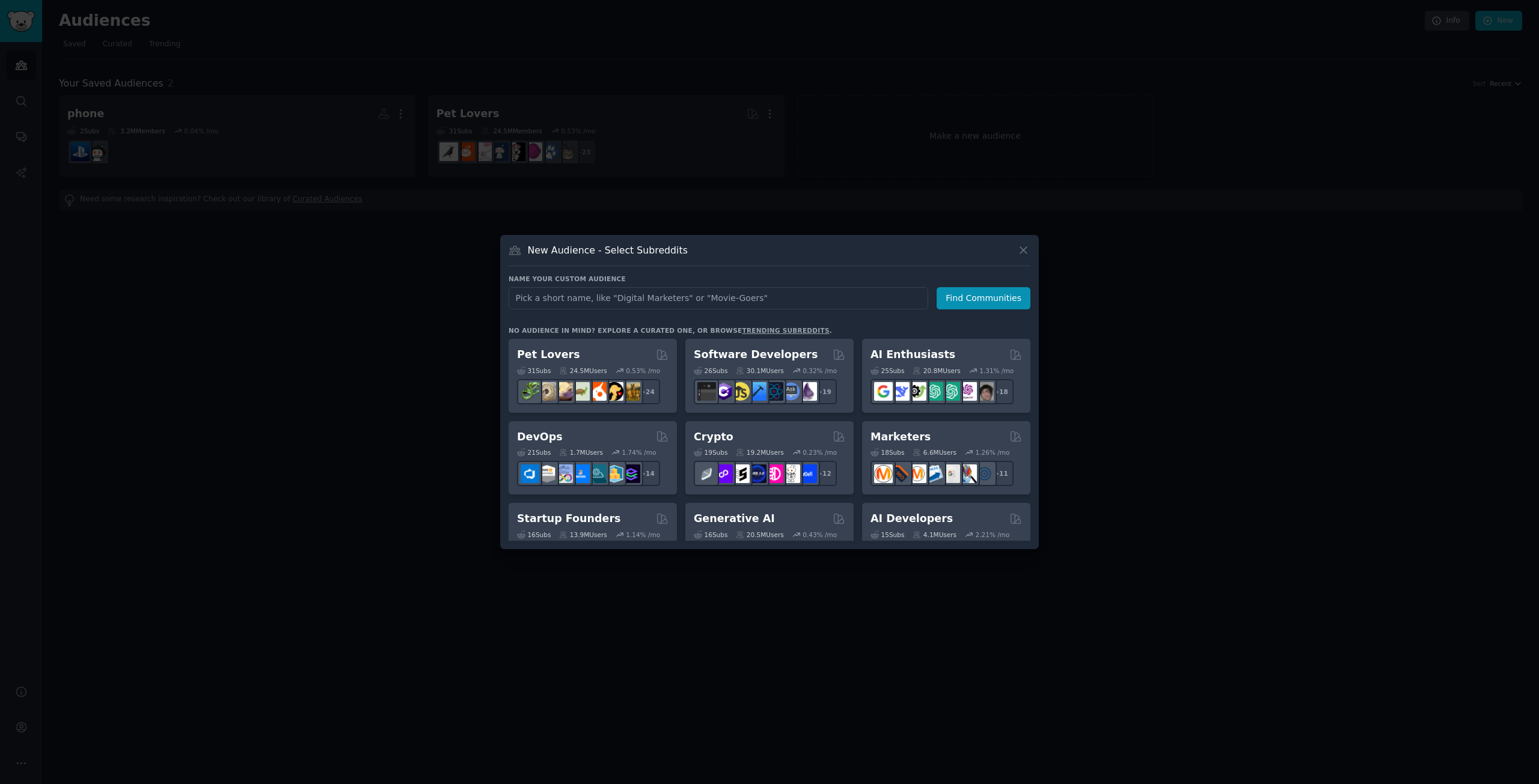
click at [660, 297] on input "text" at bounding box center [718, 298] width 419 height 22
paste input "perfume"
type input "perfume"
click at [972, 297] on button "Find Communities" at bounding box center [984, 298] width 93 height 22
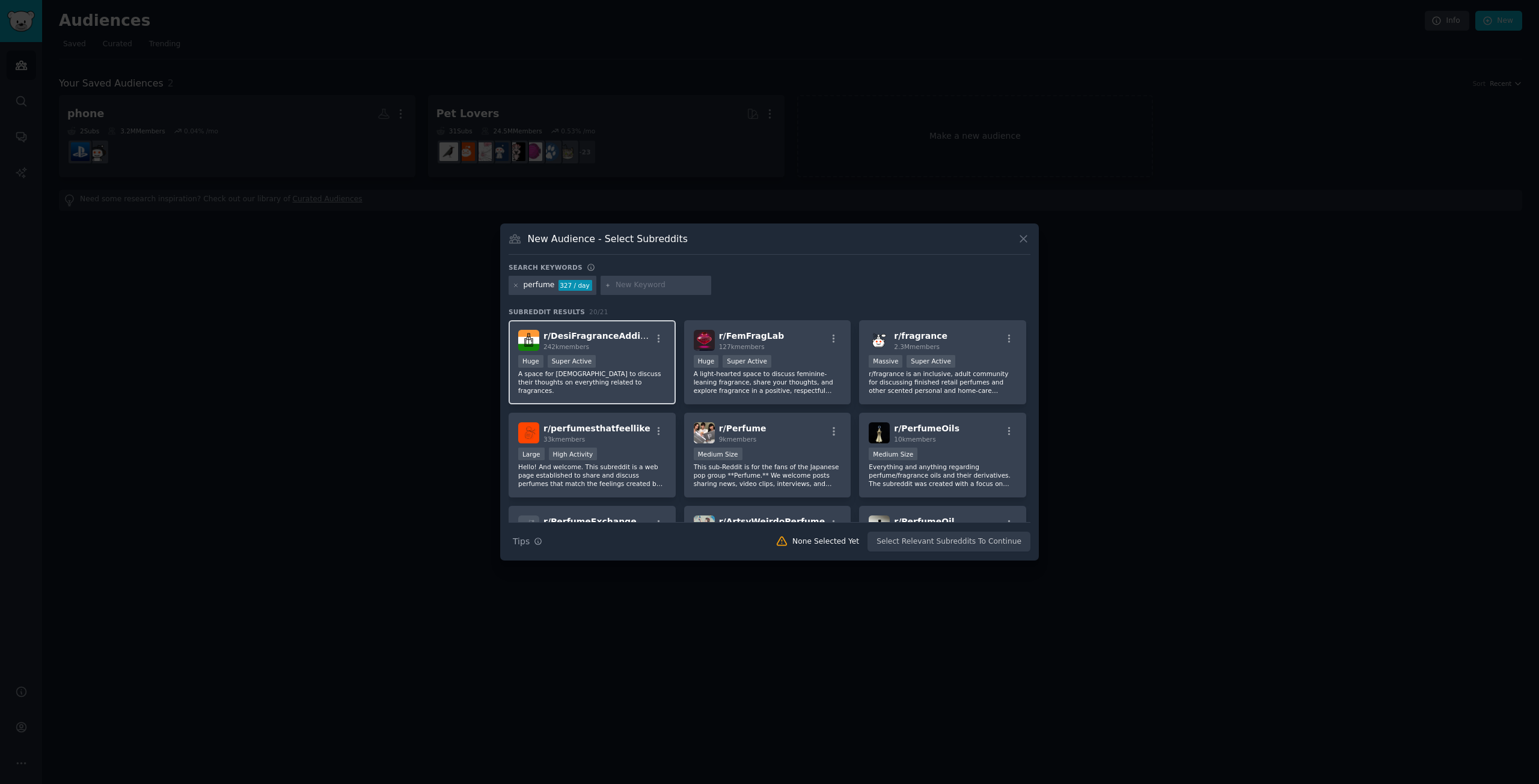
click at [610, 368] on div "Huge Super Active" at bounding box center [592, 362] width 148 height 15
click at [992, 532] on button "Create Audience" at bounding box center [991, 542] width 80 height 20
click at [993, 541] on div "Search Tips Tips 1 Subreddit Selected 242k Members Create Audience" at bounding box center [770, 537] width 521 height 30
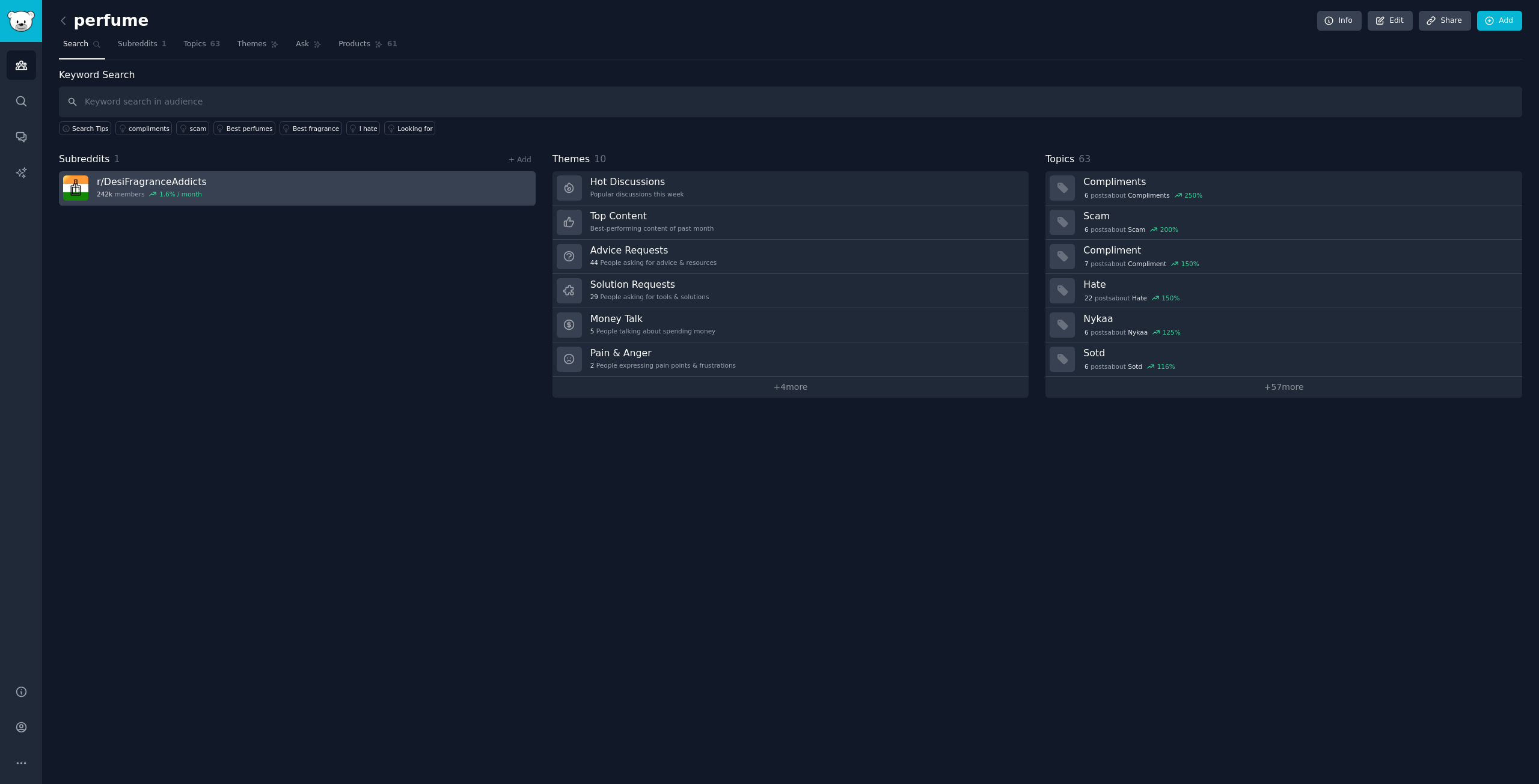
click at [208, 190] on link "r/ DesiFragranceAddicts 242k members 1.6 % / month" at bounding box center [298, 188] width 477 height 34
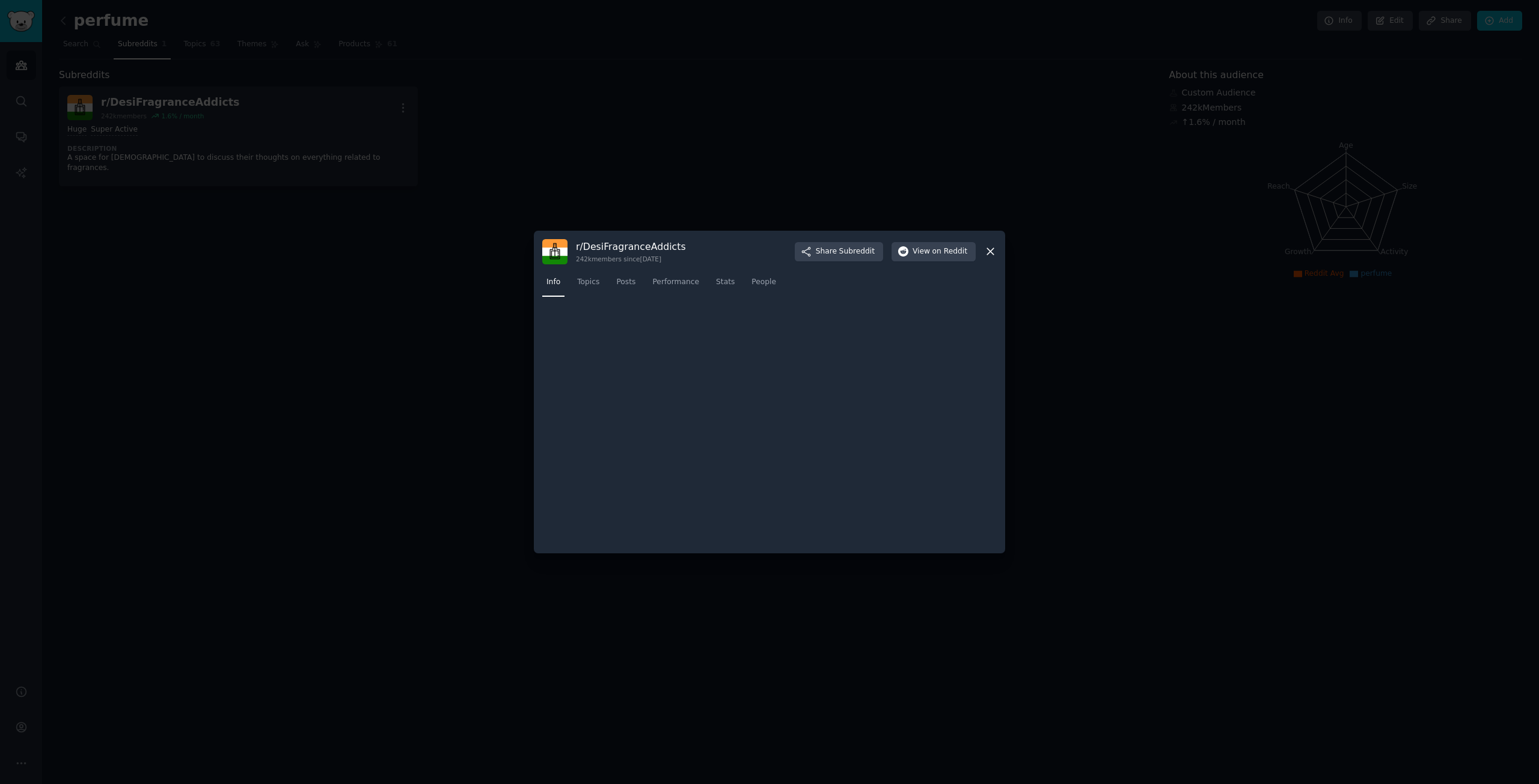
click at [208, 190] on div at bounding box center [770, 392] width 1539 height 784
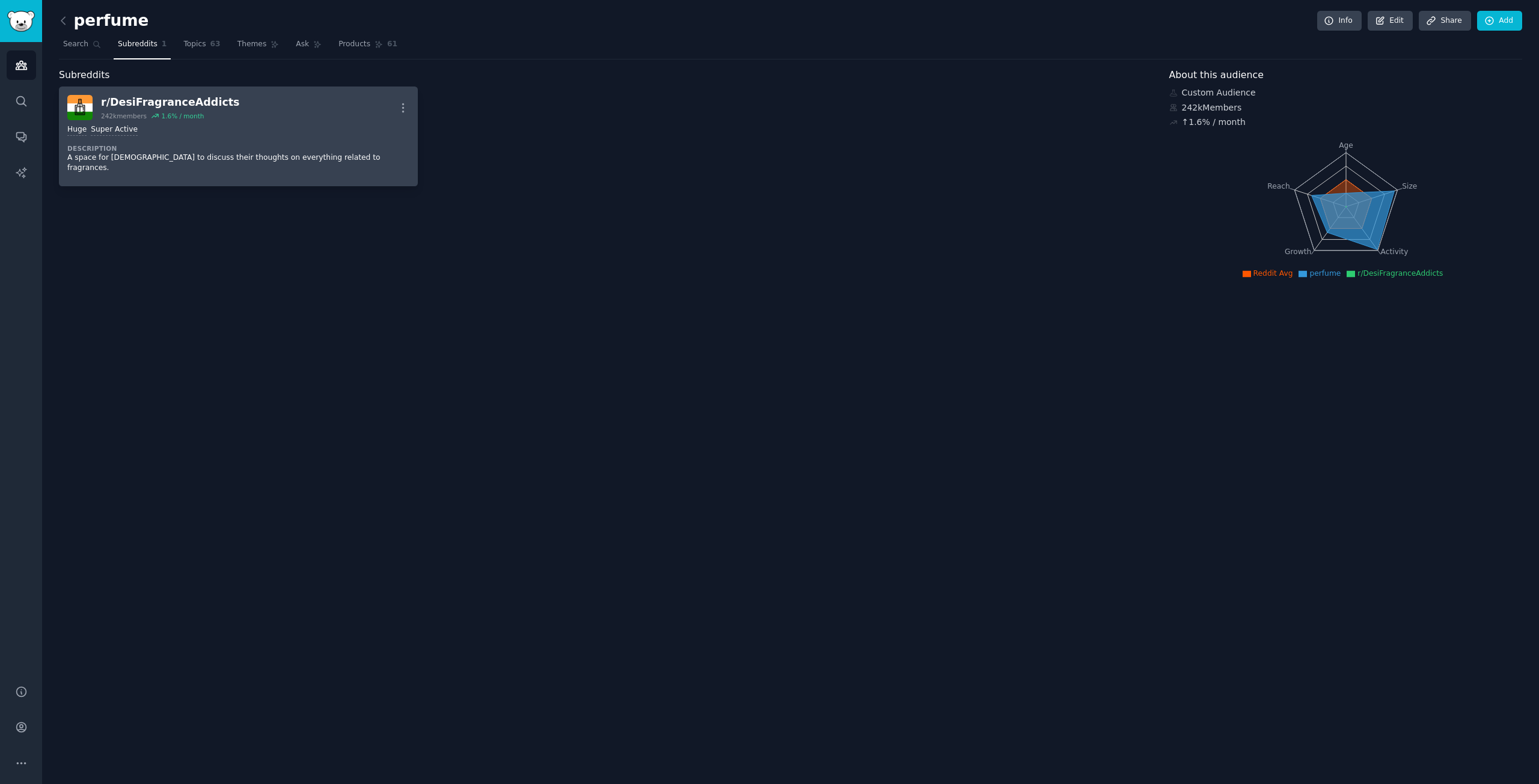
click at [286, 114] on div "r/ DesiFragranceAddicts 242k members 1.6 % / month More" at bounding box center [238, 108] width 342 height 25
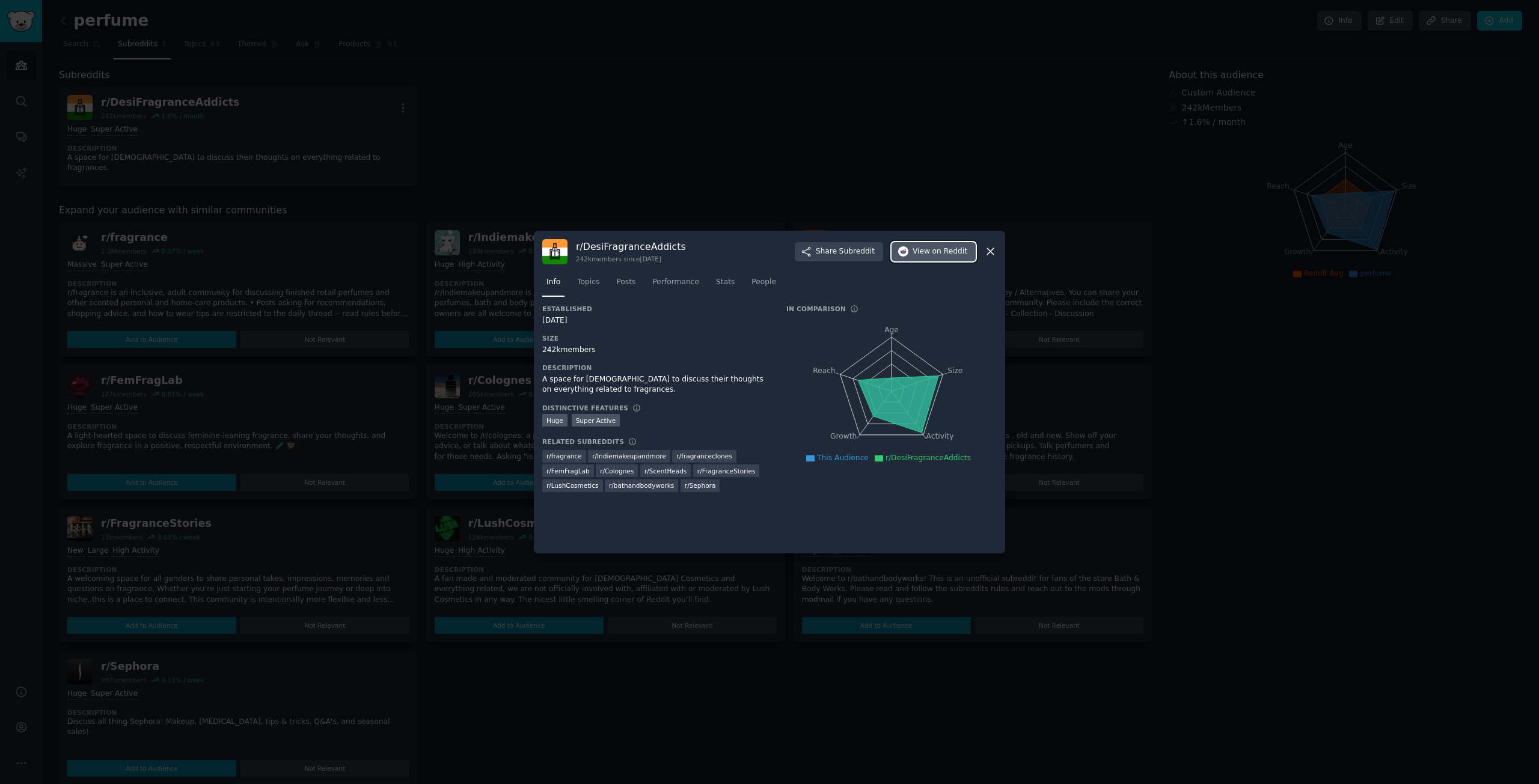
click at [948, 254] on span "on Reddit" at bounding box center [949, 251] width 35 height 11
click at [988, 252] on icon at bounding box center [990, 251] width 13 height 13
